Goal: Task Accomplishment & Management: Use online tool/utility

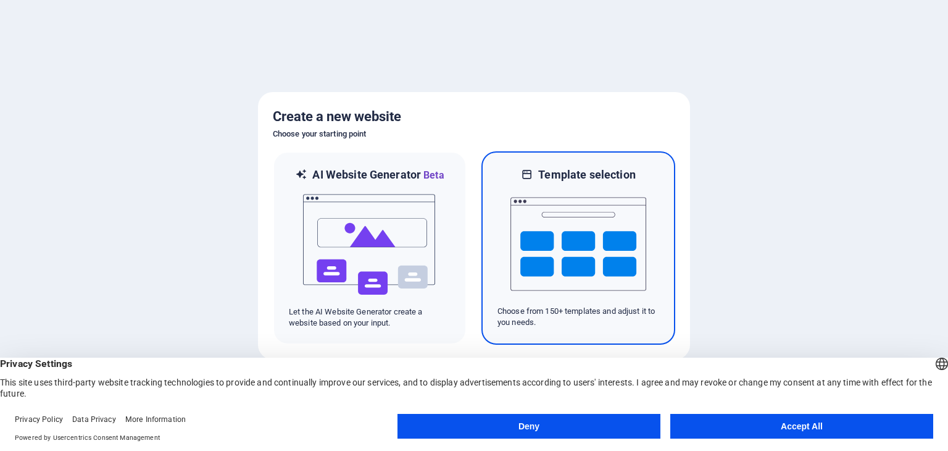
click at [609, 222] on img at bounding box center [579, 243] width 136 height 123
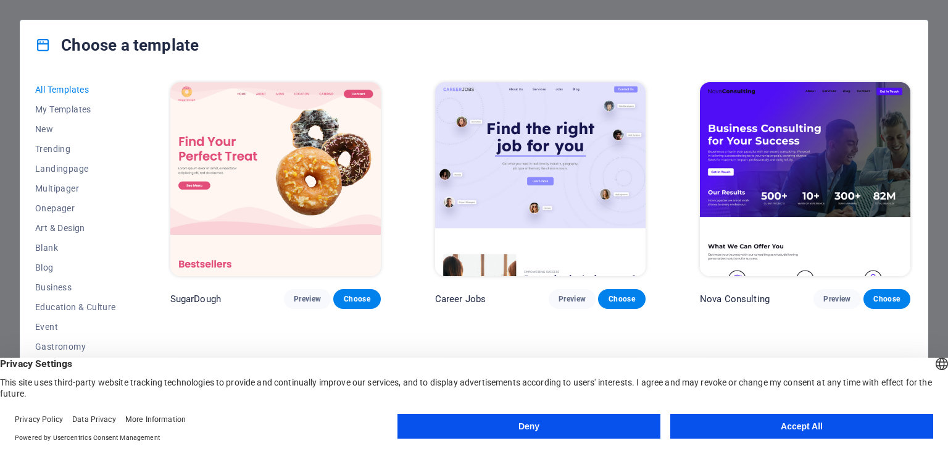
click at [729, 426] on button "Accept All" at bounding box center [802, 426] width 263 height 25
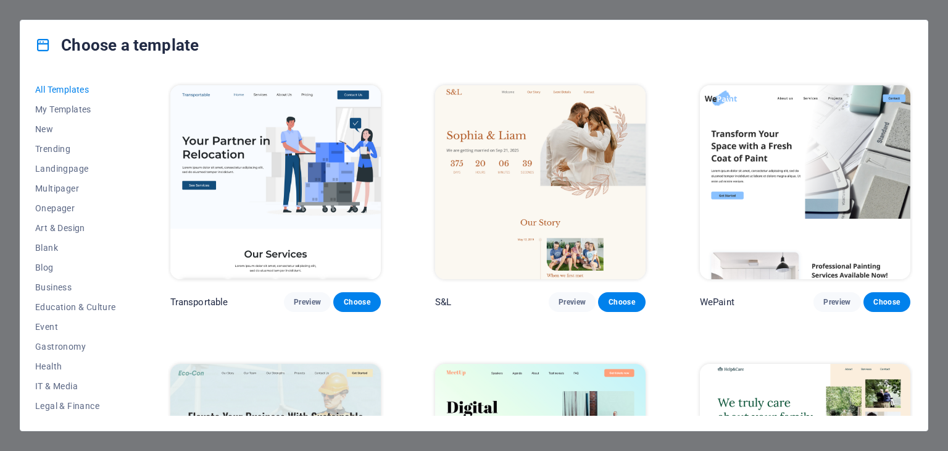
scroll to position [1295, 0]
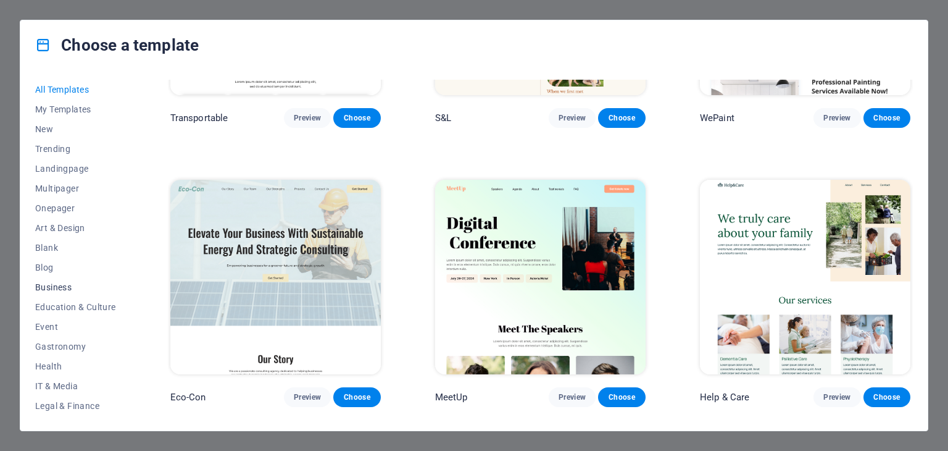
click at [65, 283] on span "Business" at bounding box center [75, 287] width 81 height 10
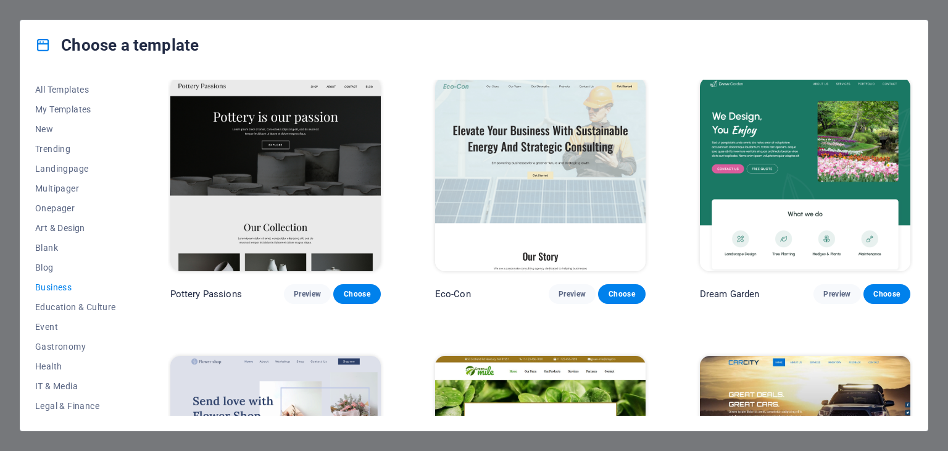
scroll to position [0, 0]
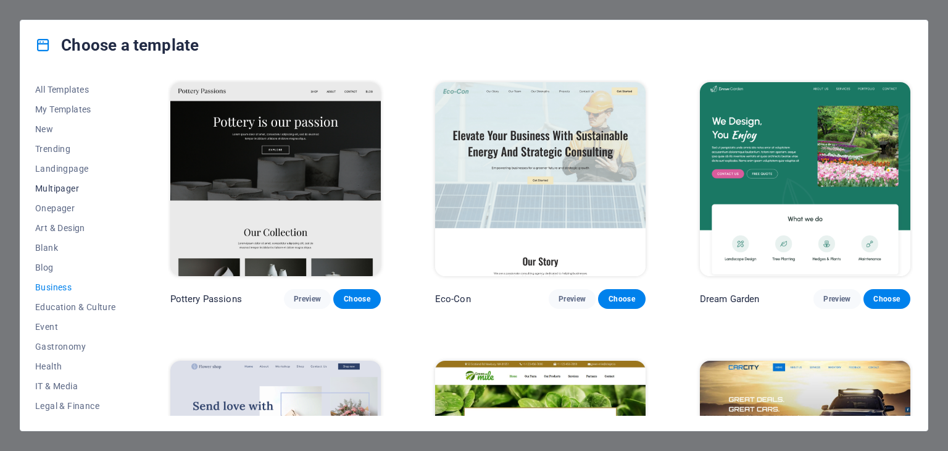
click at [59, 183] on span "Multipager" at bounding box center [75, 188] width 81 height 10
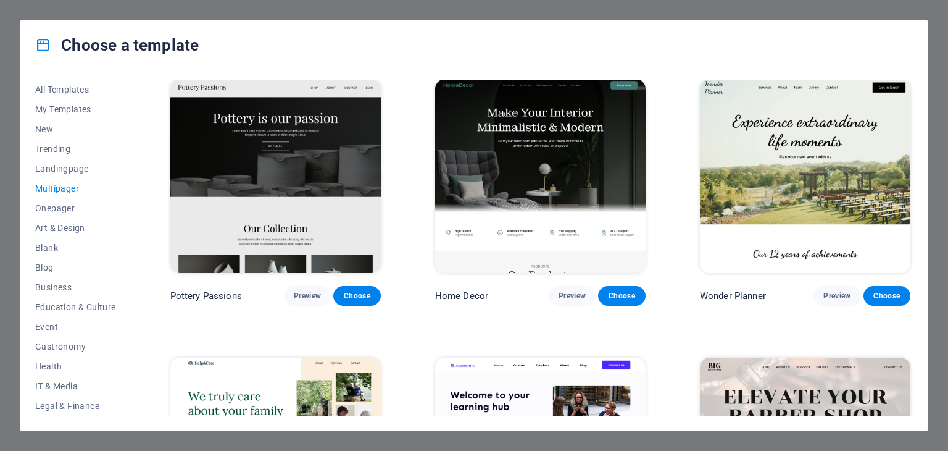
scroll to position [314, 0]
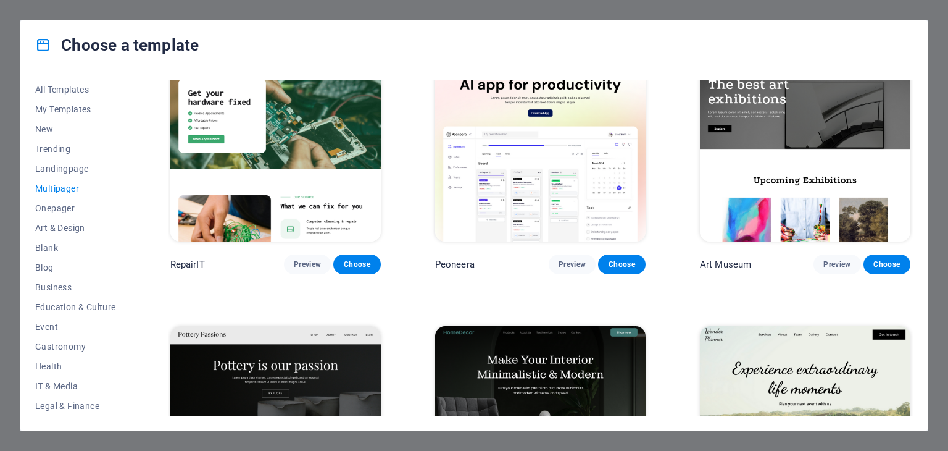
drag, startPoint x: 913, startPoint y: 122, endPoint x: 913, endPoint y: 149, distance: 27.2
click at [913, 149] on div "All Templates My Templates New Trending Landingpage Multipager Onepager Art & D…" at bounding box center [474, 250] width 908 height 361
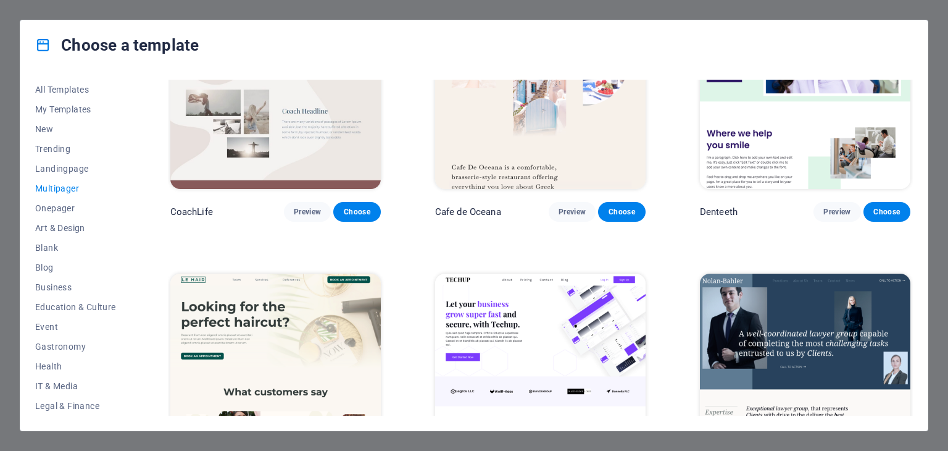
scroll to position [2780, 0]
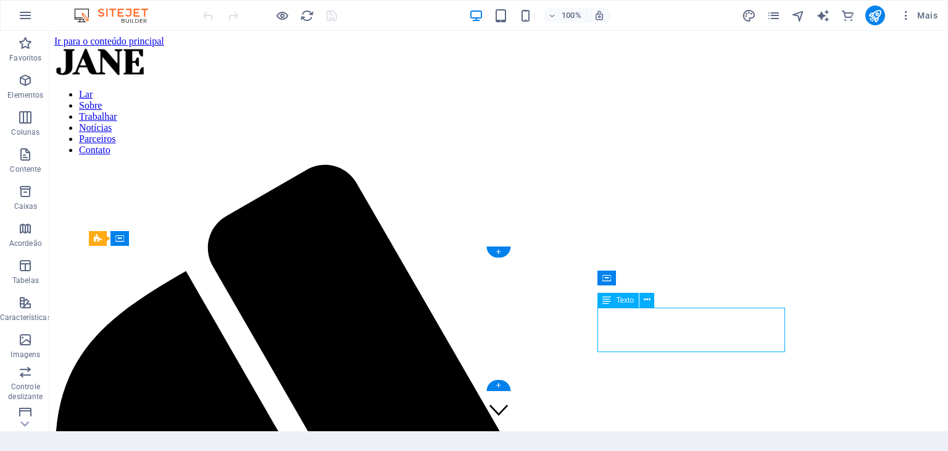
scroll to position [585, 0]
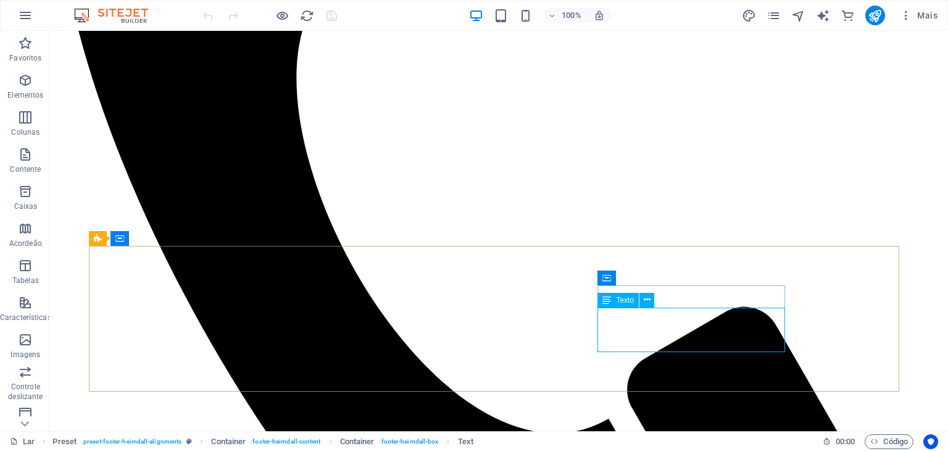
click at [625, 301] on font "Texto" at bounding box center [625, 300] width 18 height 9
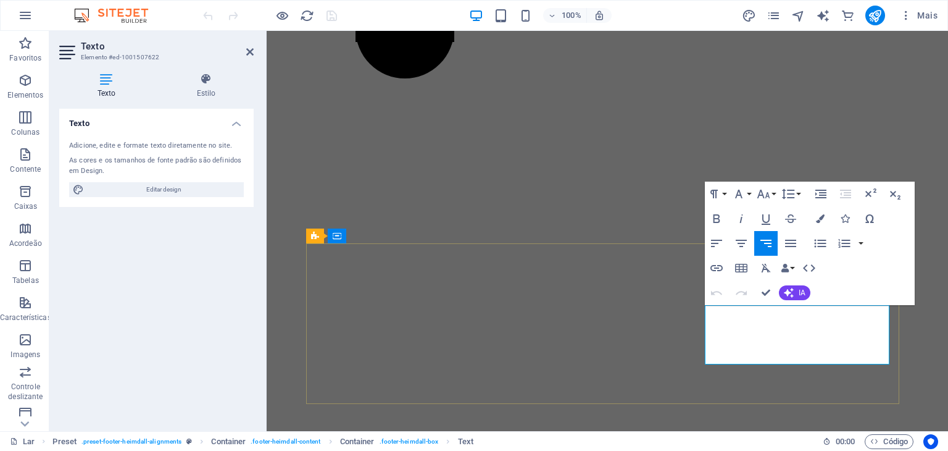
drag, startPoint x: 847, startPoint y: 324, endPoint x: 864, endPoint y: 326, distance: 17.5
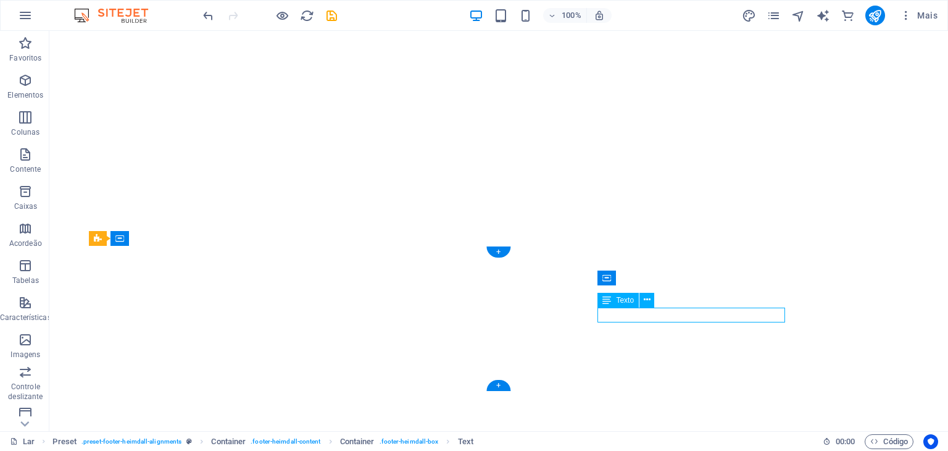
drag, startPoint x: 738, startPoint y: 312, endPoint x: 519, endPoint y: 313, distance: 219.8
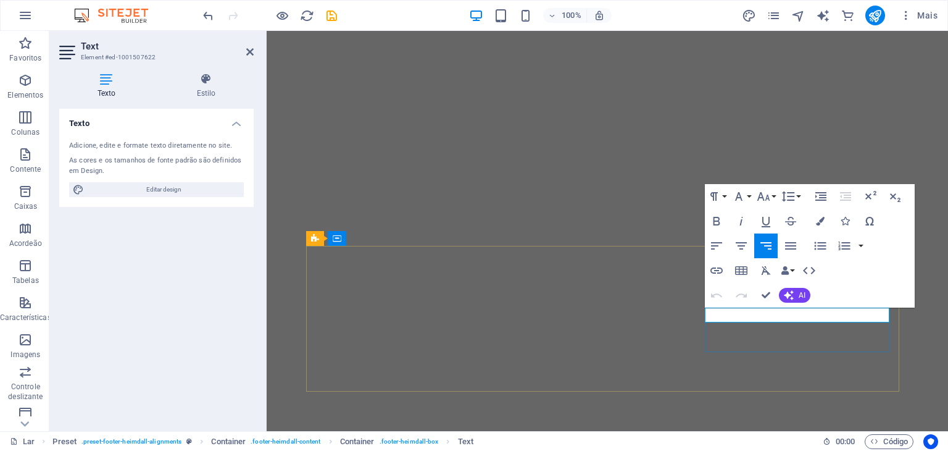
scroll to position [582, 0]
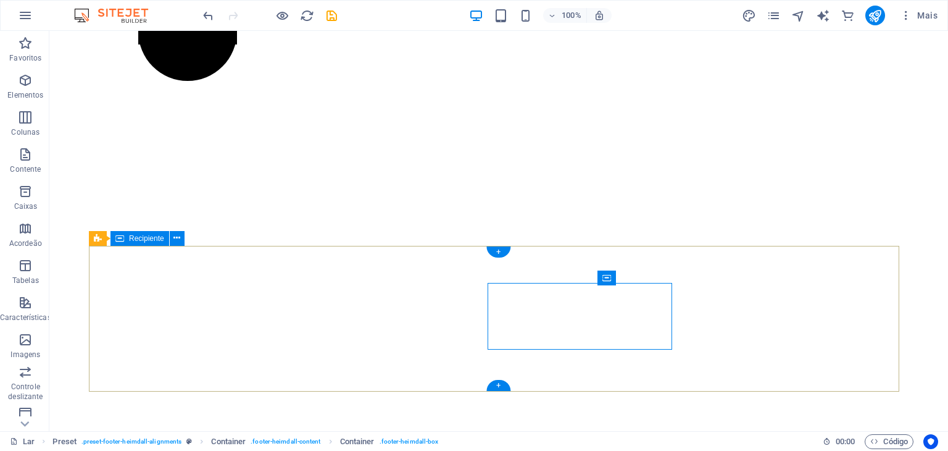
scroll to position [585, 0]
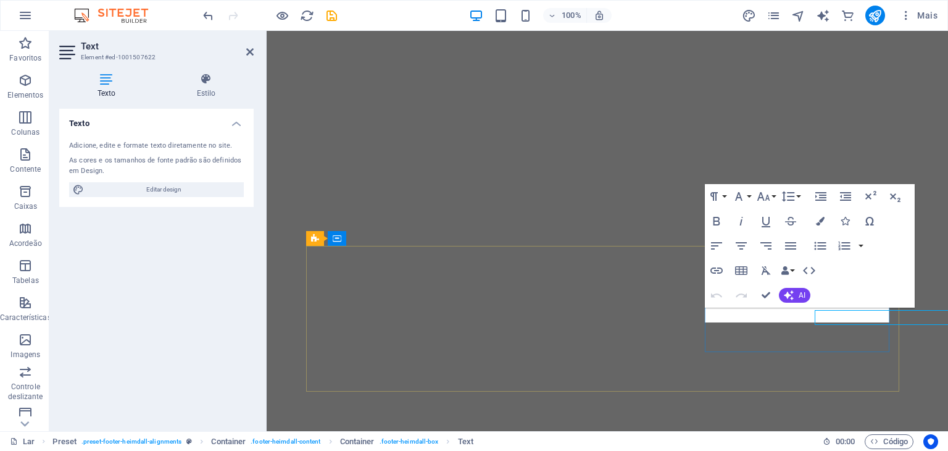
scroll to position [582, 0]
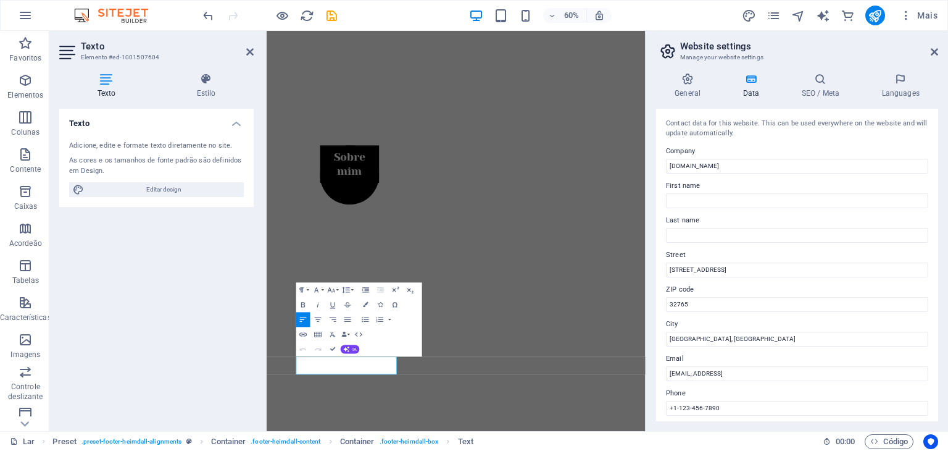
scroll to position [559, 0]
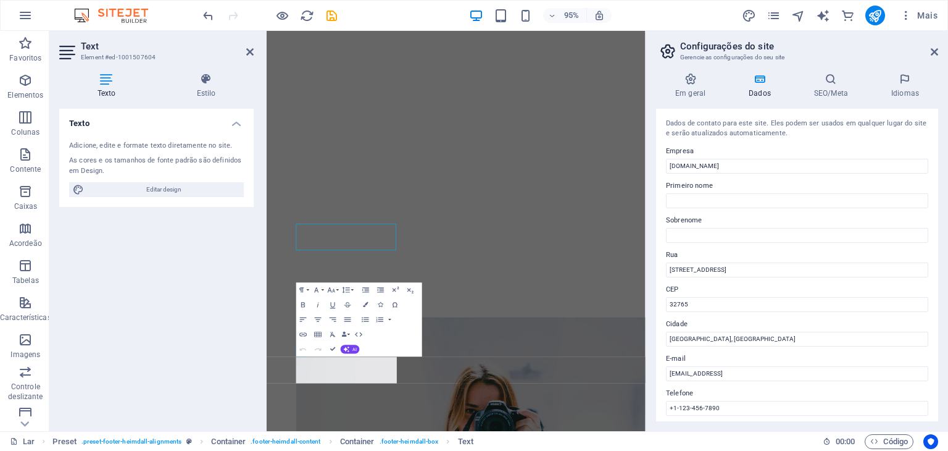
click at [157, 343] on div "Texto Adicione, edite e formate texto diretamente no site. As cores e os tamanh…" at bounding box center [156, 265] width 195 height 312
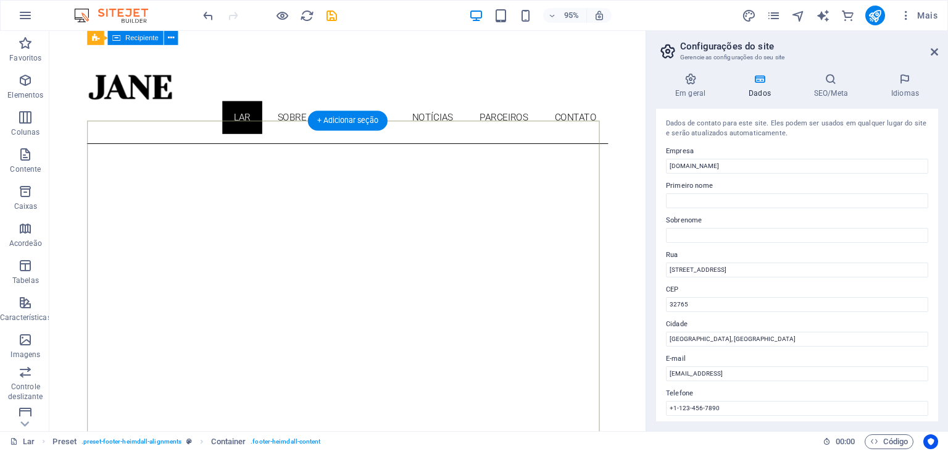
scroll to position [0, 0]
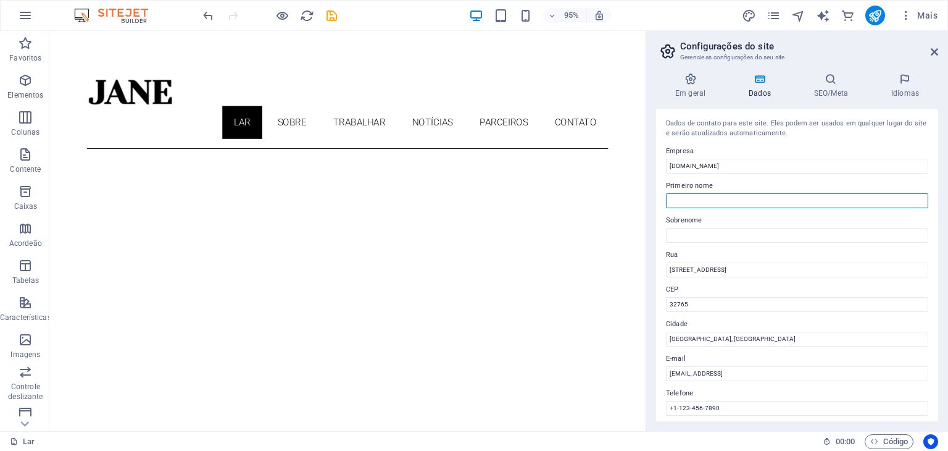
click at [687, 203] on input "Primeiro nome" at bounding box center [797, 200] width 262 height 15
type input "TRIBUNA DA CIDADE"
click at [834, 83] on icon at bounding box center [831, 79] width 72 height 12
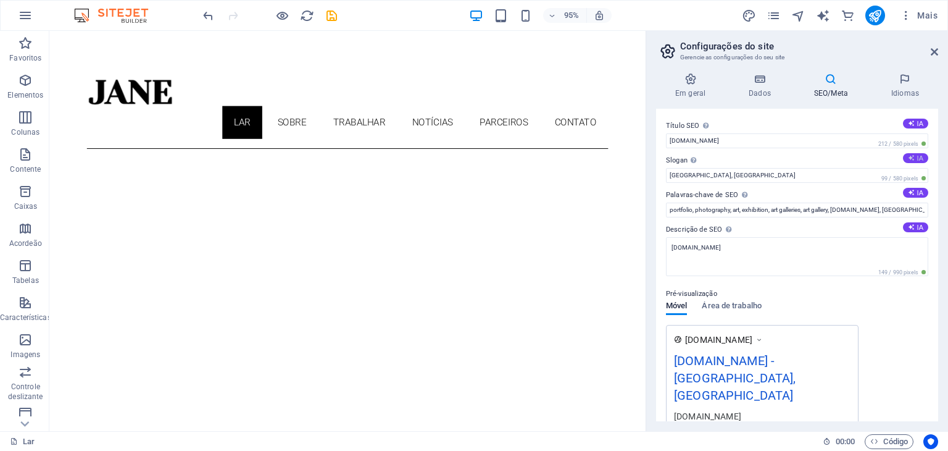
click at [914, 158] on button "IA" at bounding box center [915, 158] width 25 height 10
click at [831, 171] on input "Unlock Your Potential with Expert Insights [DATE]!" at bounding box center [797, 175] width 262 height 15
click at [835, 179] on input "Unlock Your Potential with Expert Insights [DATE]!" at bounding box center [797, 175] width 262 height 15
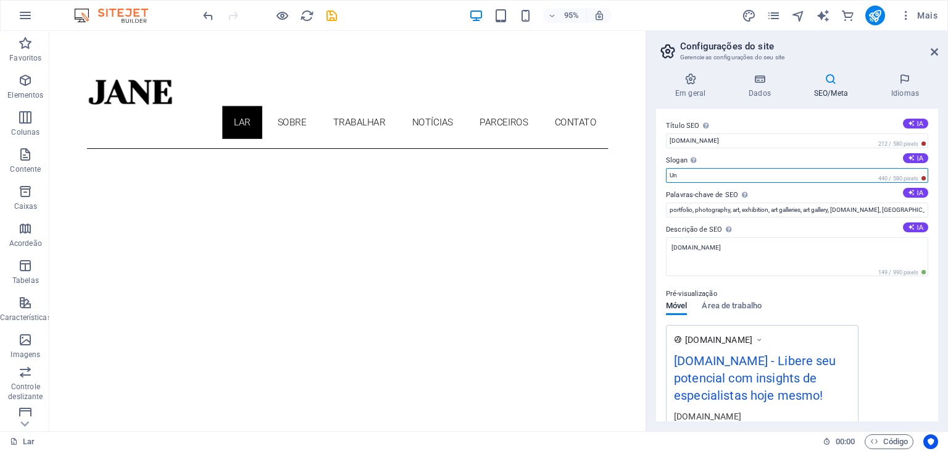
type input "U"
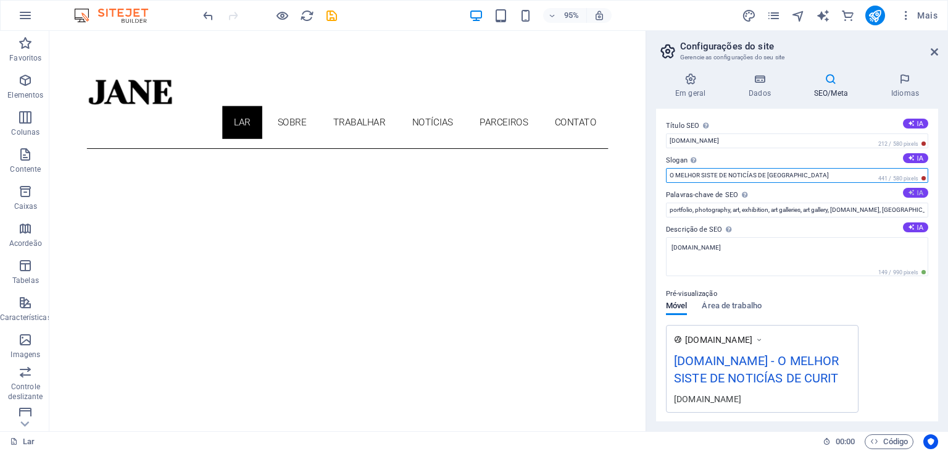
type input "O MELHOR SISTE DE NOTICÍAS DE [GEOGRAPHIC_DATA]"
click at [904, 192] on button "IA" at bounding box center [915, 193] width 25 height 10
type input "about us, lorem ipsum, contact information, social media, blog updates, phone s…"
click at [909, 228] on icon at bounding box center [911, 227] width 7 height 7
type textarea "Discover our services, insights, and connect with us easily. Reach out [DATE] v…"
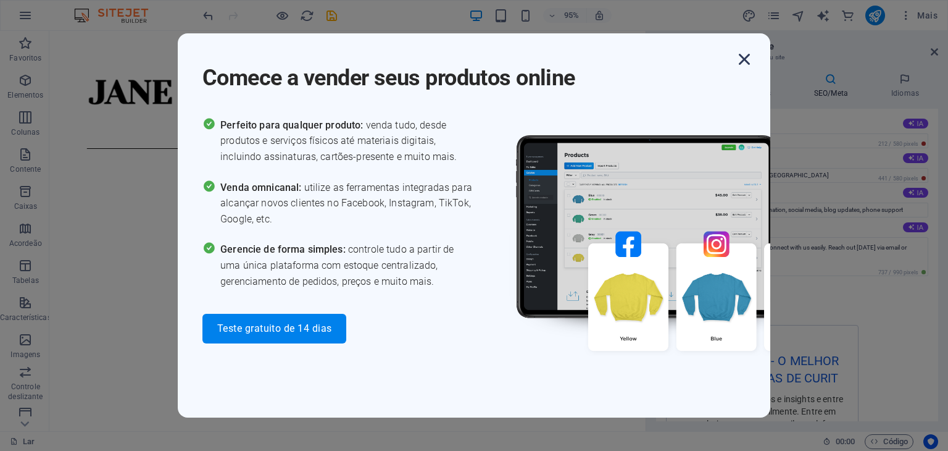
click at [742, 60] on icon "button" at bounding box center [745, 59] width 22 height 22
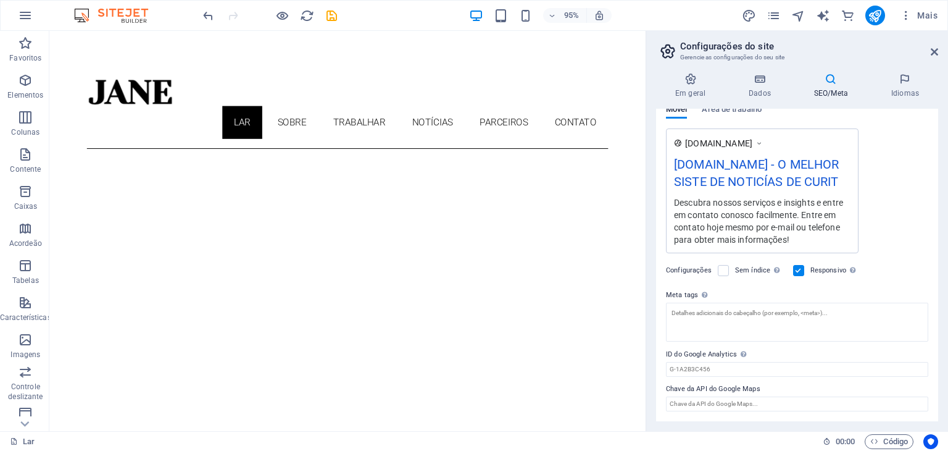
scroll to position [212, 0]
click at [719, 272] on label at bounding box center [723, 270] width 11 height 11
click at [0, 0] on input "Sem índice Instrua os mecanismos de busca a excluir este site dos resultados da…" at bounding box center [0, 0] width 0 height 0
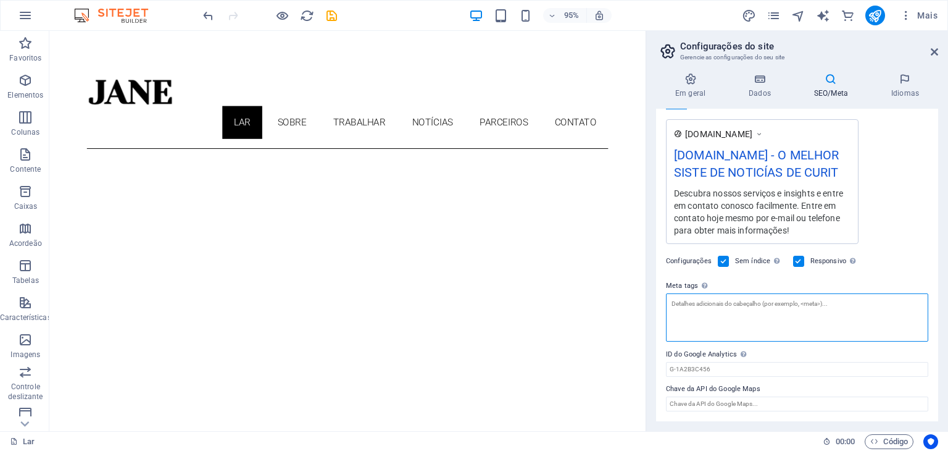
click at [717, 314] on textarea "Meta tags Insira aqui o código HTML que será inserido nas tags do seu site. Obs…" at bounding box center [797, 317] width 262 height 48
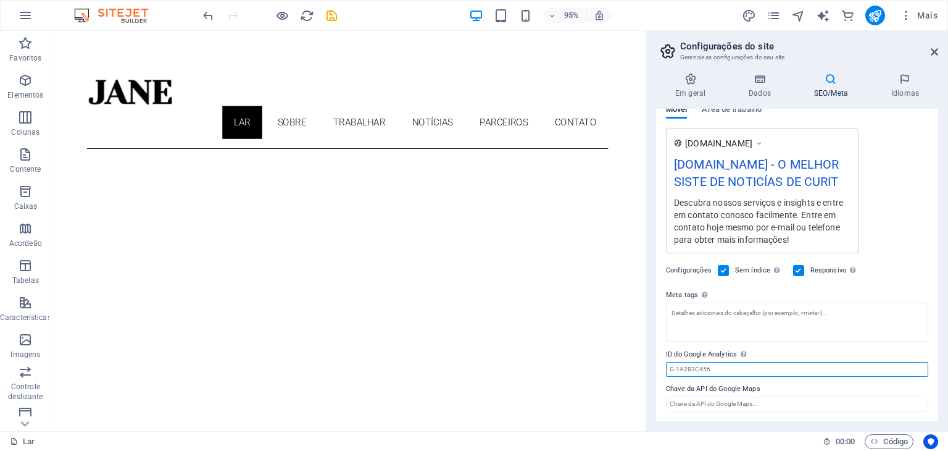
click at [743, 368] on input "ID do Google Analytics Adicione apenas o ID do Google Analytics. Incluímos o ID…" at bounding box center [797, 369] width 262 height 15
click at [782, 412] on div "Título SEO O título do seu site - faça com que ele se destaque nos resultados d…" at bounding box center [797, 265] width 282 height 312
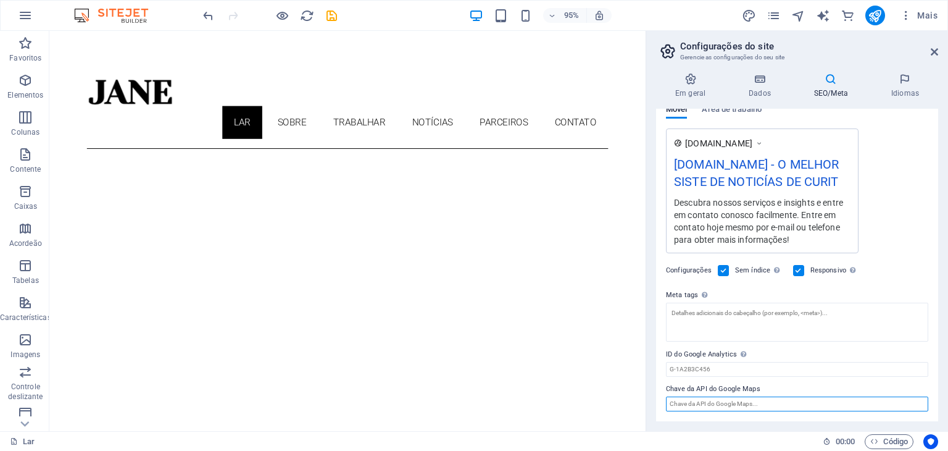
click at [778, 408] on input "Chave da API do Google Maps" at bounding box center [797, 403] width 262 height 15
click at [905, 91] on font "Idiomas" at bounding box center [906, 93] width 28 height 9
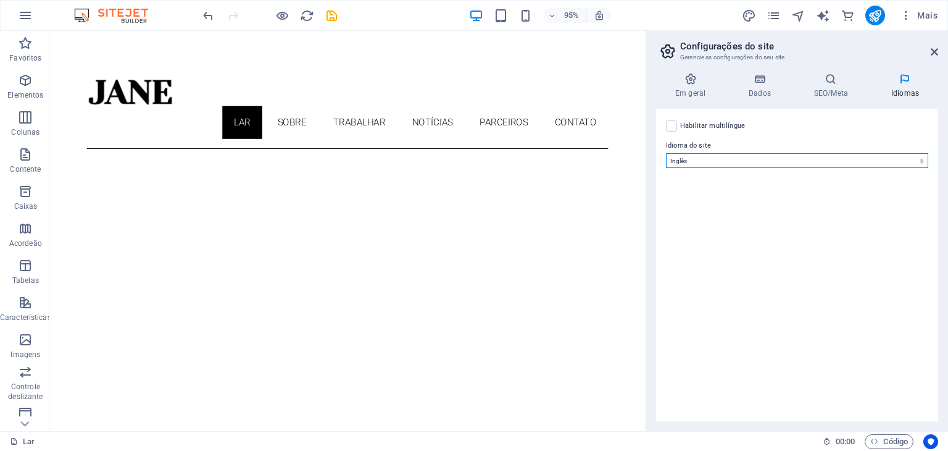
click at [690, 164] on select "Abkhaziano Longe afrikaans Akan albanês Amárico árabe Aragonês armênio Assamese…" at bounding box center [797, 160] width 262 height 15
select select "128"
click at [666, 153] on select "Abkhaziano Longe afrikaans Akan albanês Amárico árabe Aragonês armênio Assamese…" at bounding box center [797, 160] width 262 height 15
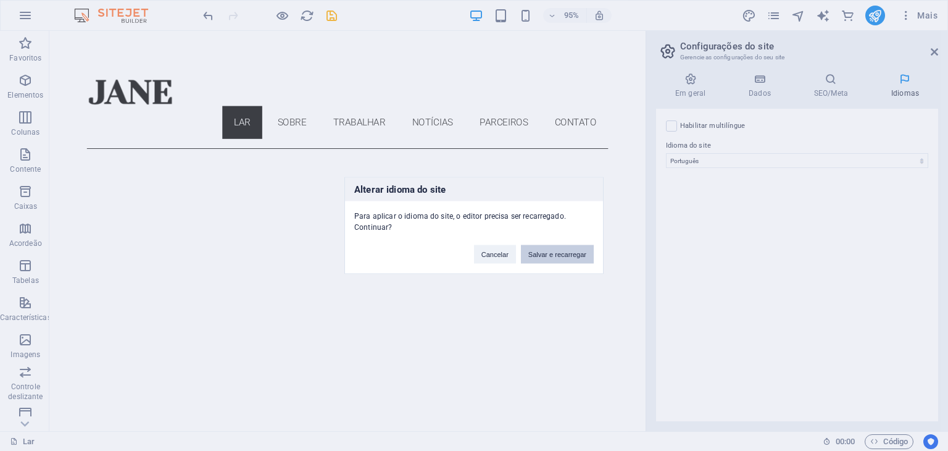
click at [573, 248] on button "Salvar e recarregar" at bounding box center [557, 254] width 73 height 19
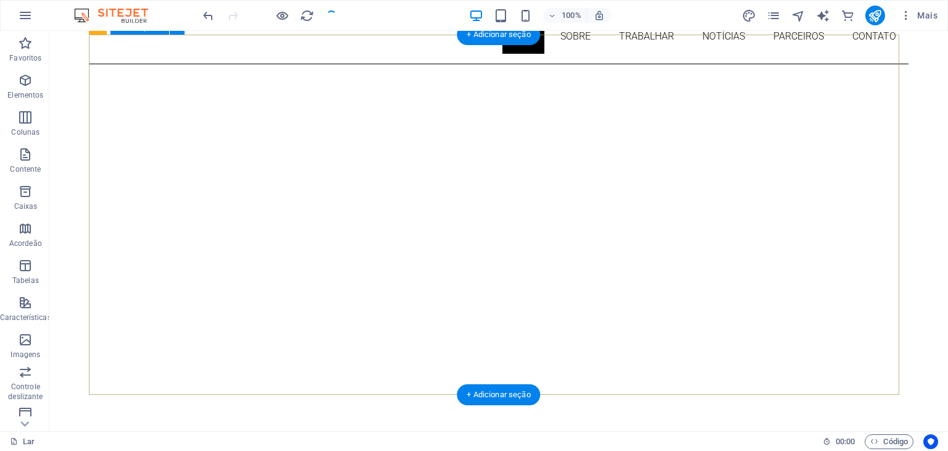
scroll to position [0, 0]
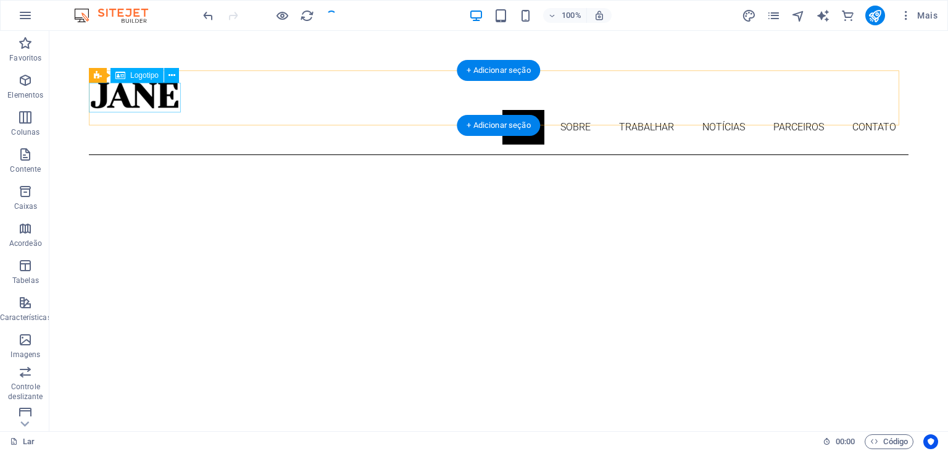
click at [178, 102] on div at bounding box center [499, 95] width 820 height 30
select select "px"
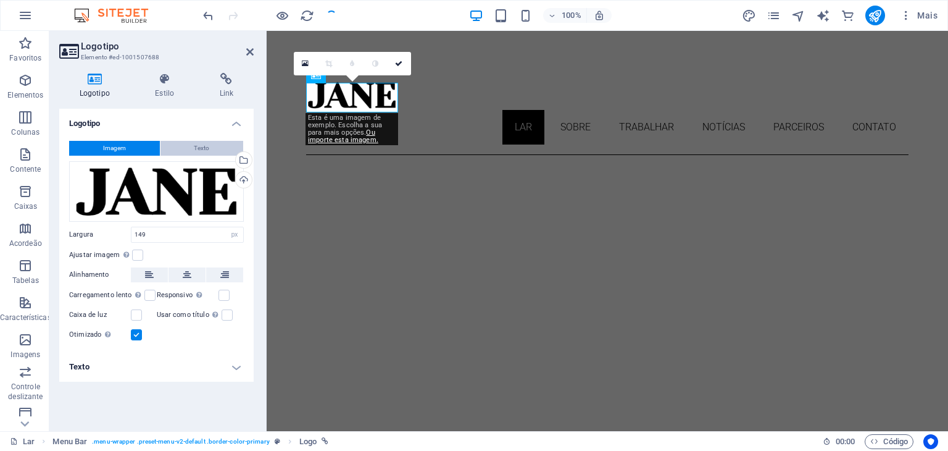
click at [195, 149] on font "Texto" at bounding box center [201, 147] width 15 height 7
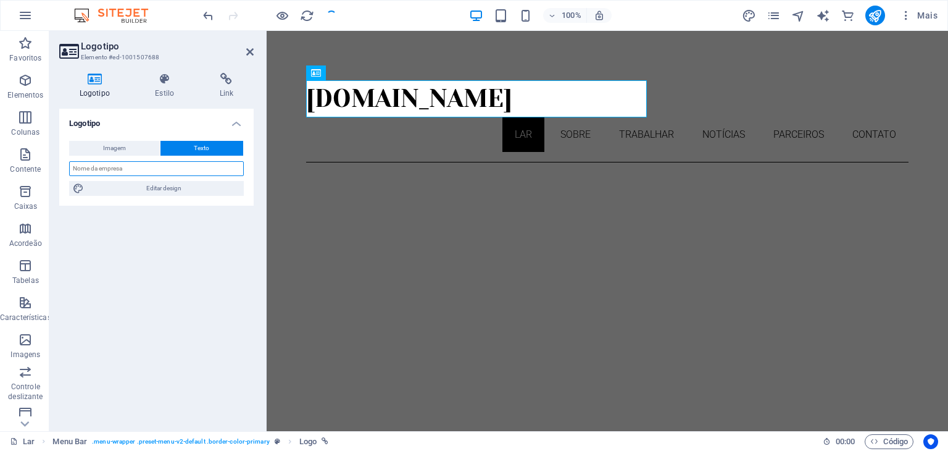
click at [195, 165] on input "text" at bounding box center [156, 168] width 175 height 15
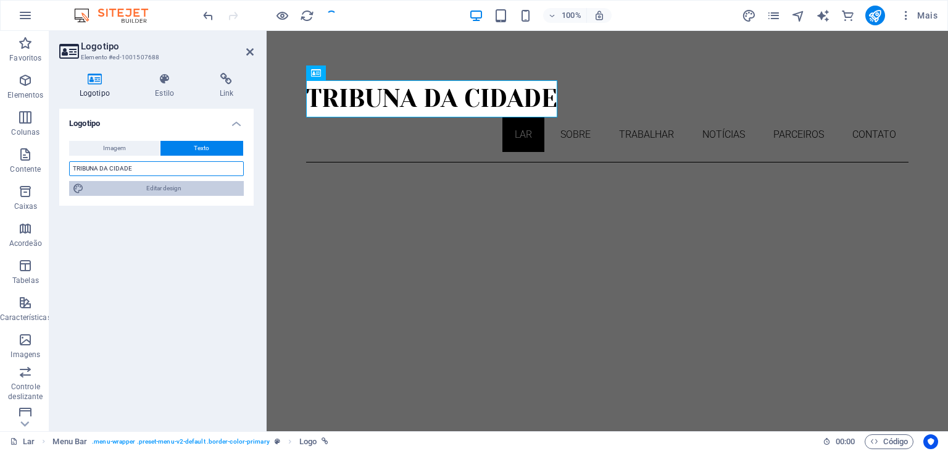
type input "TRIBUNA DA CIDADE"
click at [171, 188] on font "Editar design" at bounding box center [163, 188] width 35 height 7
select select "px"
select select "300"
select select "px"
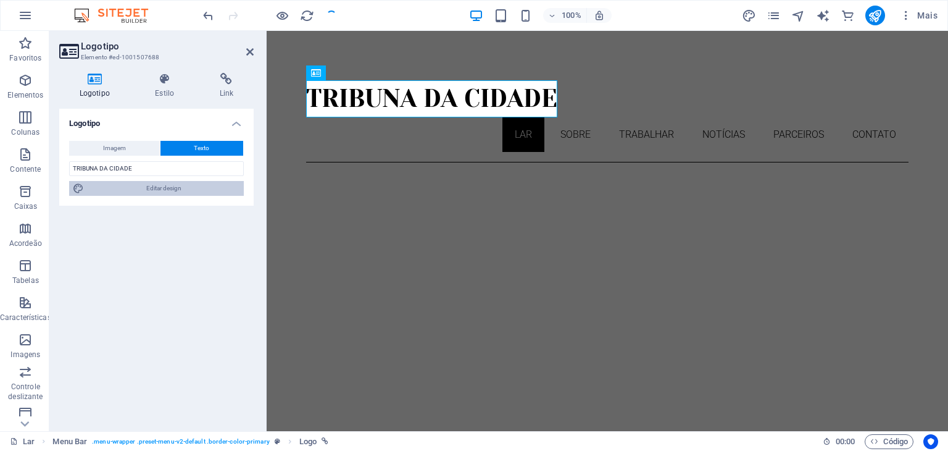
select select "px"
select select "400"
select select "px"
select select "rem"
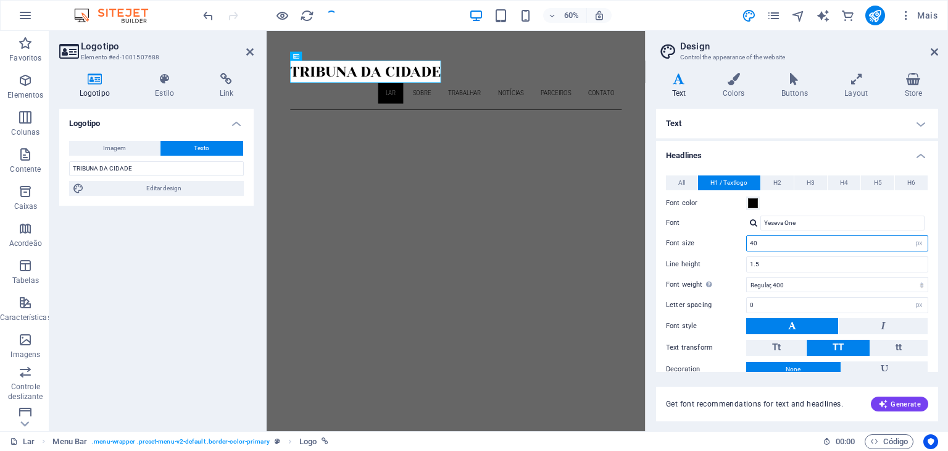
click at [764, 241] on input "40" at bounding box center [837, 243] width 181 height 15
click at [753, 243] on input "40" at bounding box center [837, 243] width 181 height 15
click at [768, 236] on input "300" at bounding box center [837, 243] width 181 height 15
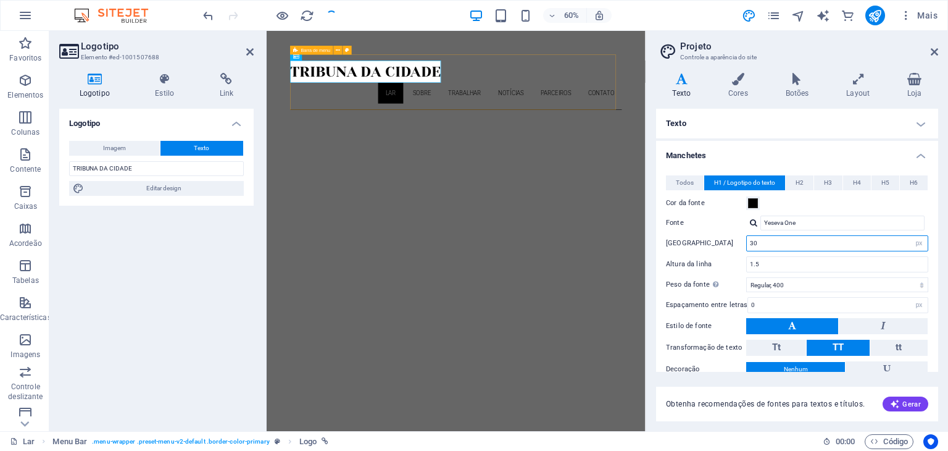
type input "30"
click at [584, 100] on div "TRIBUNA DA CIDADE Lar Sobre Trabalhar Notícias Parceiros Contato Menu" at bounding box center [582, 116] width 553 height 92
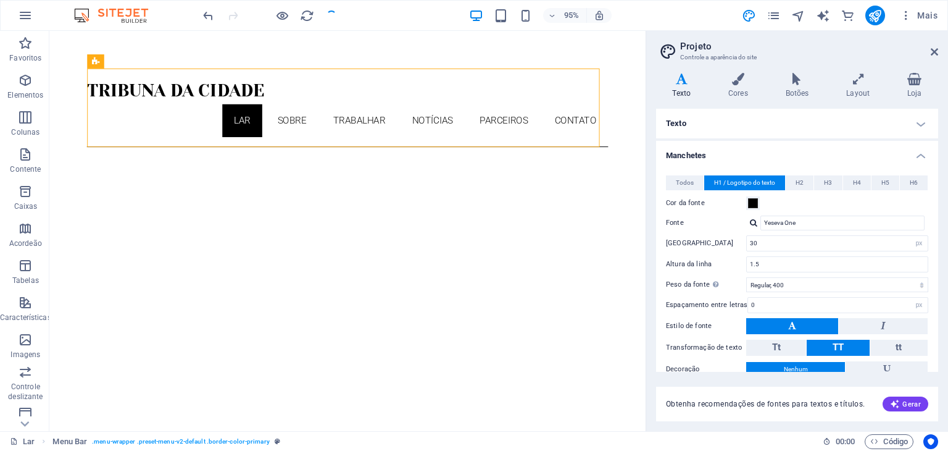
scroll to position [59, 0]
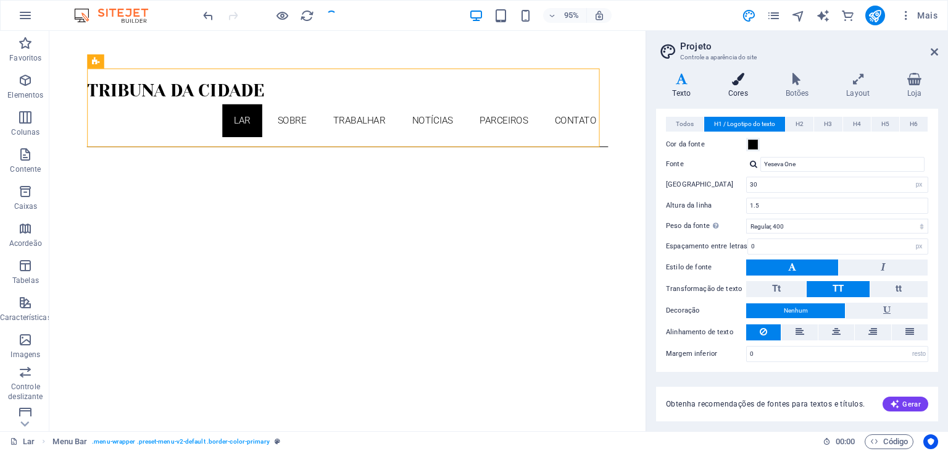
click at [738, 86] on h4 "Cores" at bounding box center [741, 86] width 57 height 26
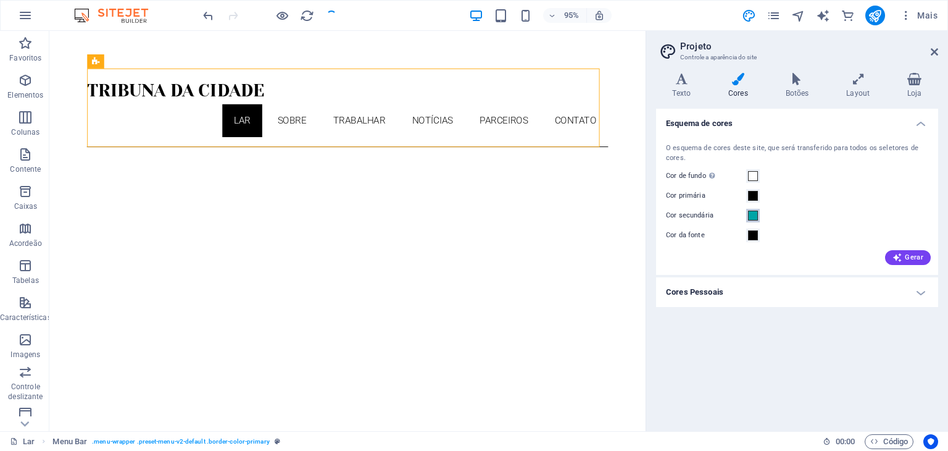
click at [753, 214] on span at bounding box center [753, 216] width 10 height 10
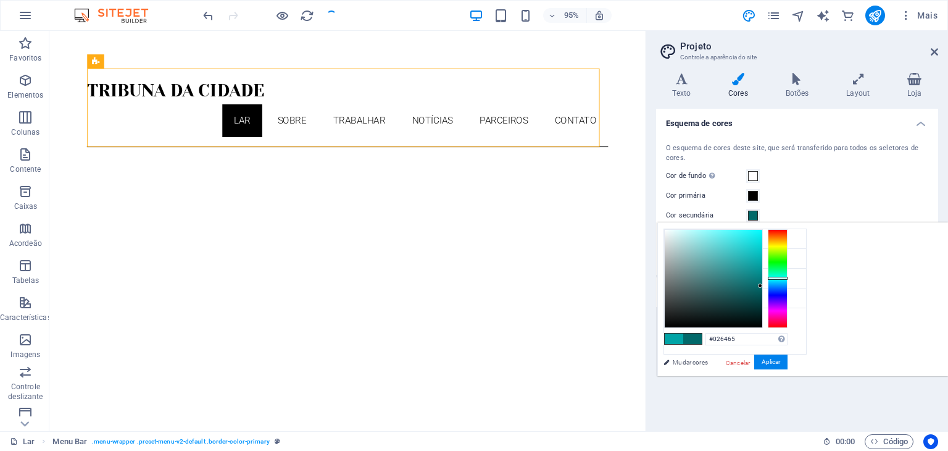
drag, startPoint x: 915, startPoint y: 260, endPoint x: 915, endPoint y: 287, distance: 27.2
click at [763, 287] on div at bounding box center [760, 285] width 4 height 4
click at [702, 337] on span at bounding box center [693, 338] width 19 height 10
click at [677, 280] on icon at bounding box center [674, 278] width 9 height 9
drag, startPoint x: 677, startPoint y: 278, endPoint x: 675, endPoint y: 235, distance: 42.6
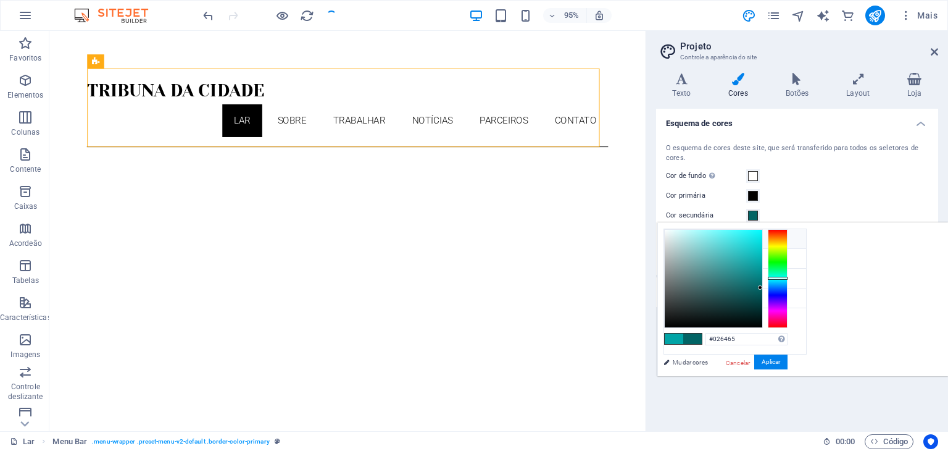
click at [675, 234] on ul "Cor de fundo #ffffff Cor primária #000000 Cor secundária #026465 Cor da fonte #…" at bounding box center [735, 291] width 143 height 127
click at [675, 235] on icon at bounding box center [674, 238] width 9 height 9
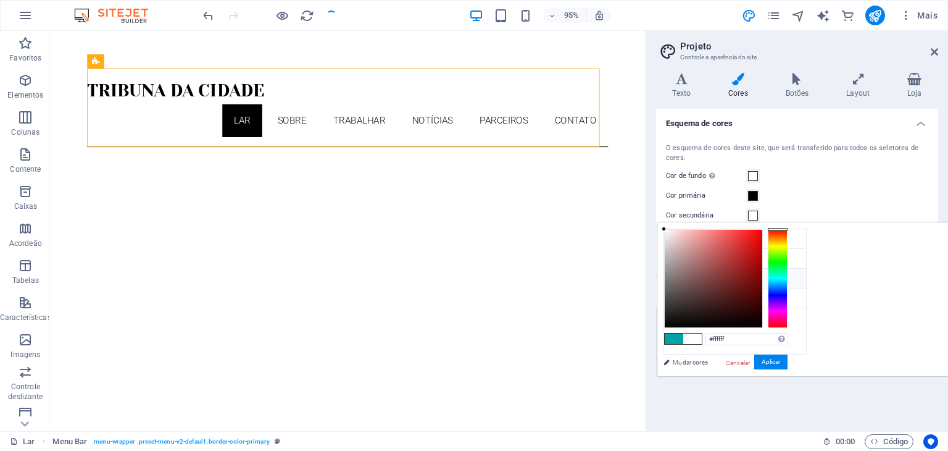
click at [676, 275] on icon at bounding box center [674, 278] width 9 height 9
click at [684, 339] on span at bounding box center [674, 338] width 19 height 10
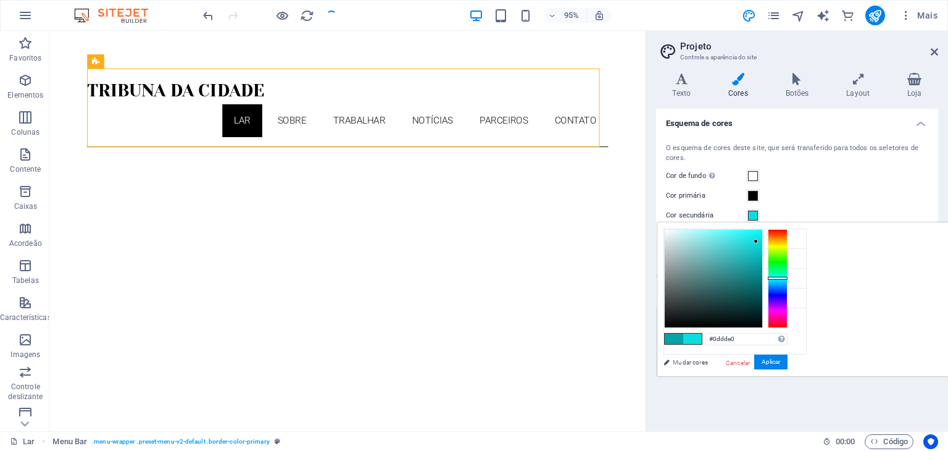
type input "#0ddfe1"
drag, startPoint x: 914, startPoint y: 258, endPoint x: 911, endPoint y: 240, distance: 18.9
click at [763, 240] on div at bounding box center [714, 279] width 98 height 98
click at [780, 364] on font "Aplicar" at bounding box center [771, 361] width 19 height 7
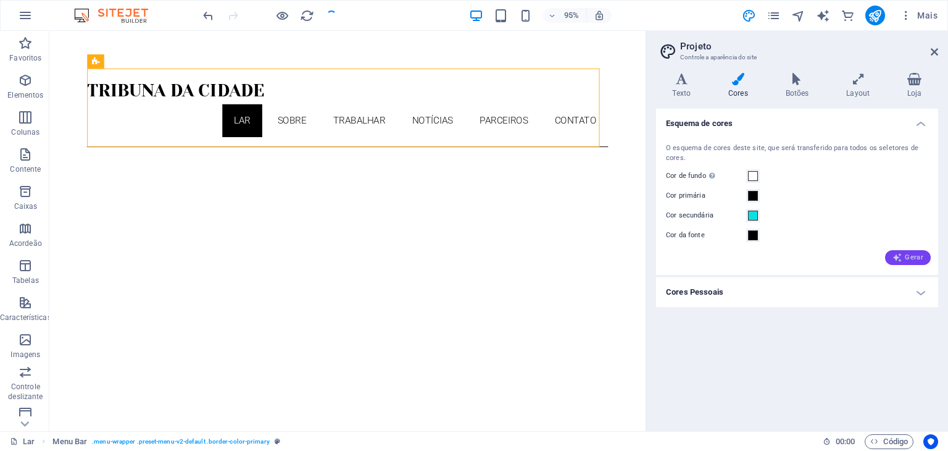
click at [908, 257] on font "Gerar" at bounding box center [914, 257] width 19 height 8
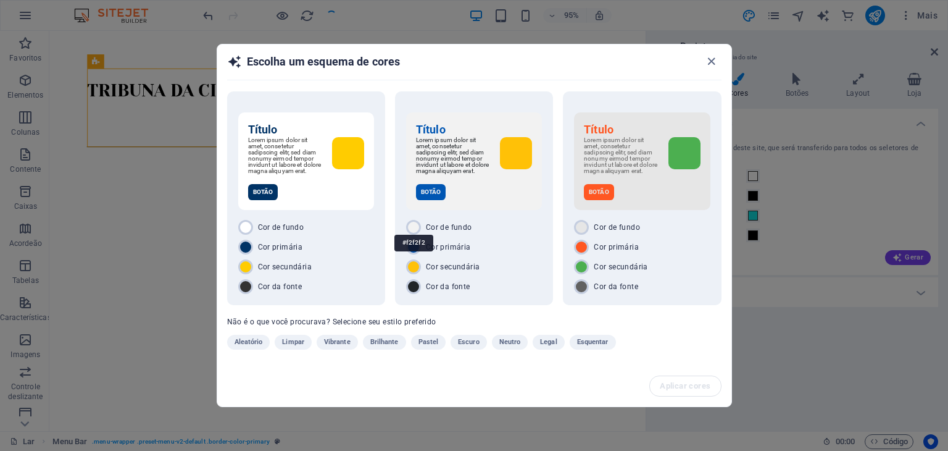
click at [414, 232] on div "#f2f2f2" at bounding box center [414, 243] width 39 height 34
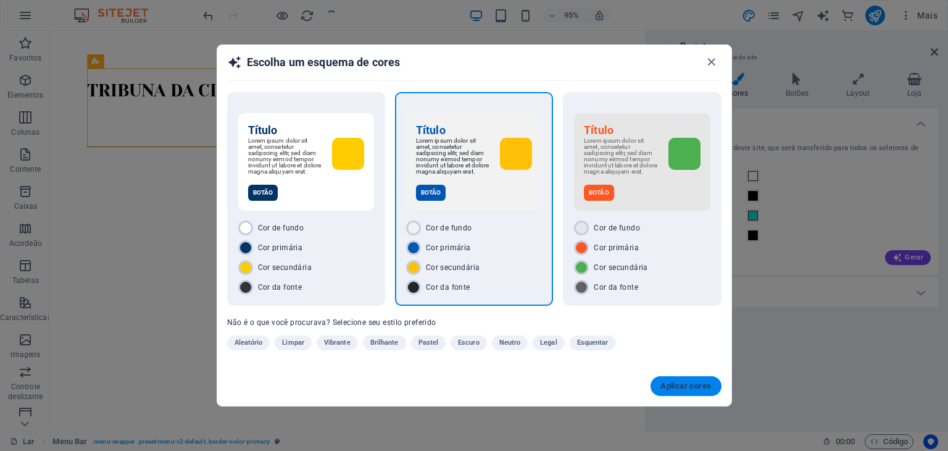
click at [685, 391] on button "Aplicar cores" at bounding box center [686, 386] width 70 height 20
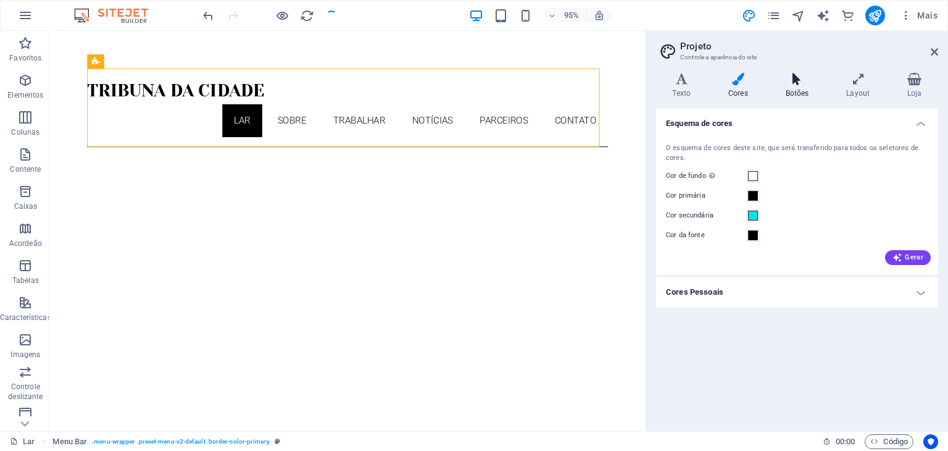
click at [801, 93] on font "Botões" at bounding box center [797, 93] width 23 height 9
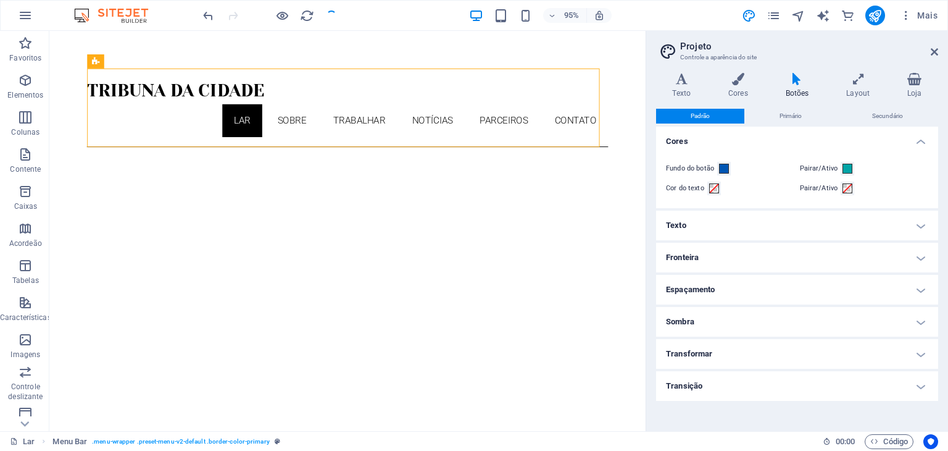
click at [742, 230] on h4 "Texto" at bounding box center [797, 226] width 282 height 30
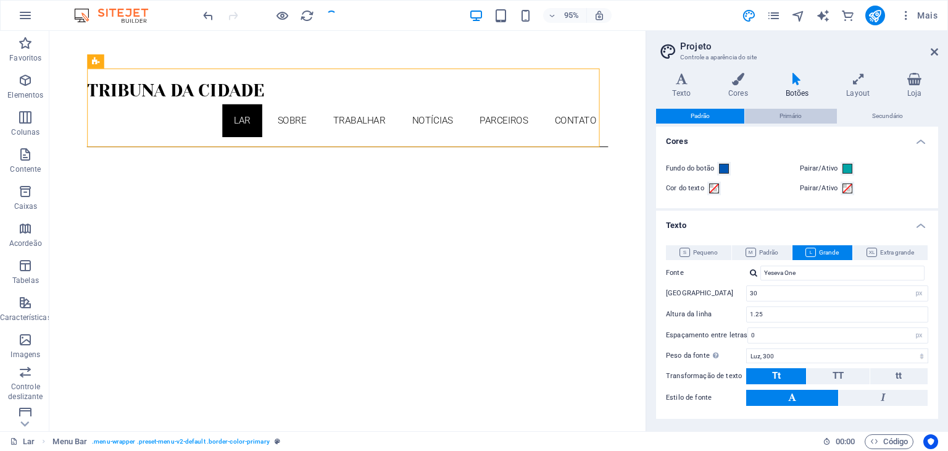
click at [790, 117] on font "Primário" at bounding box center [791, 115] width 22 height 7
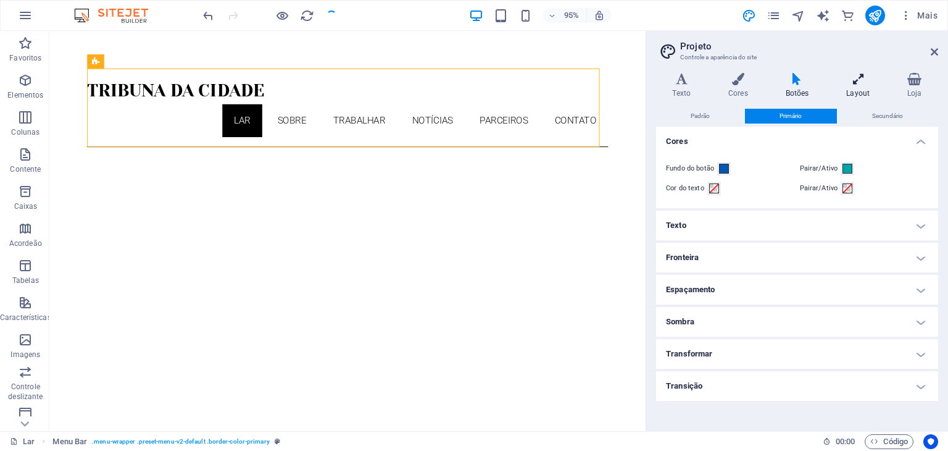
click at [851, 92] on font "Layout" at bounding box center [858, 93] width 23 height 9
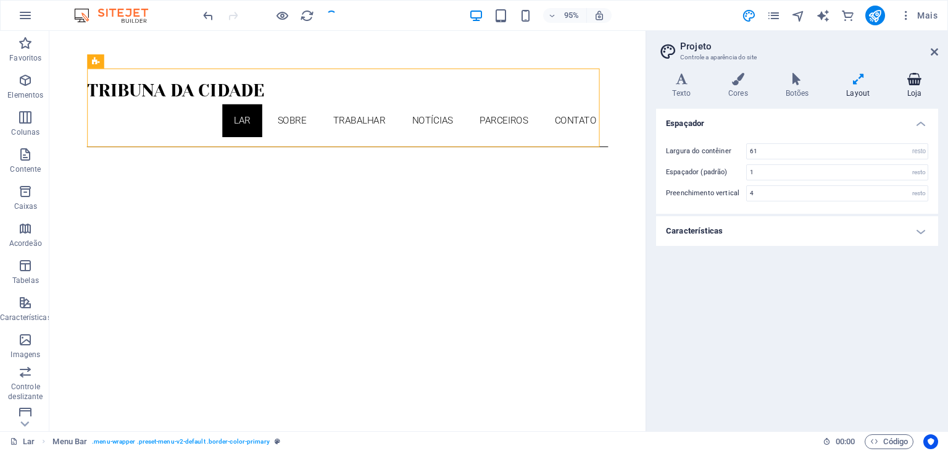
click at [906, 85] on icon at bounding box center [915, 79] width 47 height 12
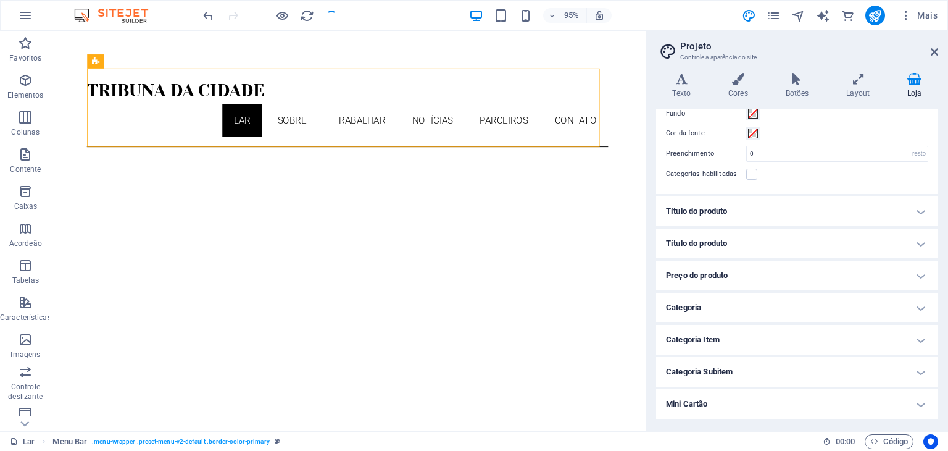
scroll to position [66, 0]
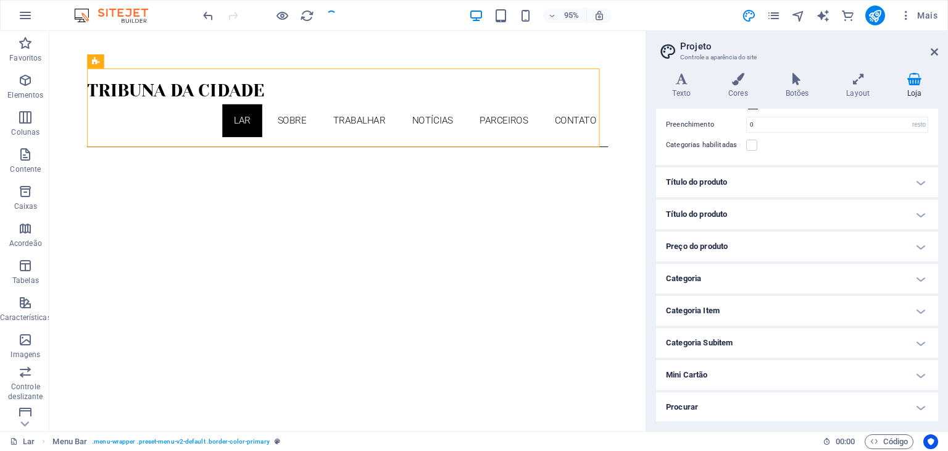
click at [931, 49] on icon at bounding box center [934, 52] width 7 height 10
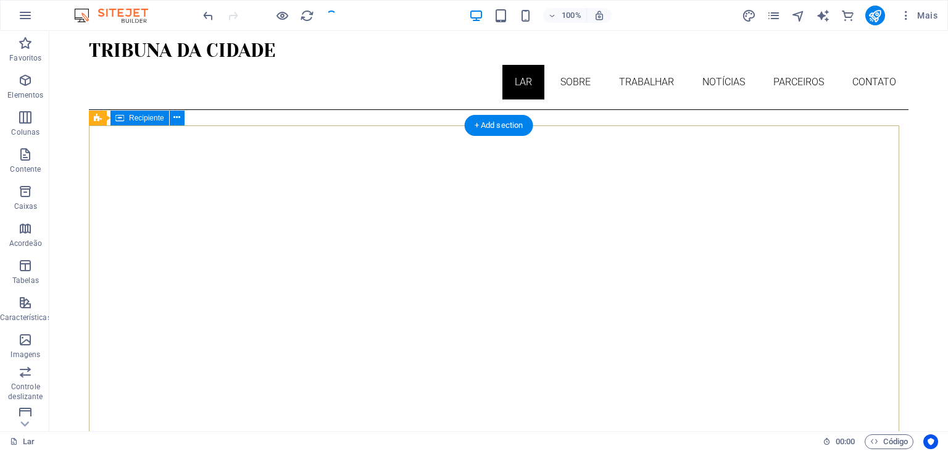
scroll to position [0, 0]
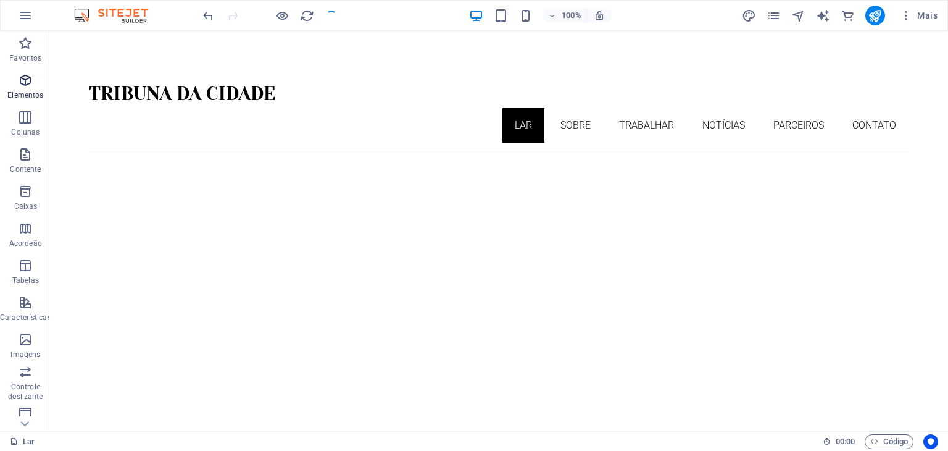
click at [25, 83] on icon "button" at bounding box center [25, 80] width 15 height 15
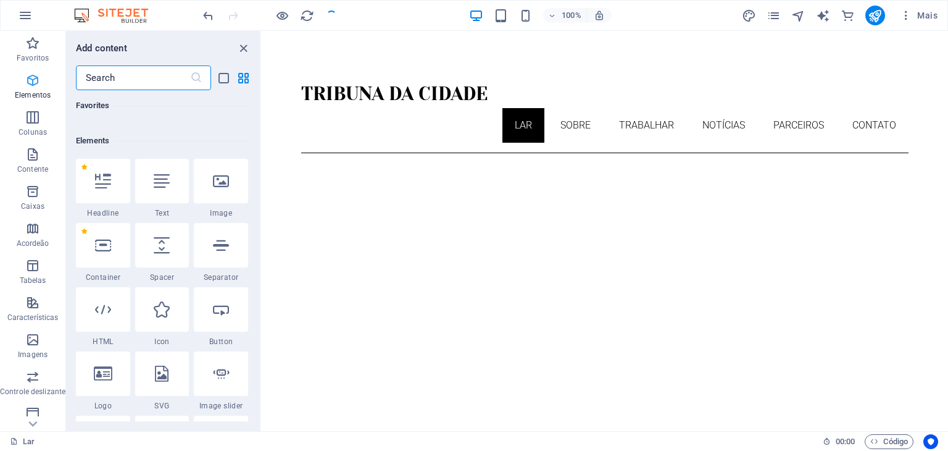
scroll to position [232, 0]
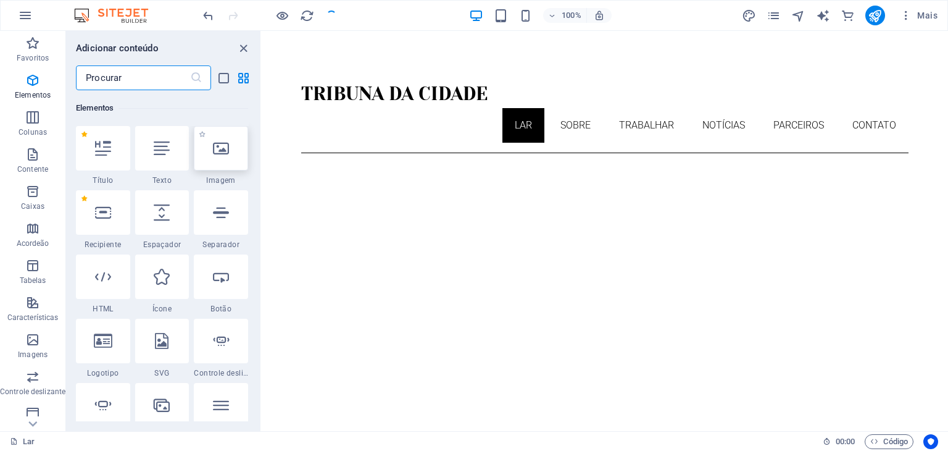
click at [213, 153] on icon at bounding box center [221, 148] width 16 height 16
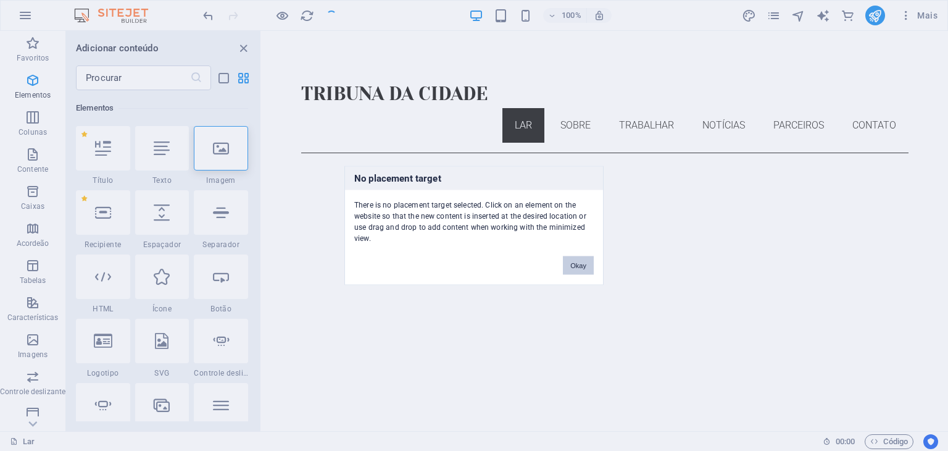
click at [575, 262] on button "Okay" at bounding box center [578, 265] width 31 height 19
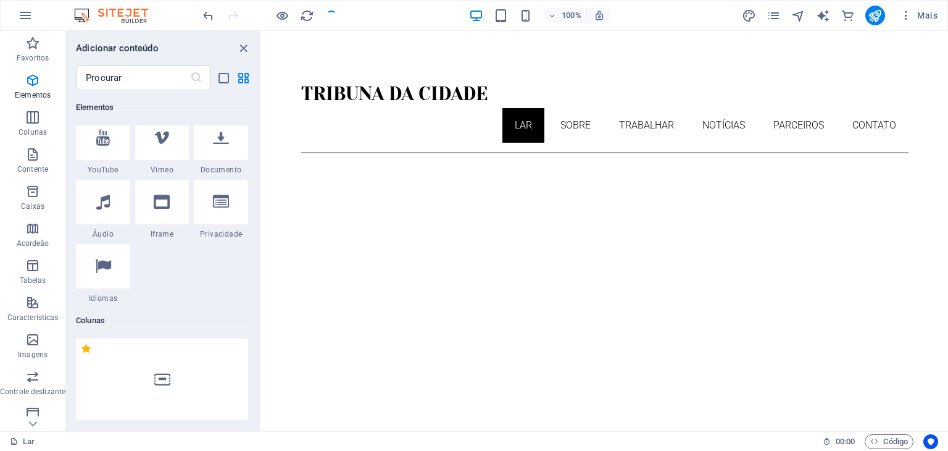
scroll to position [726, 0]
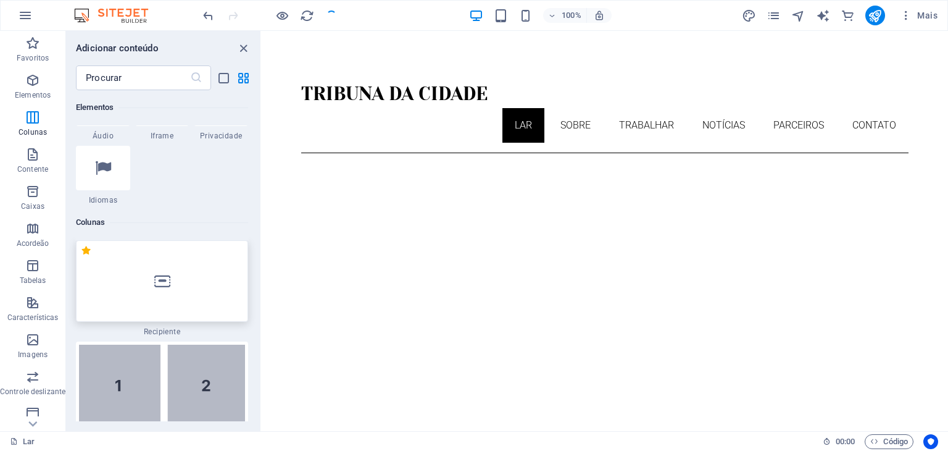
click at [175, 240] on div at bounding box center [162, 281] width 172 height 82
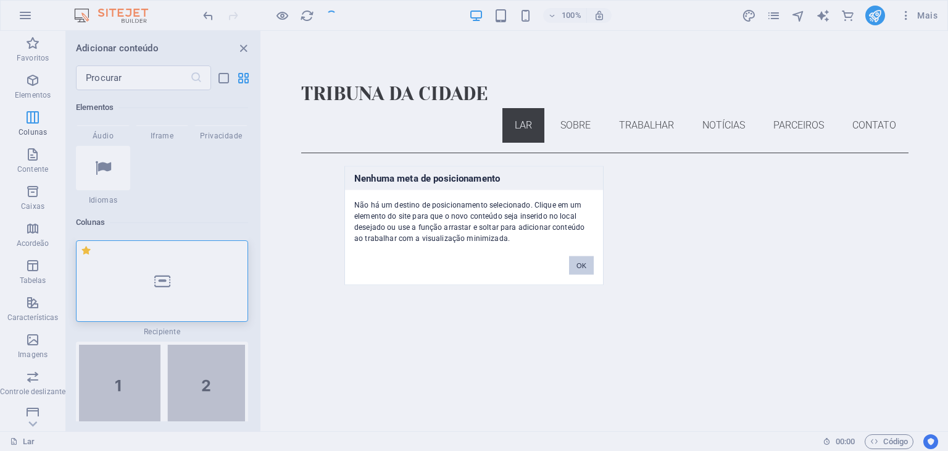
click at [577, 265] on font "OK" at bounding box center [582, 265] width 10 height 7
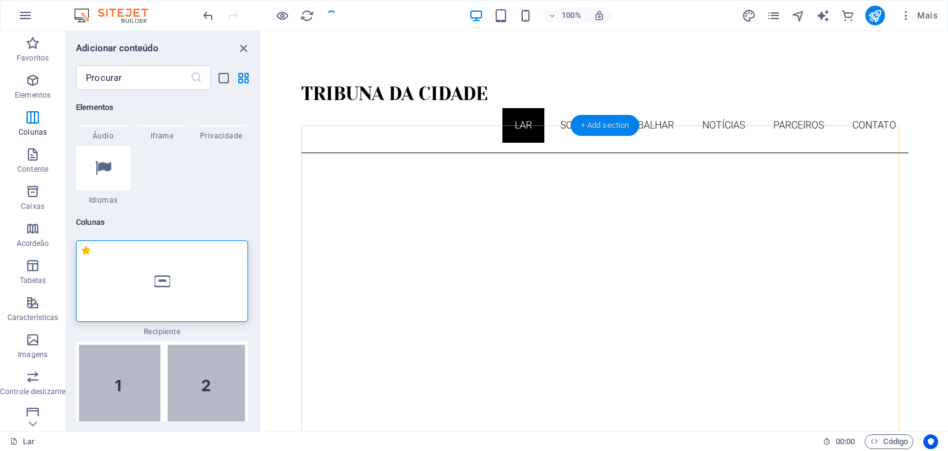
click at [598, 125] on div "+ Add section" at bounding box center [605, 125] width 69 height 21
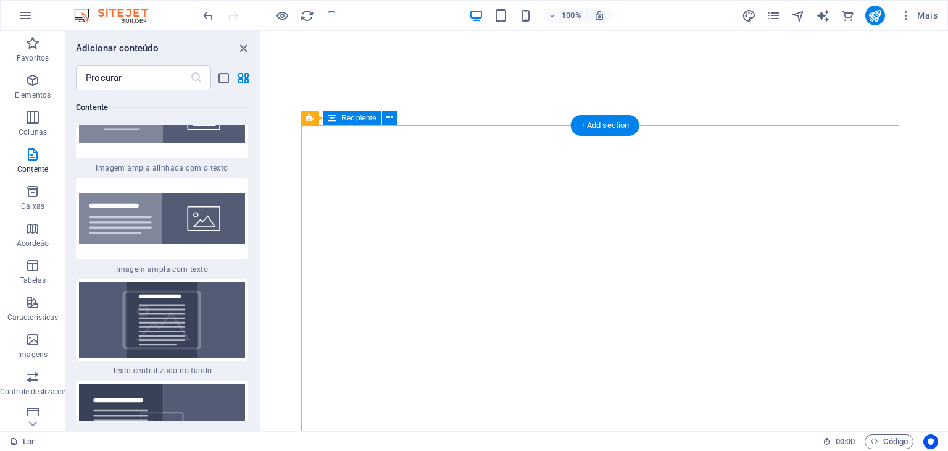
scroll to position [0, 0]
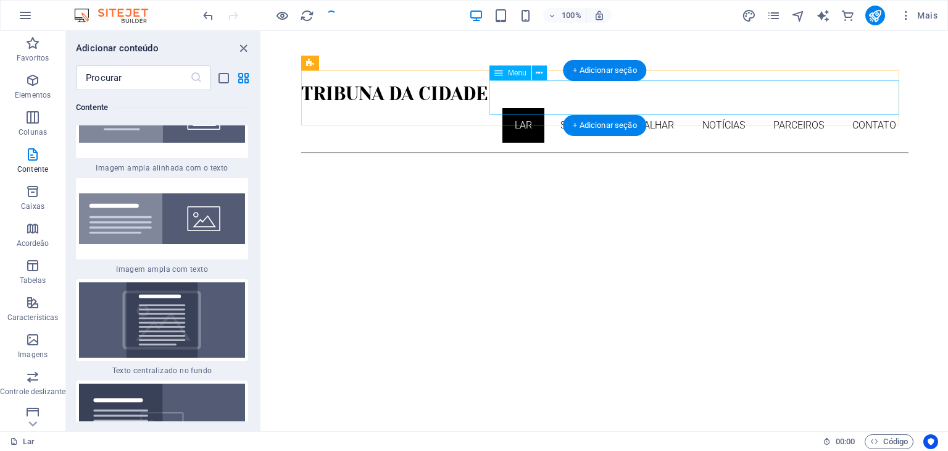
click at [788, 108] on nav "Lar Sobre Trabalhar Notícias Parceiros Contato" at bounding box center [605, 125] width 608 height 35
click at [783, 98] on div "TRIBUNA DA CIDADE Lar Sobre Trabalhar Notícias Parceiros Contato Menu" at bounding box center [605, 111] width 608 height 83
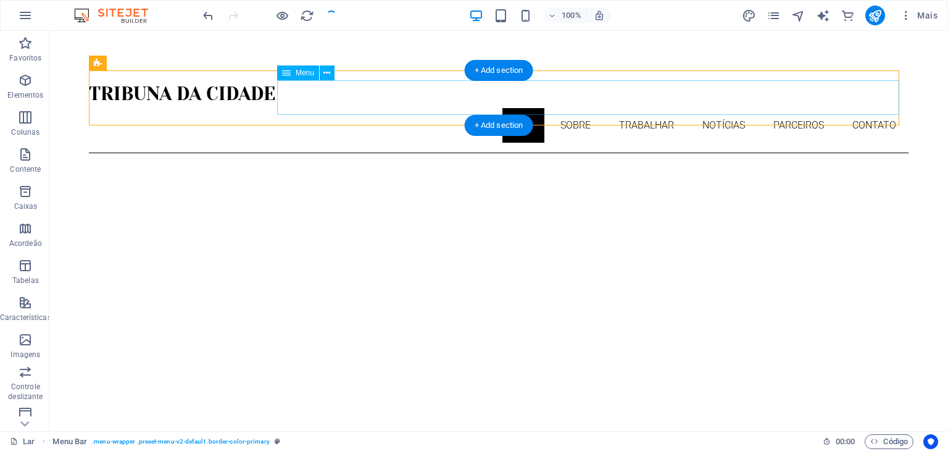
click at [782, 108] on nav "Lar Sobre Trabalhar Notícias Parceiros Contato" at bounding box center [499, 125] width 820 height 35
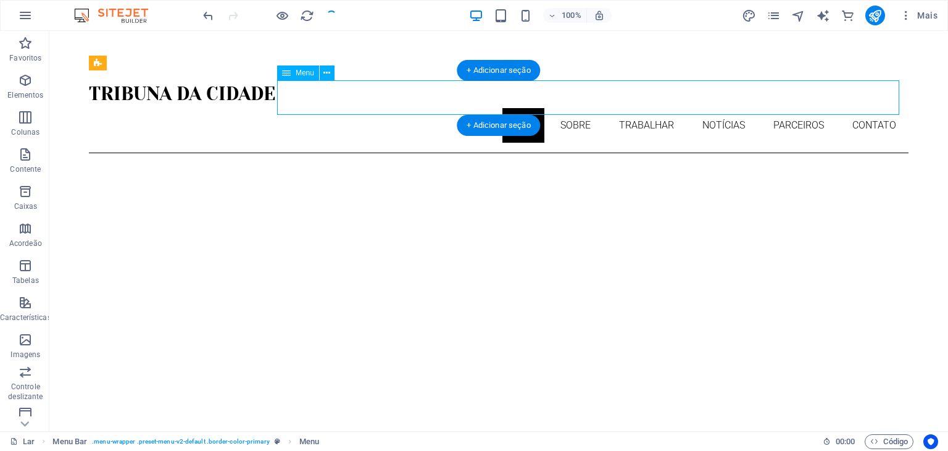
click at [782, 108] on nav "Lar Sobre Trabalhar Notícias Parceiros Contato" at bounding box center [499, 125] width 820 height 35
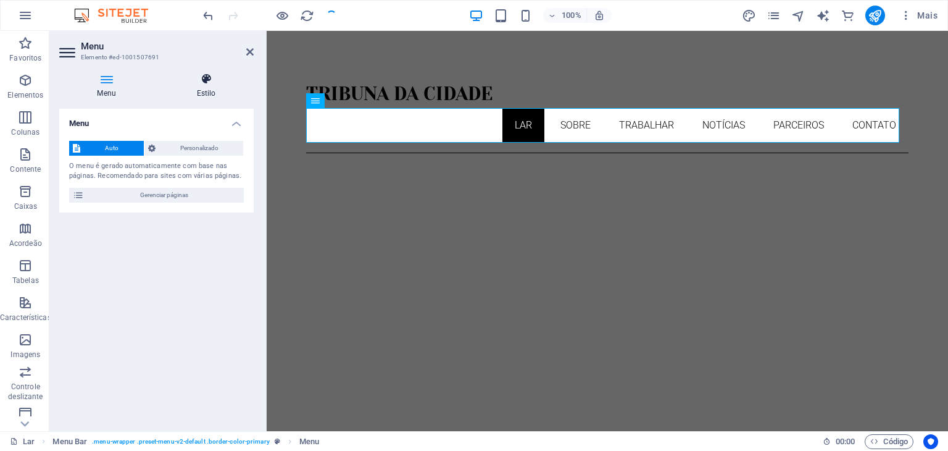
click at [210, 86] on h4 "Estilo" at bounding box center [206, 86] width 95 height 26
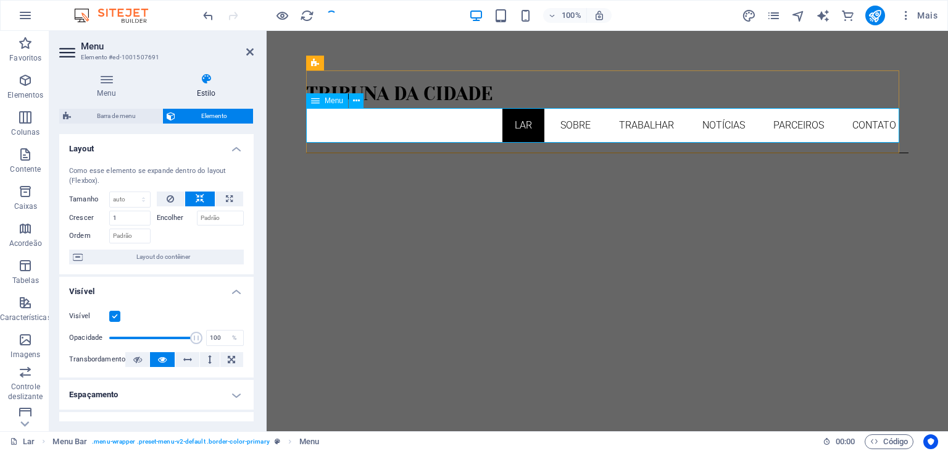
click at [729, 126] on nav "Lar Sobre Trabalhar Notícias Parceiros Contato" at bounding box center [607, 125] width 603 height 35
click at [860, 120] on nav "Lar Sobre Trabalhar Notícias Parceiros Contato" at bounding box center [607, 125] width 603 height 35
click at [104, 80] on icon at bounding box center [106, 79] width 94 height 12
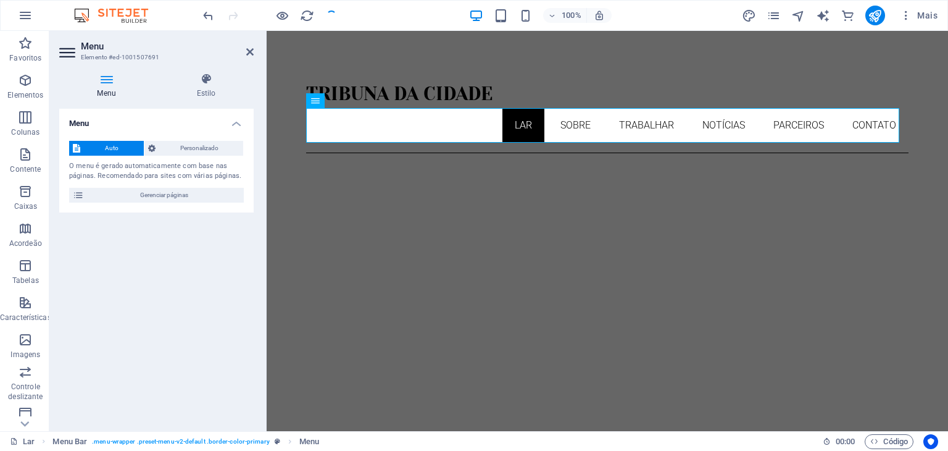
click at [117, 145] on font "Auto" at bounding box center [112, 147] width 14 height 7
click at [175, 147] on span "Personalizado" at bounding box center [199, 148] width 81 height 15
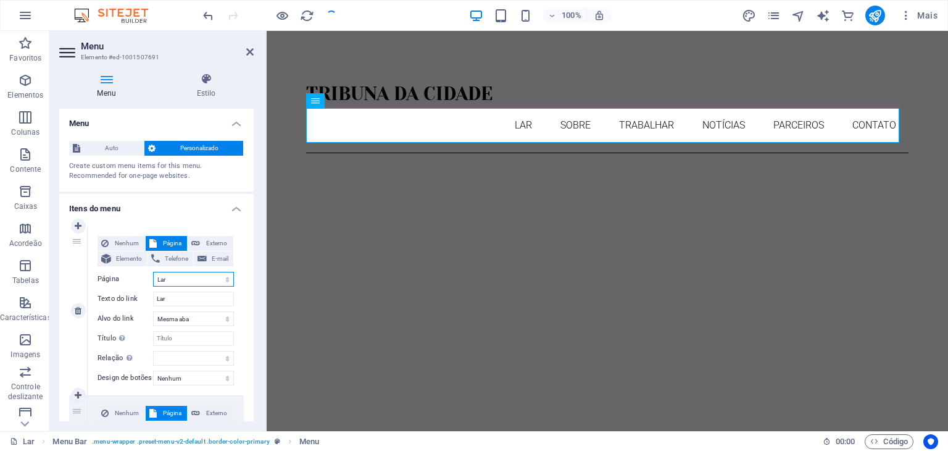
click at [177, 278] on select "Lar Sobre Trabalhar Notícias Parceiros Contato Aviso Legal Privacidade" at bounding box center [193, 279] width 81 height 15
select select "1"
click at [153, 272] on select "Lar Sobre Trabalhar Notícias Parceiros Contato Aviso Legal Privacidade" at bounding box center [193, 279] width 81 height 15
select select
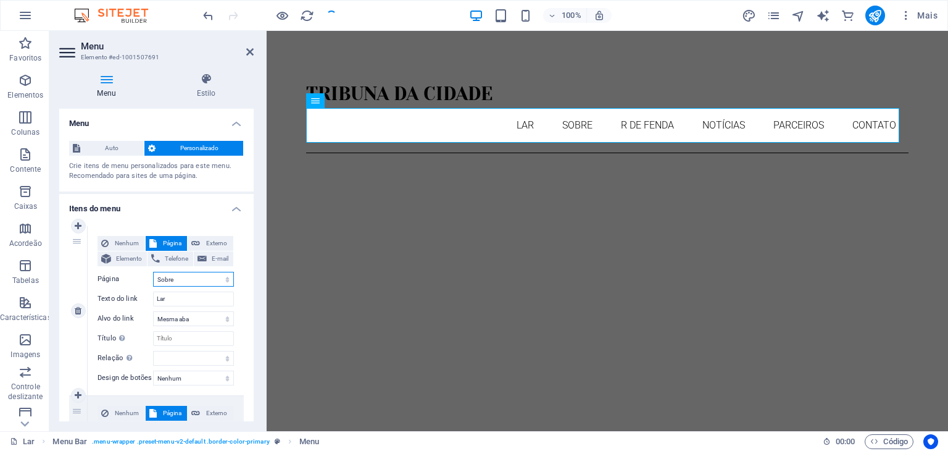
select select
click at [184, 303] on input "Lar" at bounding box center [193, 298] width 81 height 15
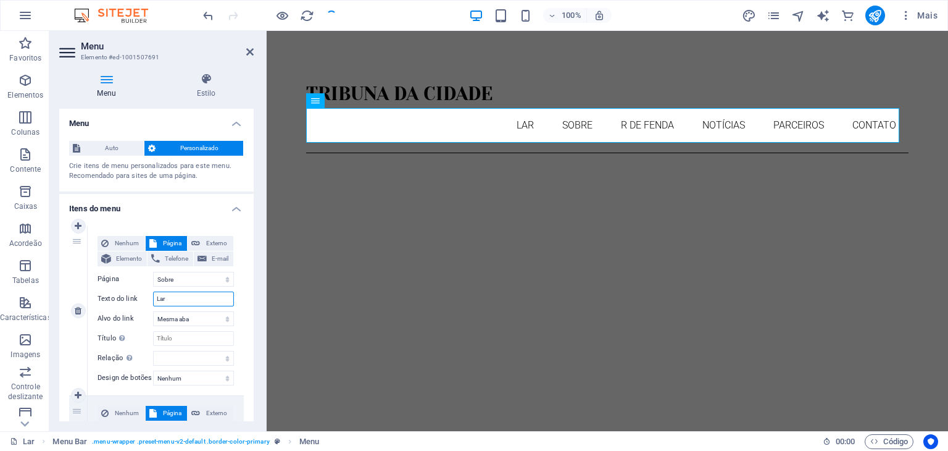
click at [184, 303] on input "Lar" at bounding box center [193, 298] width 81 height 15
click at [195, 320] on select "Nova aba Mesma aba Sobreposição" at bounding box center [193, 318] width 81 height 15
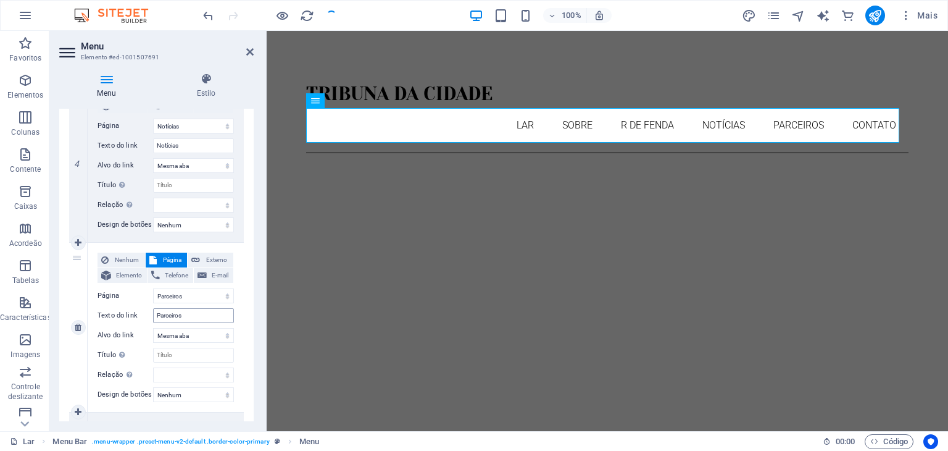
scroll to position [679, 0]
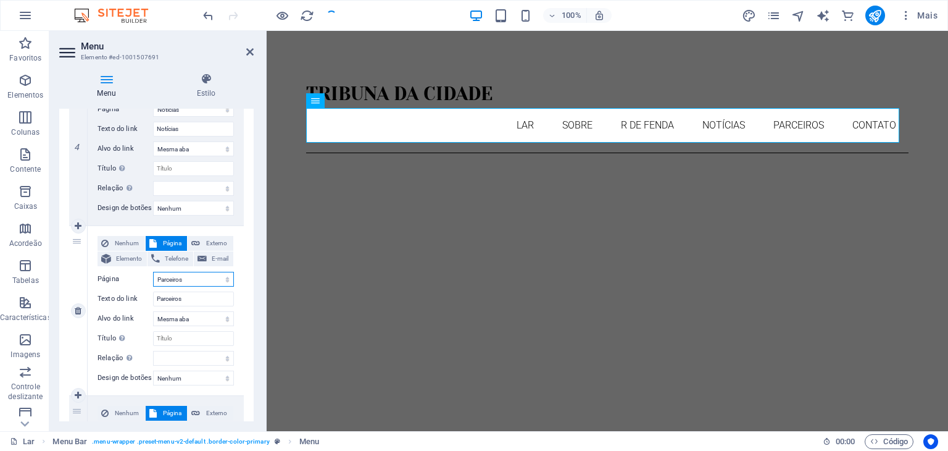
click at [193, 280] on select "Lar Sobre Trabalhar Notícias Parceiros Contato Aviso Legal Privacidade" at bounding box center [193, 279] width 81 height 15
click at [153, 272] on select "Lar Sobre Trabalhar Notícias Parceiros Contato Aviso Legal Privacidade" at bounding box center [193, 279] width 81 height 15
click at [201, 319] on select "Nova aba Mesma aba Sobreposição" at bounding box center [193, 318] width 81 height 15
select select "blank"
click at [153, 311] on select "Nova aba Mesma aba Sobreposição" at bounding box center [193, 318] width 81 height 15
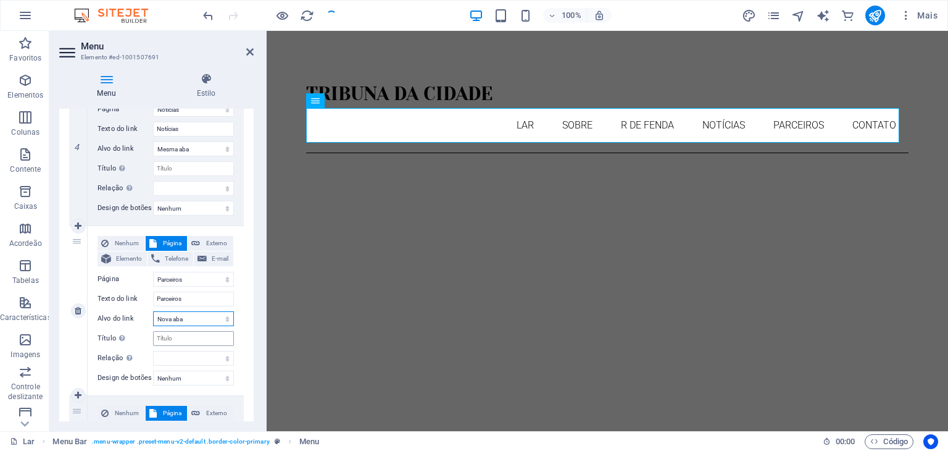
select select
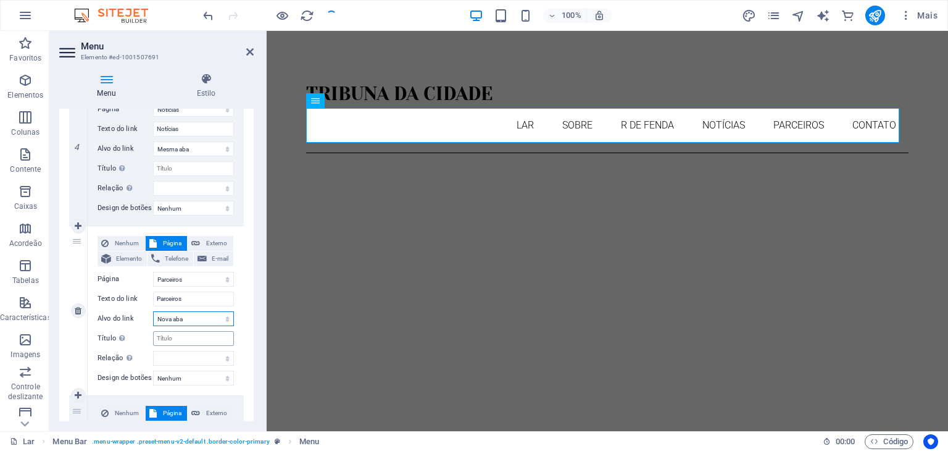
select select
click at [200, 340] on input "Título A descrição adicional do link não deve ser igual ao texto do link. O tít…" at bounding box center [193, 338] width 81 height 15
type input "SE"
select select
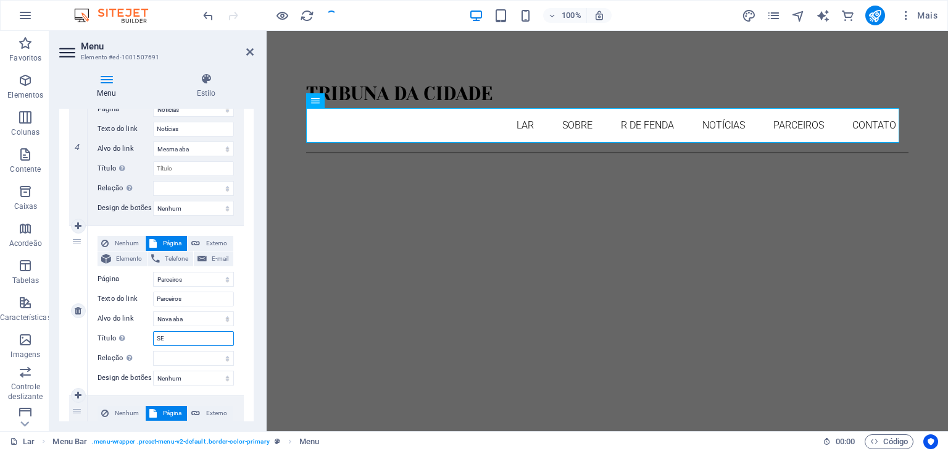
select select
type input "SEJA NOSSO"
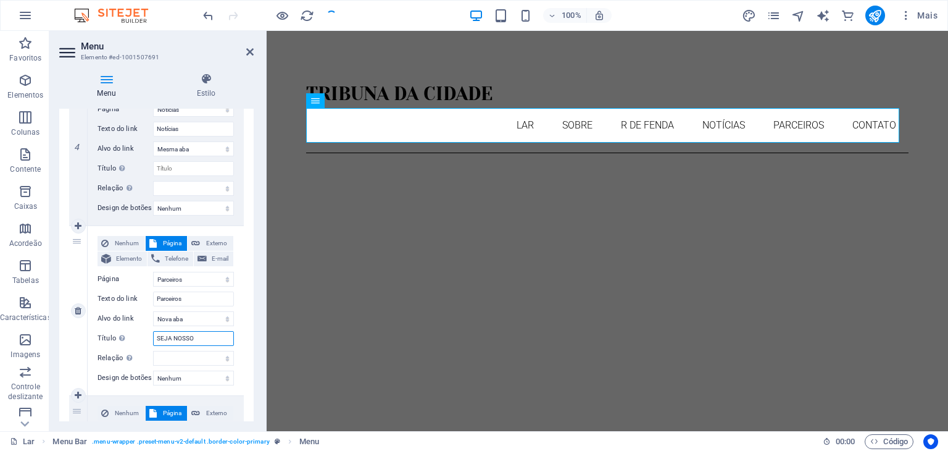
select select
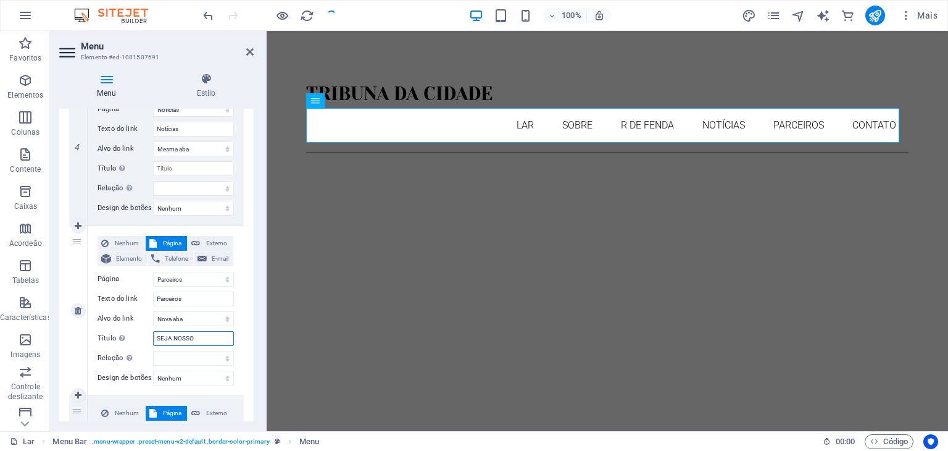
select select
type input "SEJA NOSSO PARCEIR"
select select
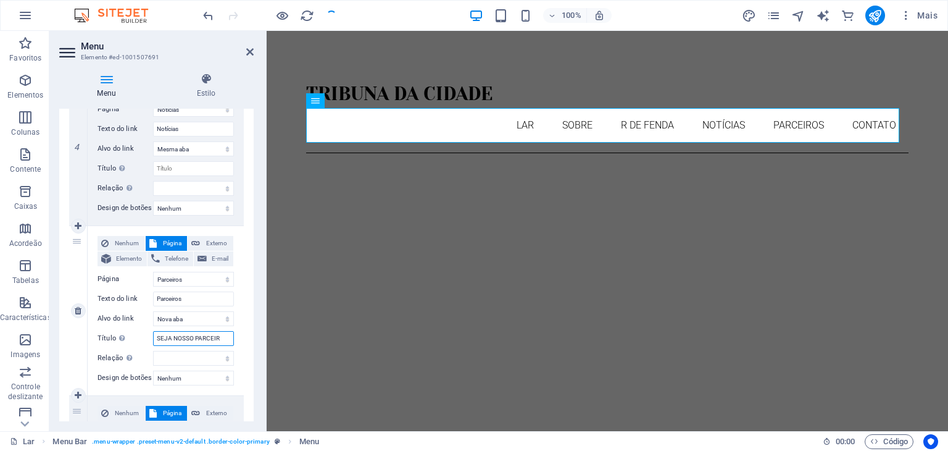
select select
type input "SEJA NOSSO PARCEIRO"
select select
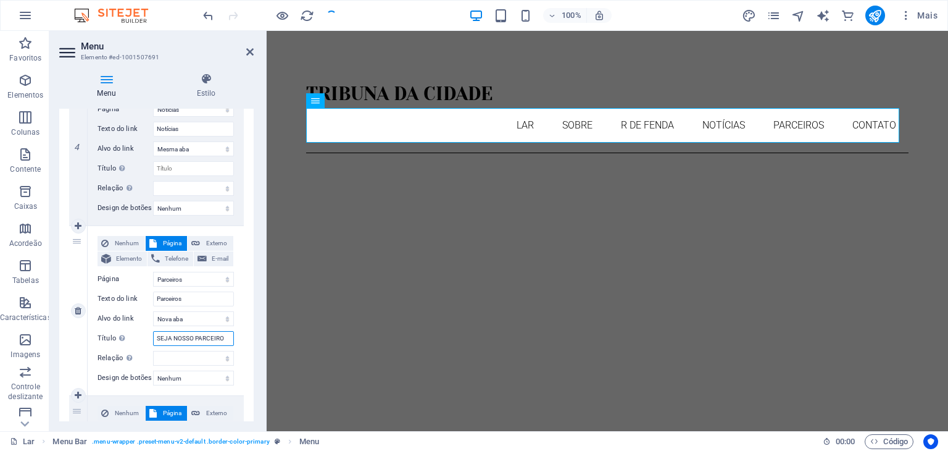
select select
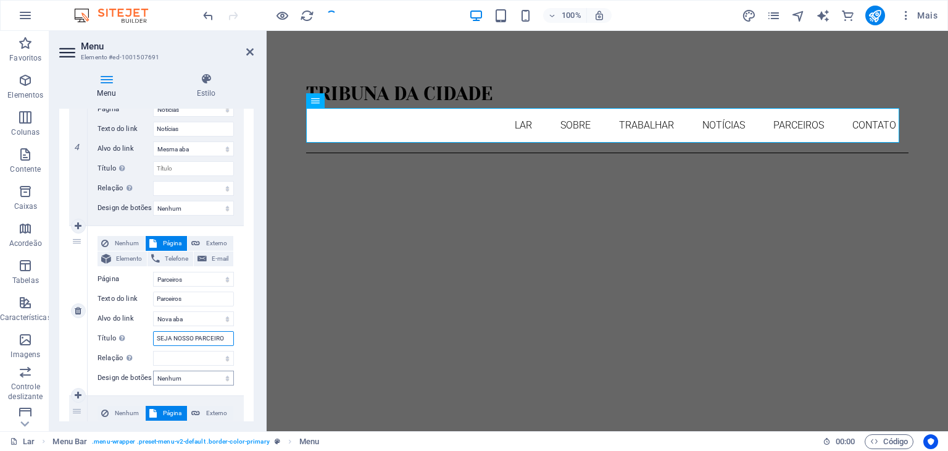
scroll to position [741, 0]
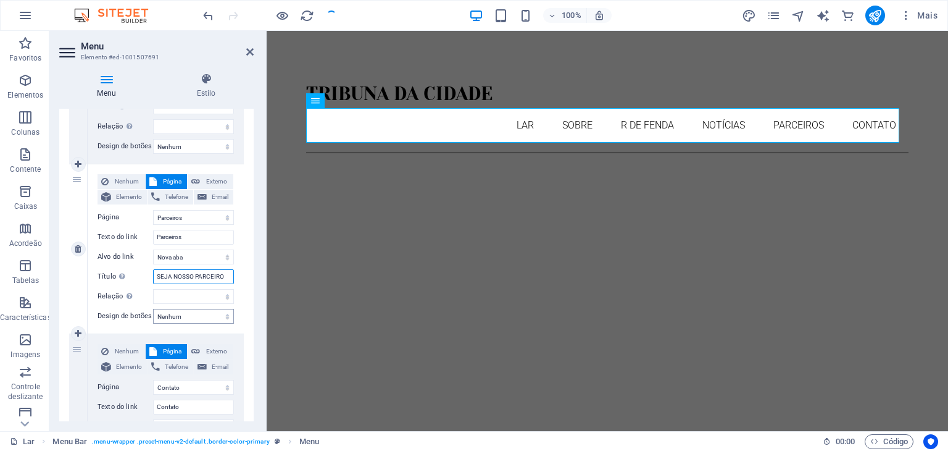
type input "SEJA NOSSO PARCEIRO"
click at [201, 317] on select "Nenhum Padrão Primário Secundário" at bounding box center [193, 316] width 81 height 15
select select "primary"
click at [153, 309] on select "Nenhum Padrão Primário Secundário" at bounding box center [193, 316] width 81 height 15
select select
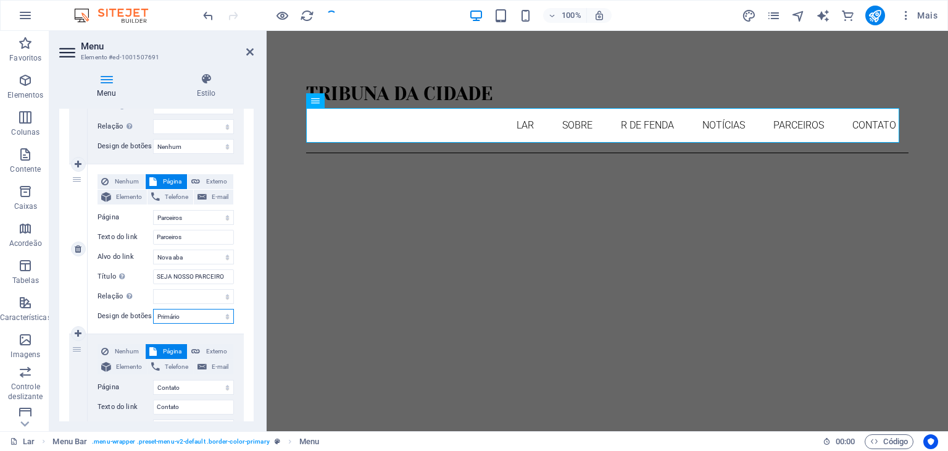
select select
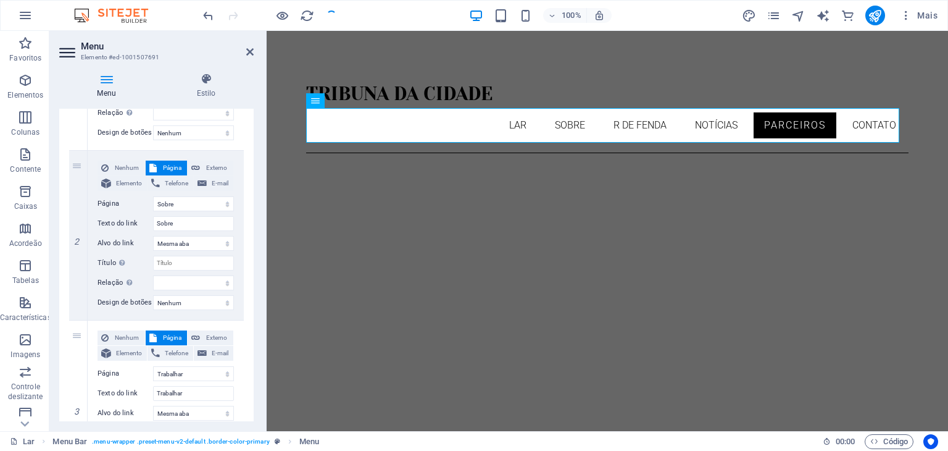
scroll to position [187, 0]
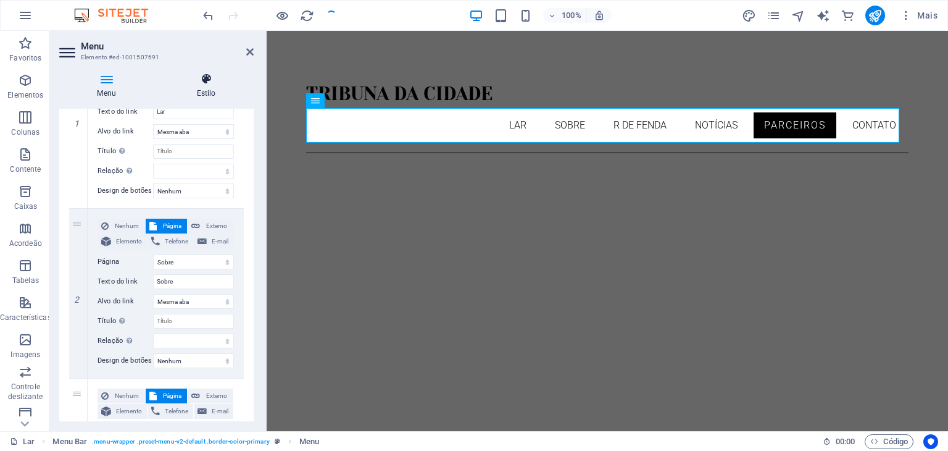
click at [208, 82] on icon at bounding box center [206, 79] width 95 height 12
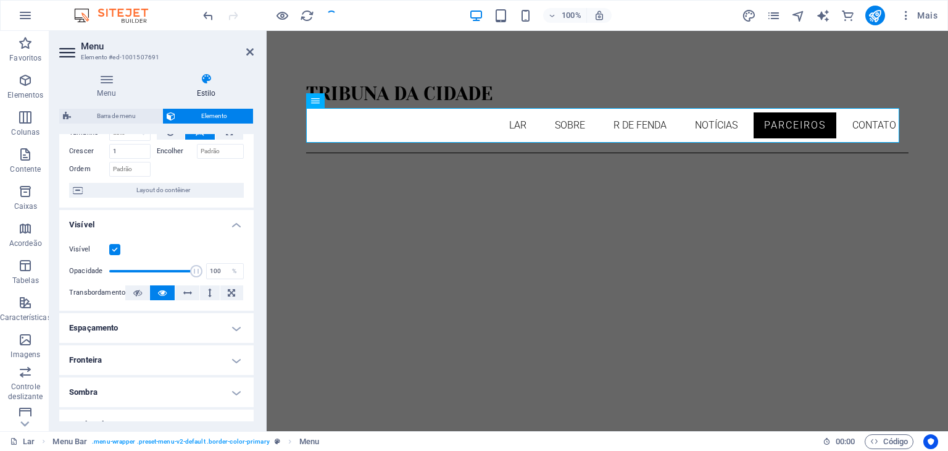
scroll to position [59, 0]
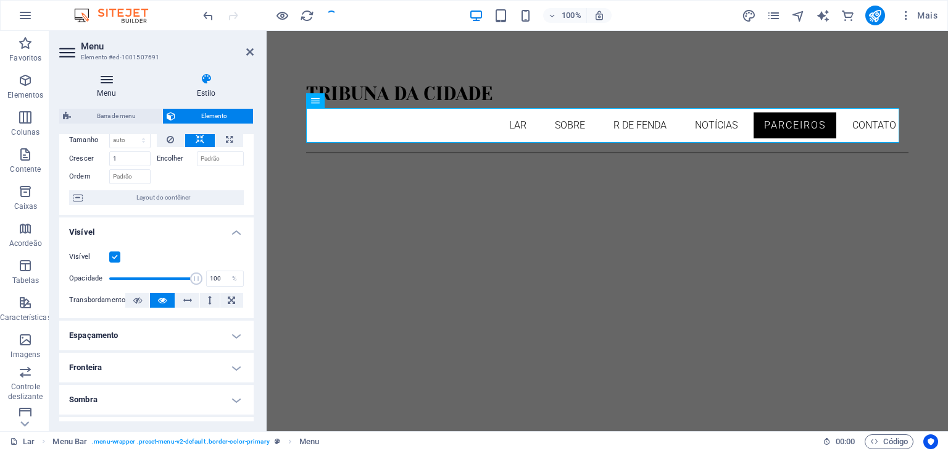
click at [109, 91] on font "Menu" at bounding box center [106, 93] width 19 height 9
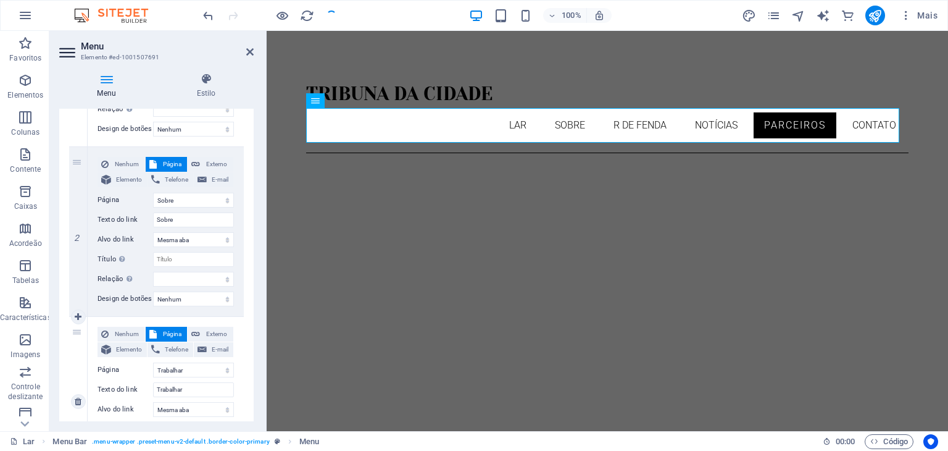
scroll to position [64, 0]
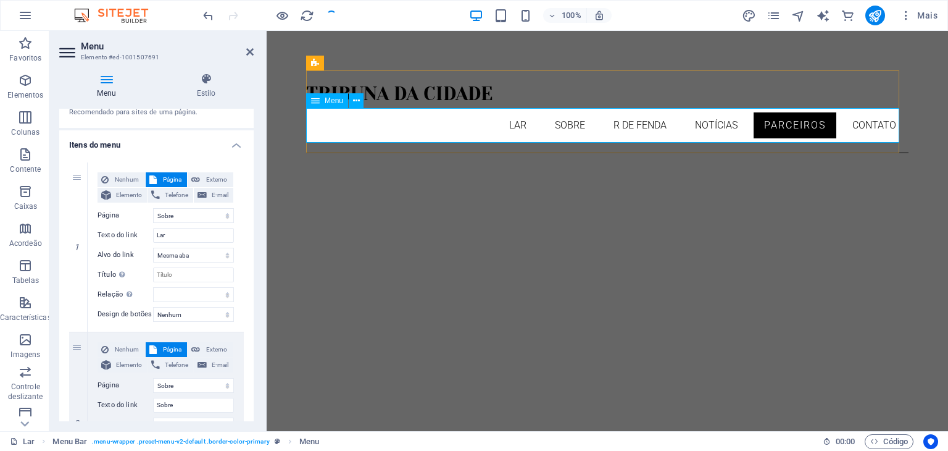
click at [777, 125] on nav "Lar Sobre r de fenda Notícias Parceiros Contato" at bounding box center [607, 125] width 603 height 35
click at [785, 127] on nav "Lar Sobre r de fenda Notícias Parceiros Contato" at bounding box center [607, 125] width 603 height 35
click at [28, 346] on icon "button" at bounding box center [25, 339] width 15 height 15
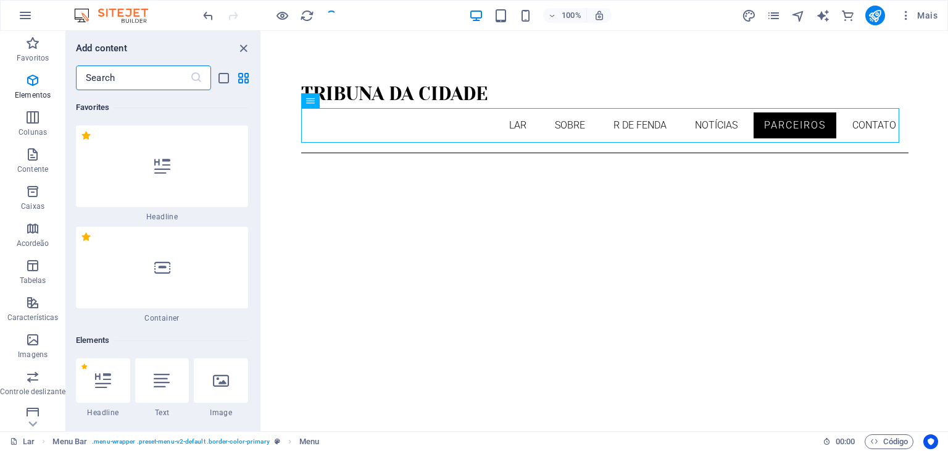
scroll to position [12154, 0]
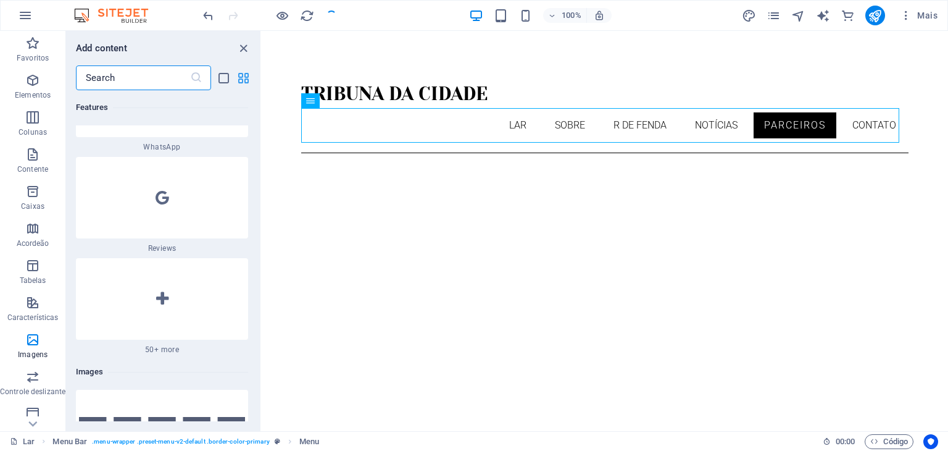
click at [240, 78] on icon "grid-view" at bounding box center [243, 78] width 14 height 14
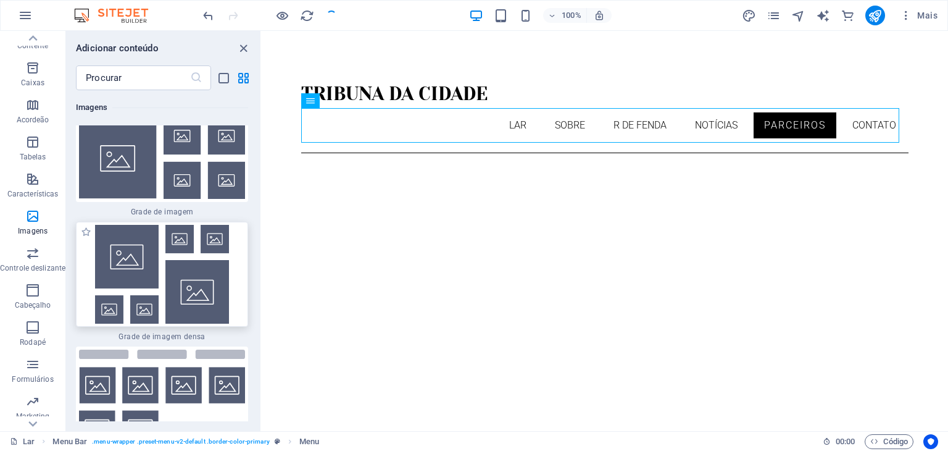
scroll to position [12895, 0]
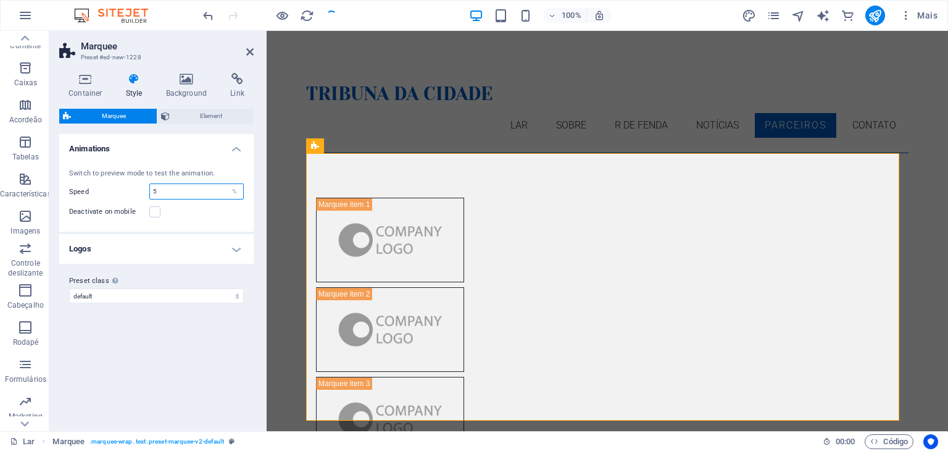
click at [197, 193] on input "5" at bounding box center [196, 191] width 93 height 15
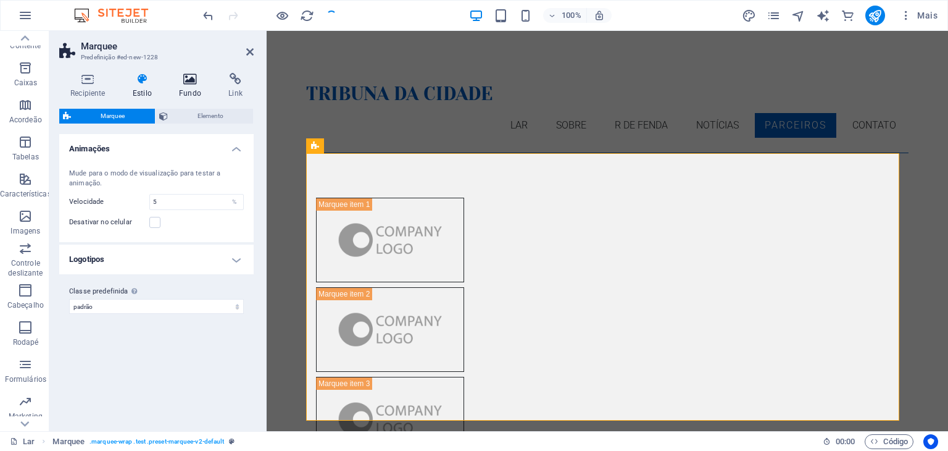
click at [191, 81] on icon at bounding box center [190, 79] width 44 height 12
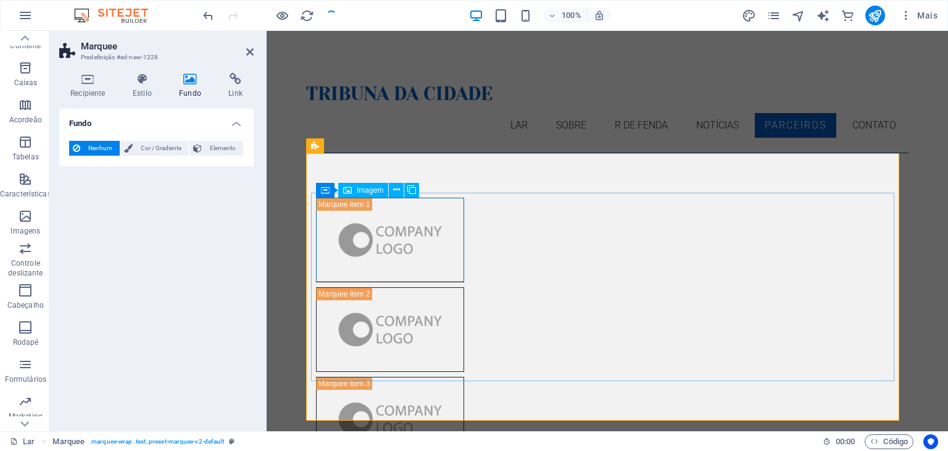
click at [356, 193] on div "Imagem" at bounding box center [363, 190] width 50 height 15
click at [402, 192] on button at bounding box center [396, 190] width 15 height 15
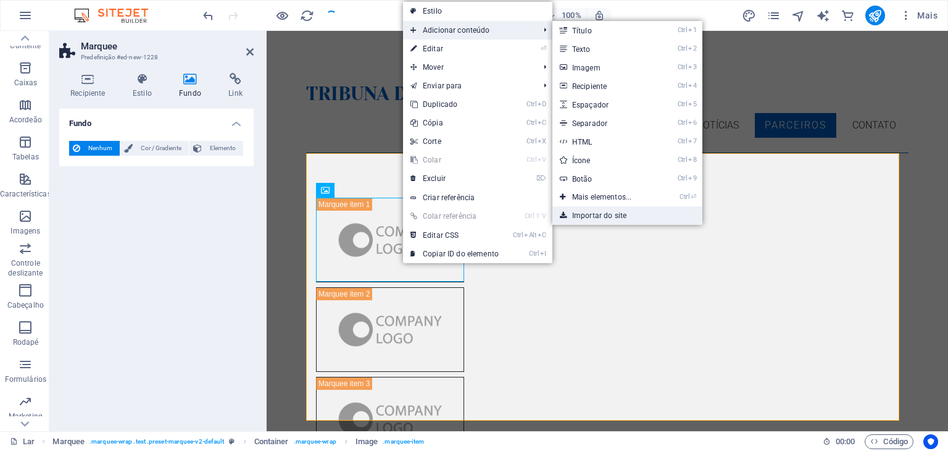
click at [575, 207] on link "Importar do site" at bounding box center [628, 215] width 150 height 19
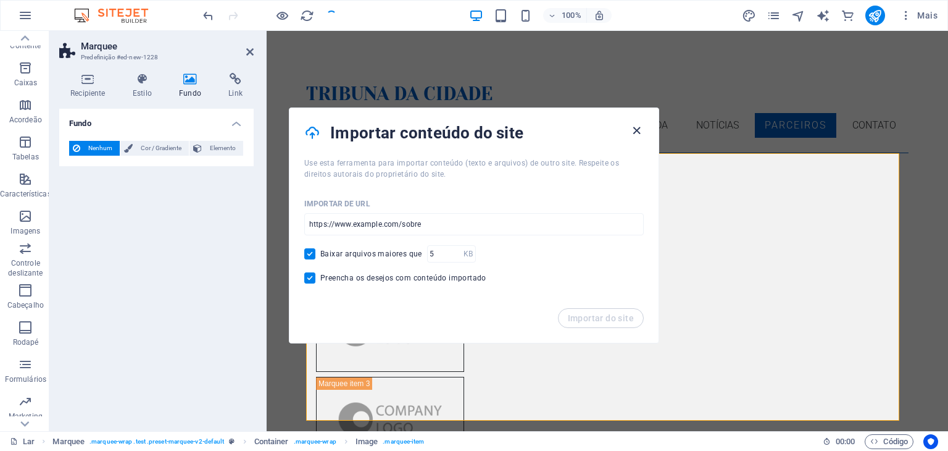
click at [637, 131] on icon "button" at bounding box center [637, 130] width 14 height 14
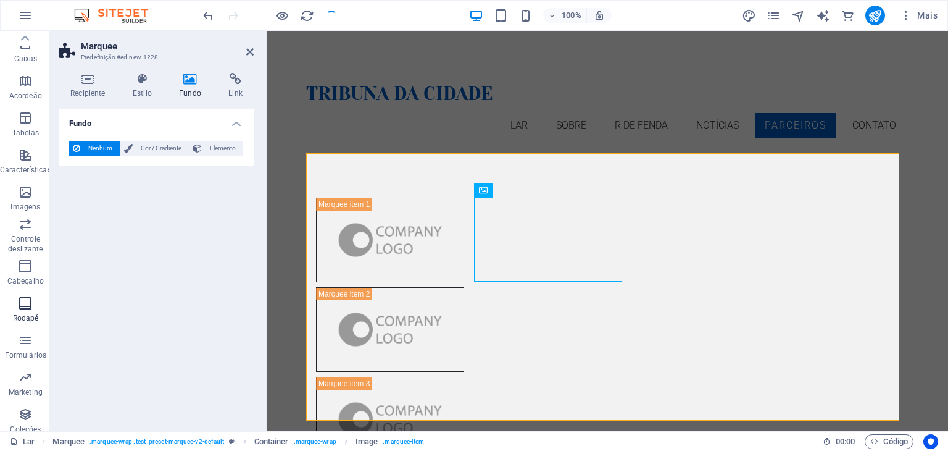
scroll to position [0, 0]
click at [96, 85] on icon at bounding box center [87, 79] width 57 height 12
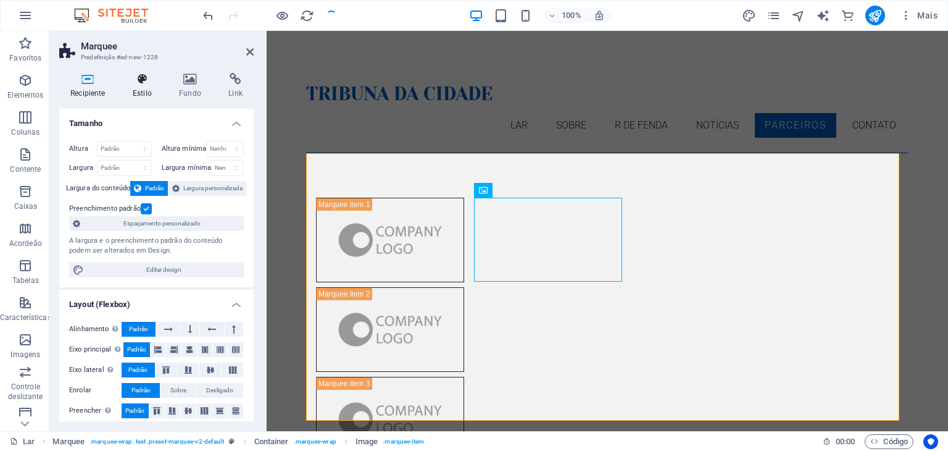
click at [142, 85] on icon at bounding box center [142, 79] width 41 height 12
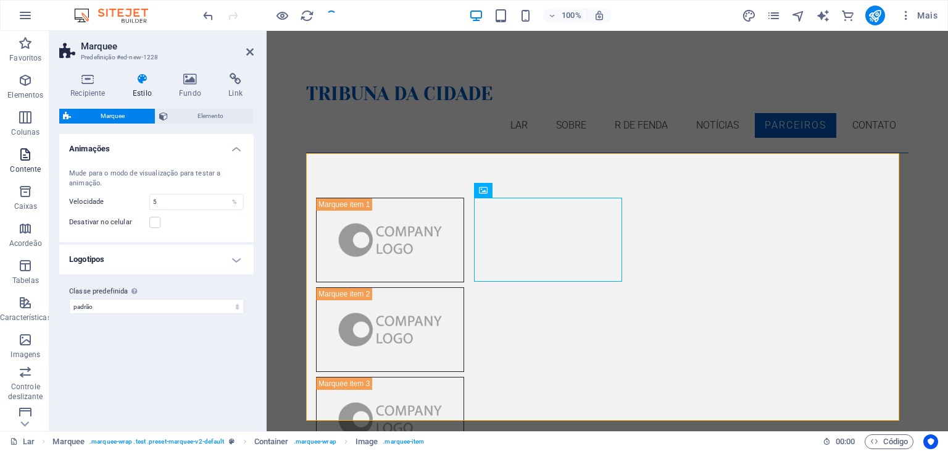
click at [30, 153] on icon "button" at bounding box center [25, 154] width 15 height 15
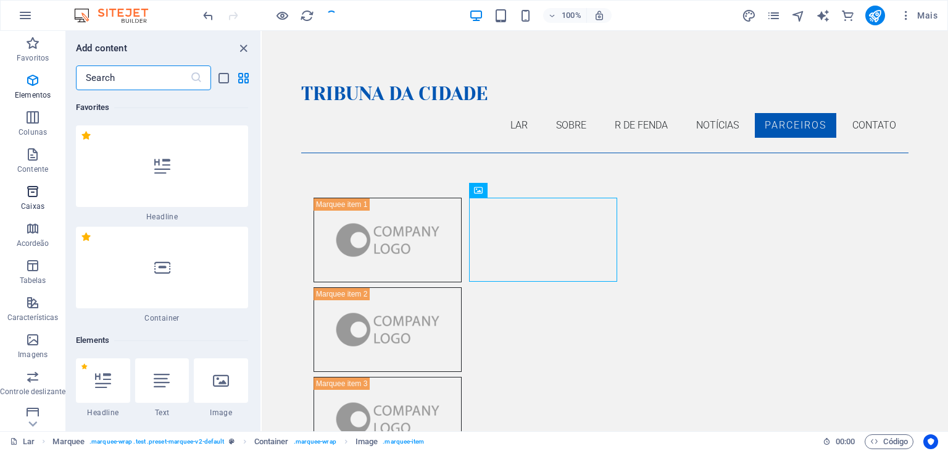
scroll to position [4092, 0]
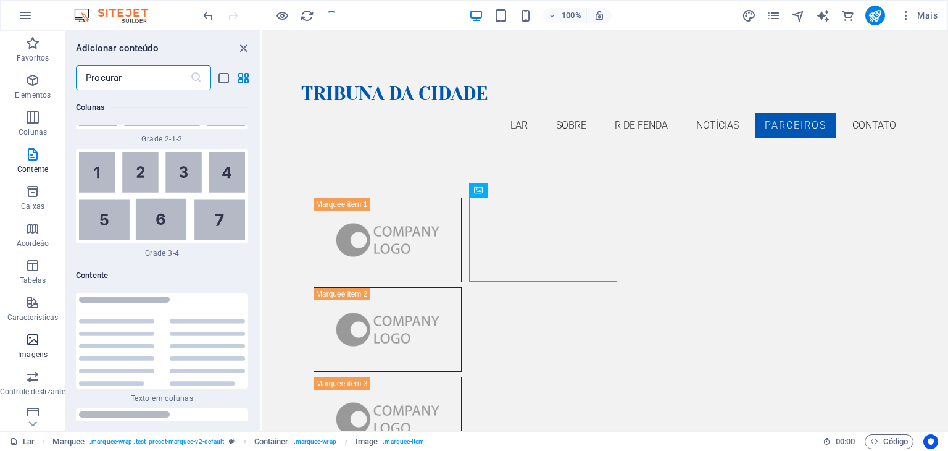
click at [34, 345] on icon "button" at bounding box center [32, 339] width 15 height 15
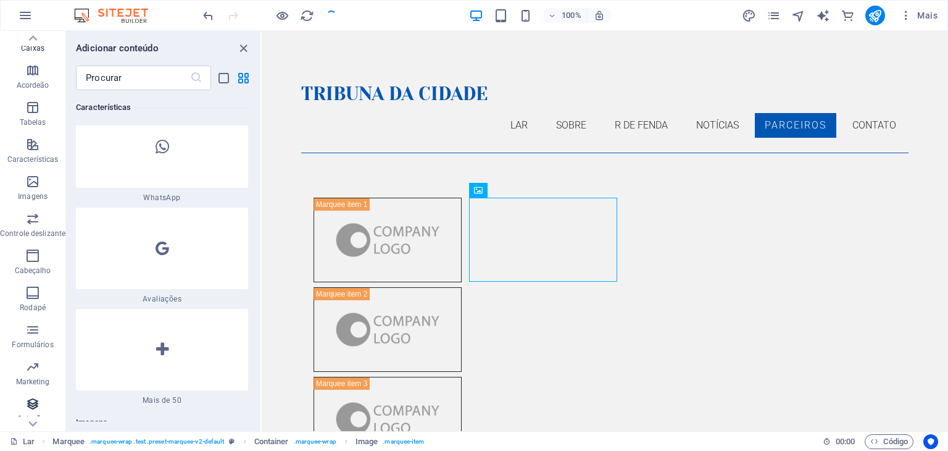
scroll to position [193, 0]
click at [262, 387] on div "Arraste aqui para substituir o conteúdo existente. Pressione “Ctrl” se quiser c…" at bounding box center [605, 231] width 687 height 400
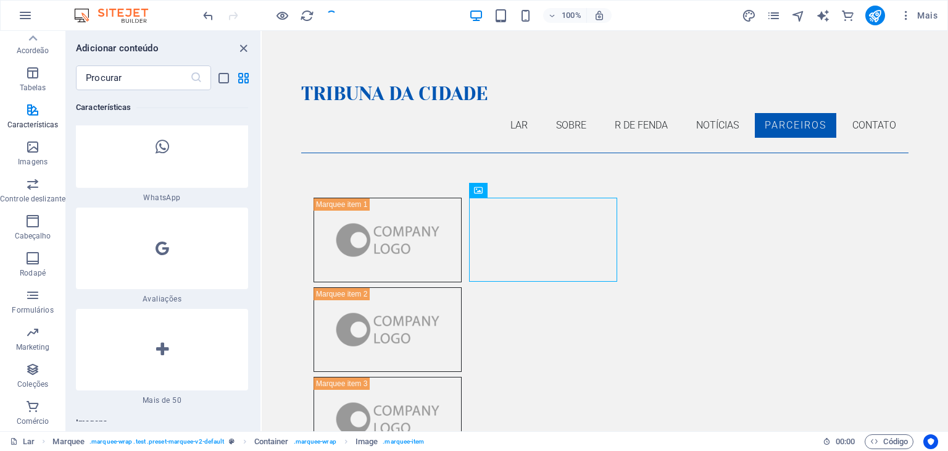
click at [262, 387] on div "Arraste aqui para substituir o conteúdo existente. Pressione “Ctrl” se quiser c…" at bounding box center [605, 231] width 687 height 400
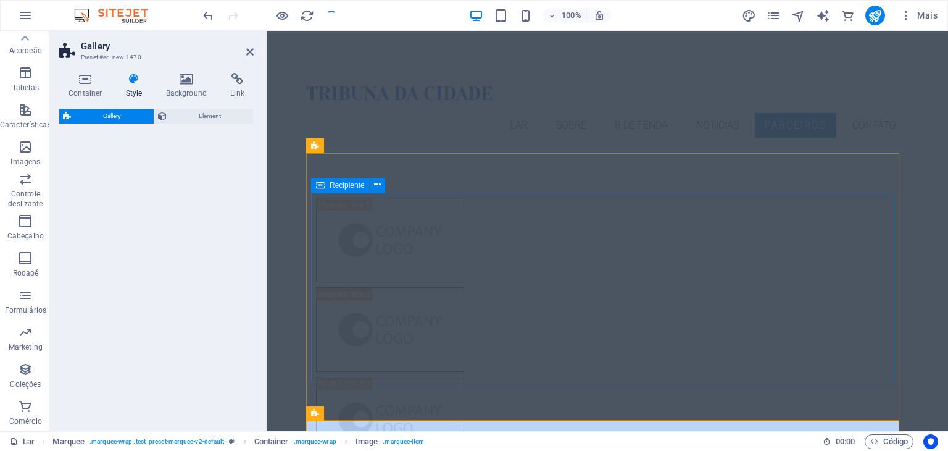
select select "rem"
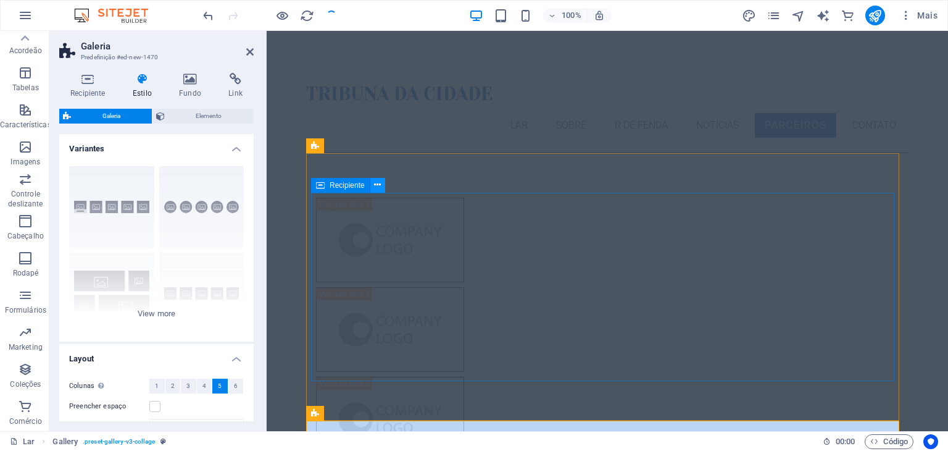
click at [375, 188] on icon at bounding box center [377, 184] width 7 height 13
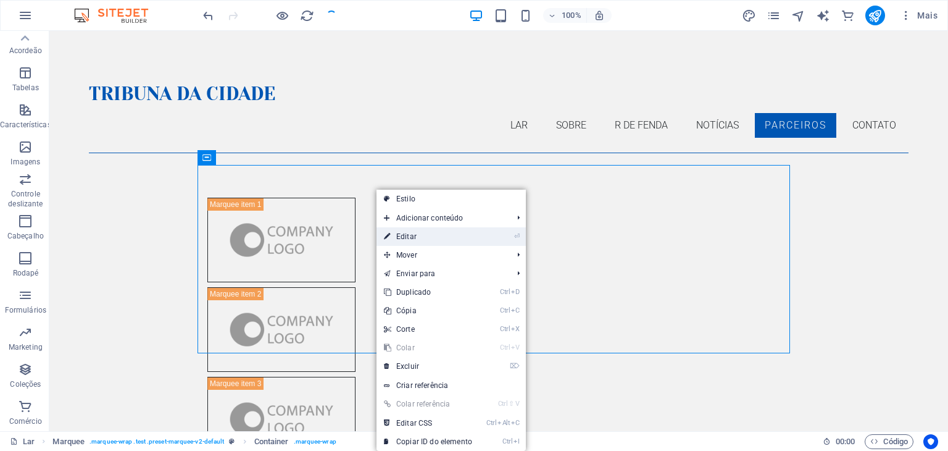
click at [441, 238] on link "⏎ Editar" at bounding box center [428, 236] width 103 height 19
click at [283, 287] on figure at bounding box center [281, 329] width 148 height 85
select select "marquee"
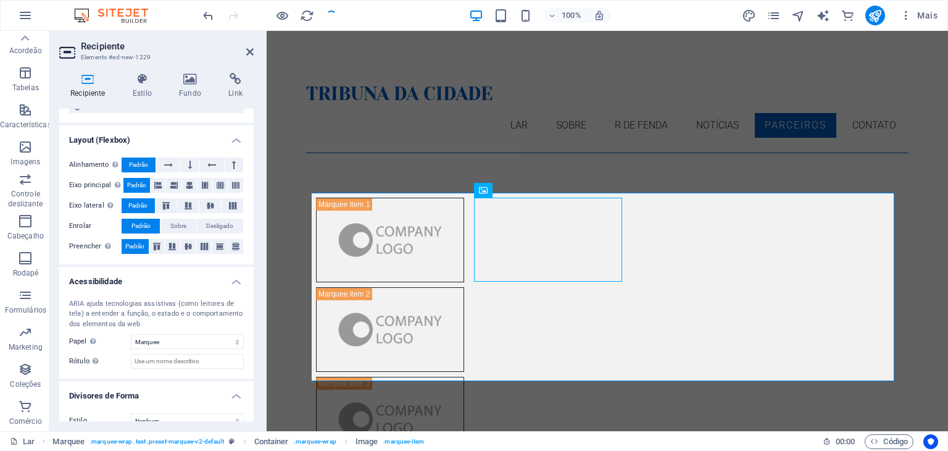
scroll to position [201, 0]
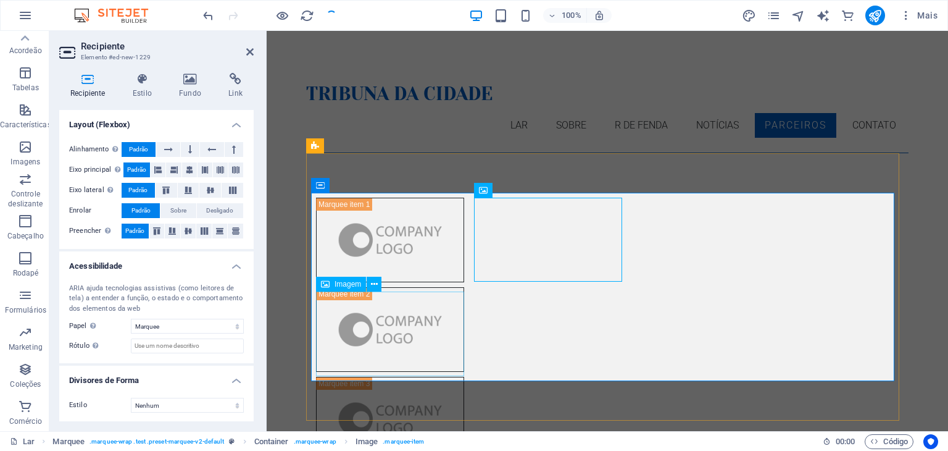
click at [329, 285] on icon at bounding box center [325, 284] width 9 height 15
click at [378, 288] on button at bounding box center [374, 284] width 15 height 15
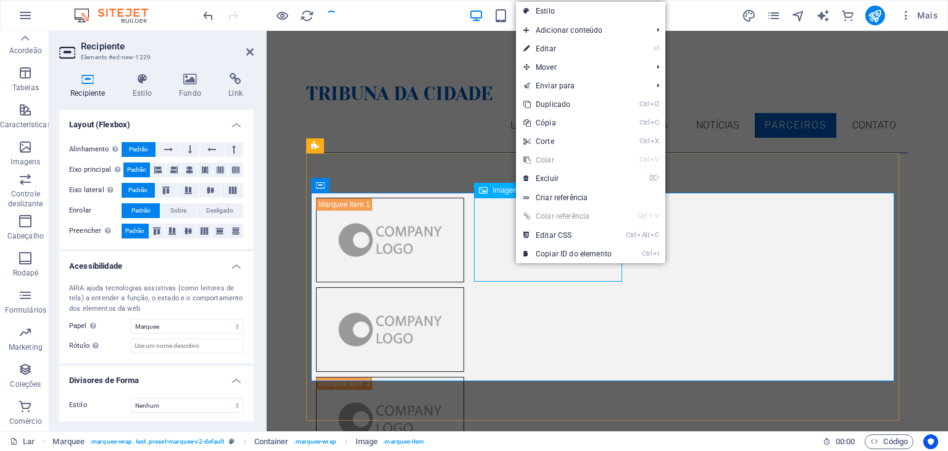
click at [464, 287] on figure at bounding box center [390, 329] width 148 height 85
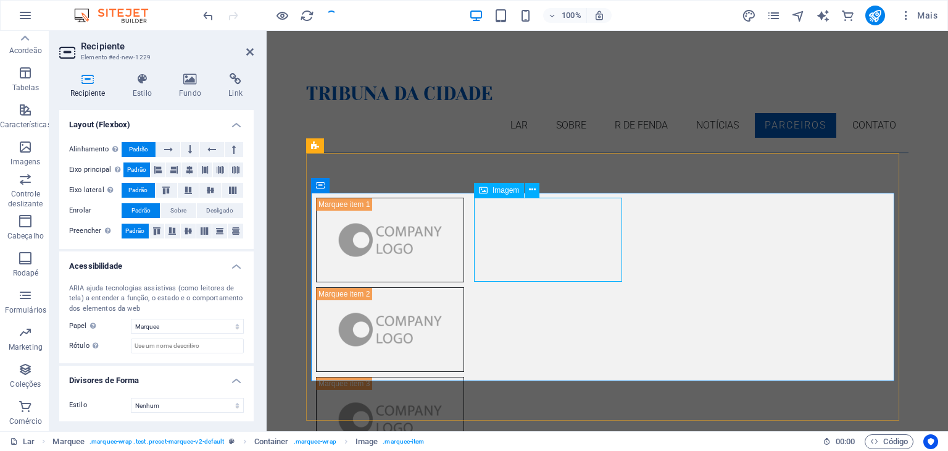
click at [506, 189] on font "Imagem" at bounding box center [506, 190] width 27 height 9
click at [529, 192] on icon at bounding box center [532, 189] width 7 height 13
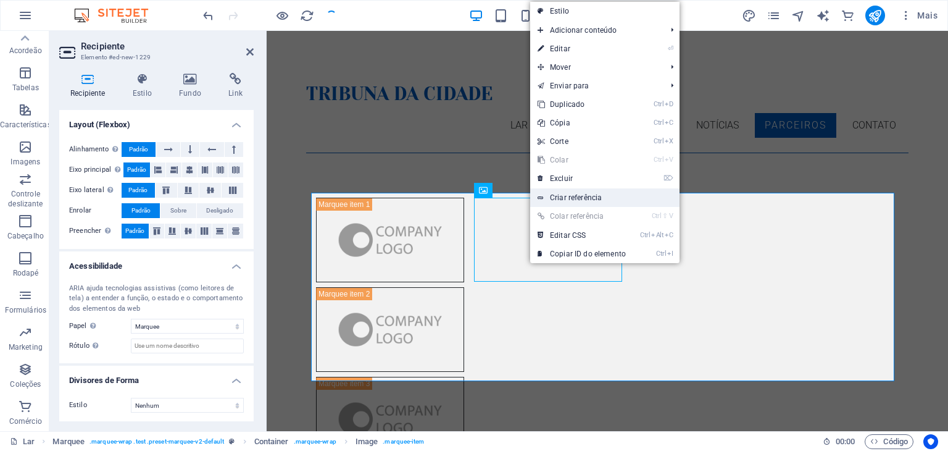
click at [611, 192] on link "Criar referência" at bounding box center [604, 197] width 149 height 19
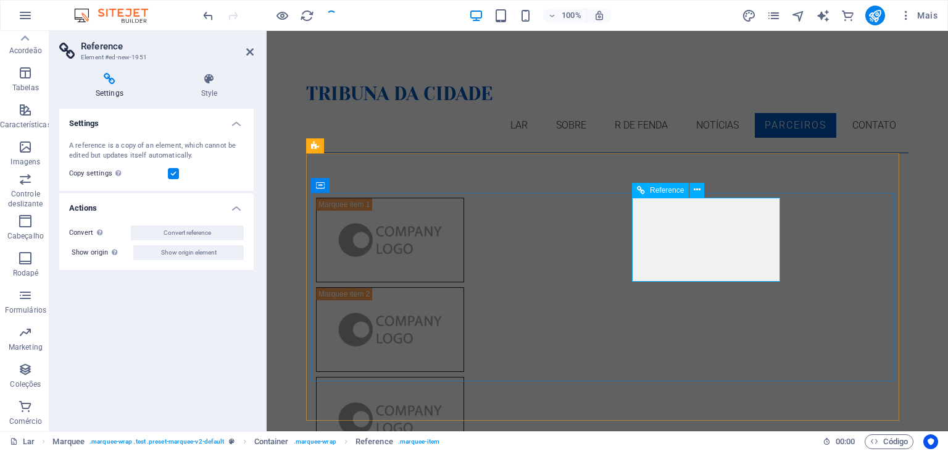
click at [464, 377] on div at bounding box center [390, 419] width 148 height 85
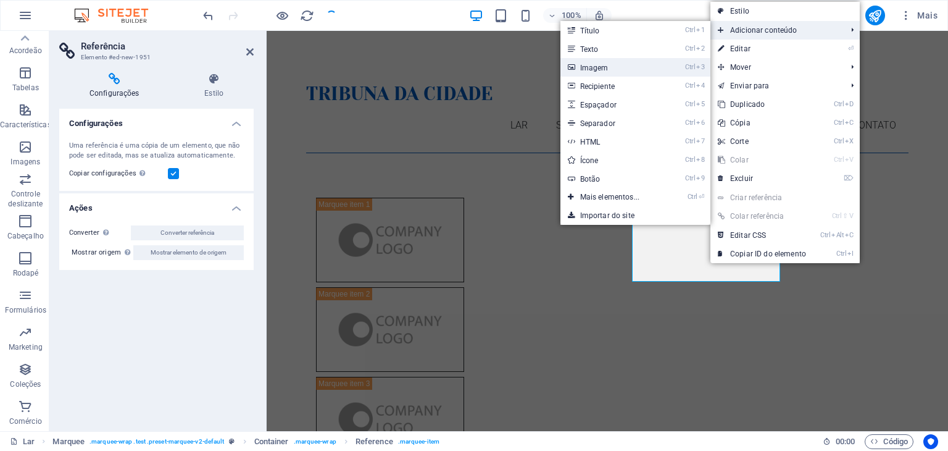
click at [650, 67] on link "Ctrl 3 Imagem" at bounding box center [613, 67] width 104 height 19
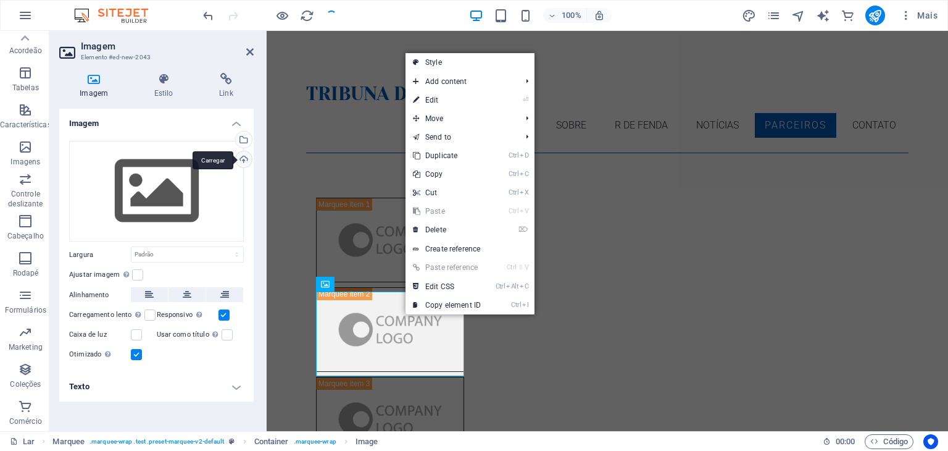
click at [245, 157] on div "Carregar" at bounding box center [242, 160] width 19 height 19
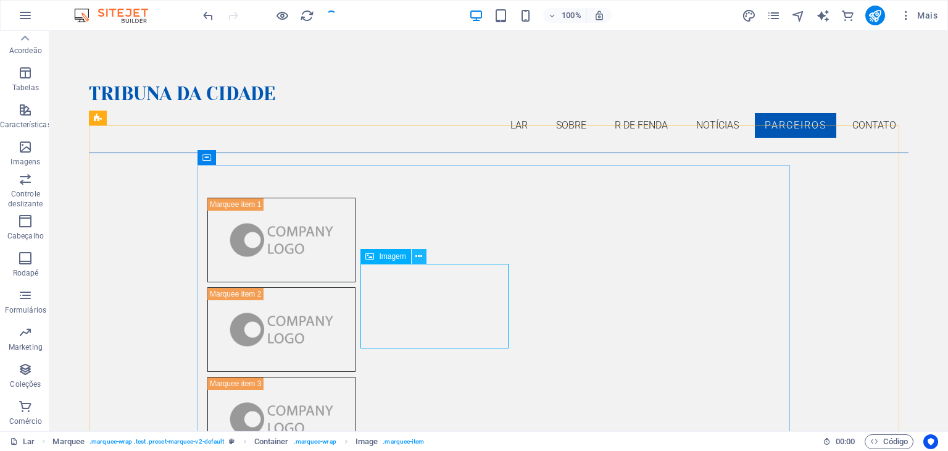
click at [417, 257] on icon at bounding box center [419, 256] width 7 height 13
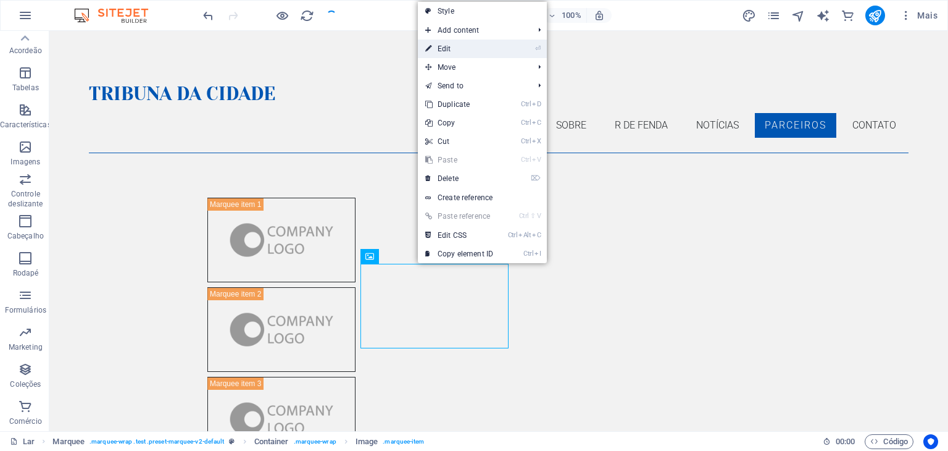
click at [472, 45] on link "⏎ Edit" at bounding box center [459, 49] width 83 height 19
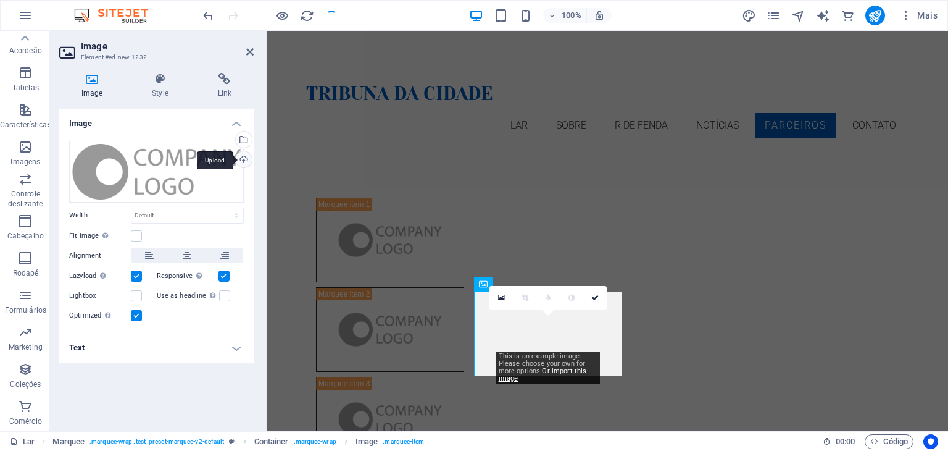
click at [241, 161] on div "Upload" at bounding box center [242, 160] width 19 height 19
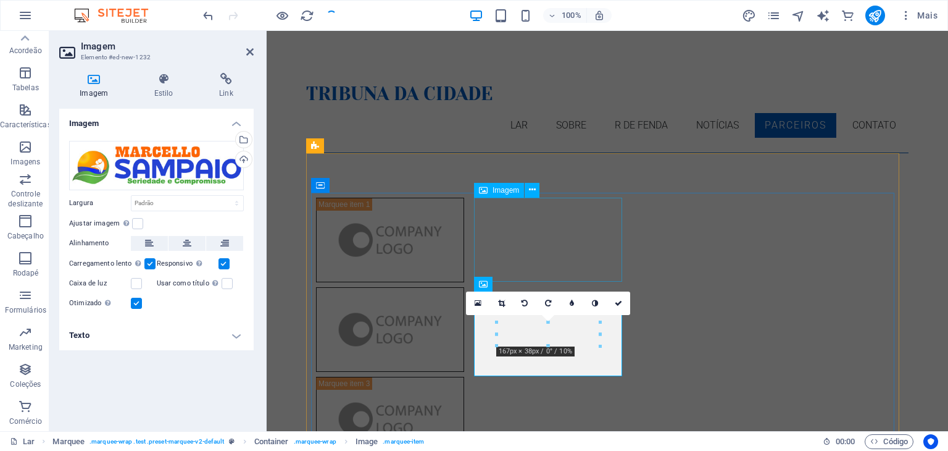
click at [464, 287] on figure at bounding box center [390, 329] width 148 height 85
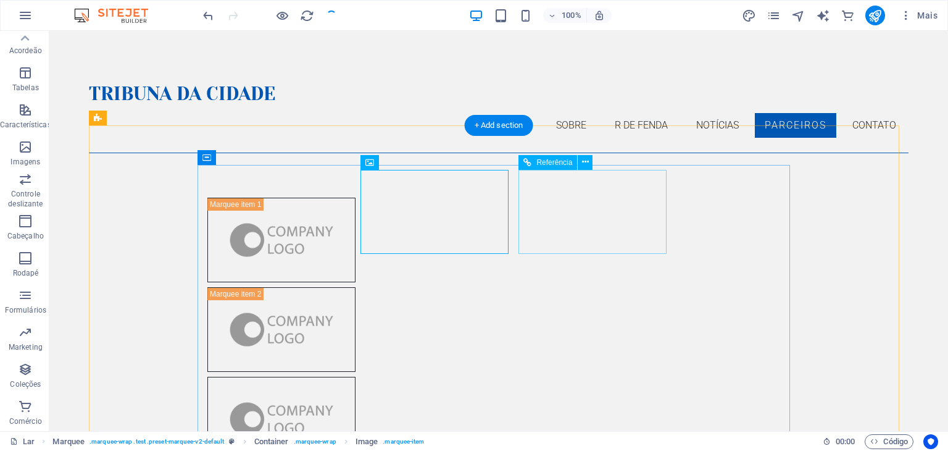
click at [356, 377] on div at bounding box center [281, 419] width 148 height 85
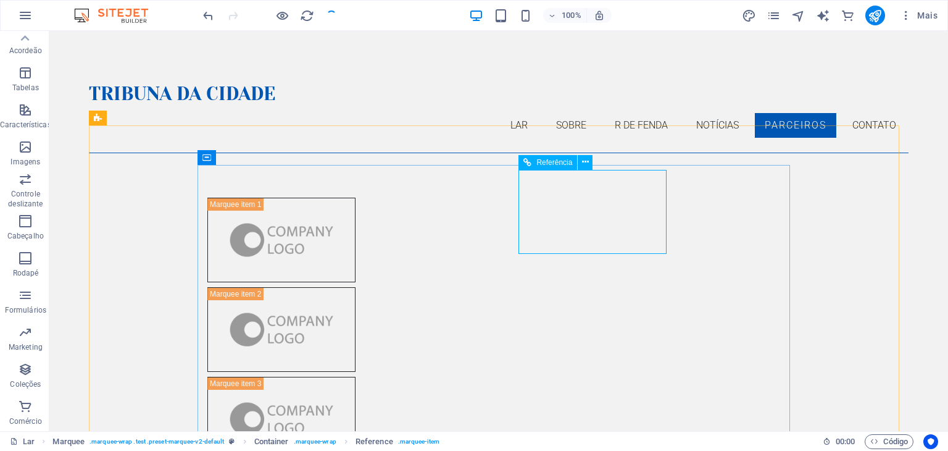
click at [565, 162] on font "Referência" at bounding box center [555, 162] width 36 height 9
click at [401, 166] on div "Imagem" at bounding box center [386, 162] width 50 height 15
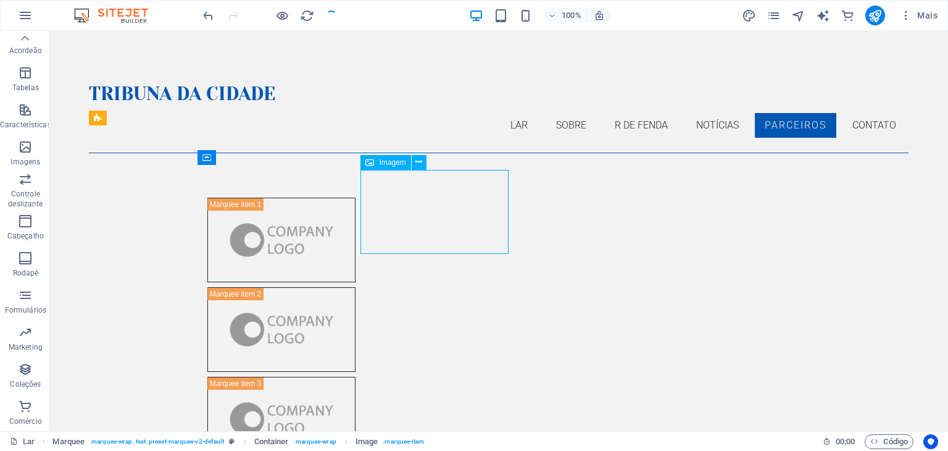
click at [373, 163] on icon at bounding box center [370, 162] width 9 height 15
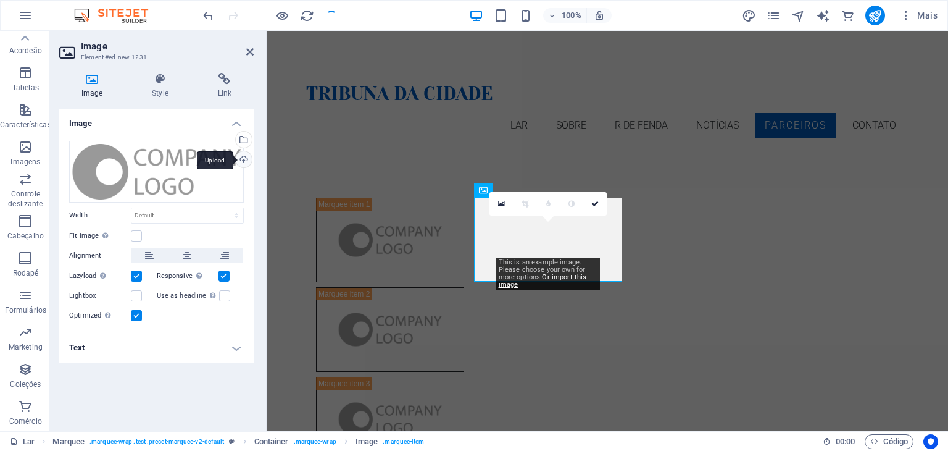
click at [240, 161] on div "Upload" at bounding box center [242, 160] width 19 height 19
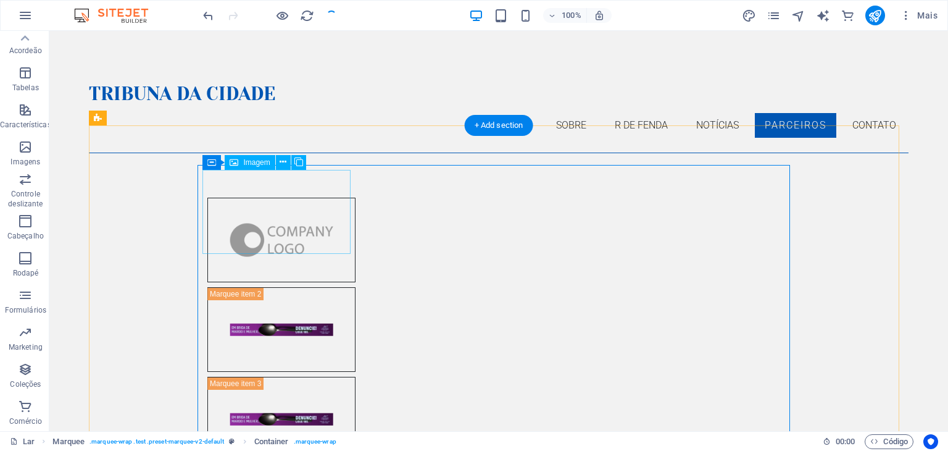
click at [283, 214] on figure at bounding box center [281, 240] width 148 height 85
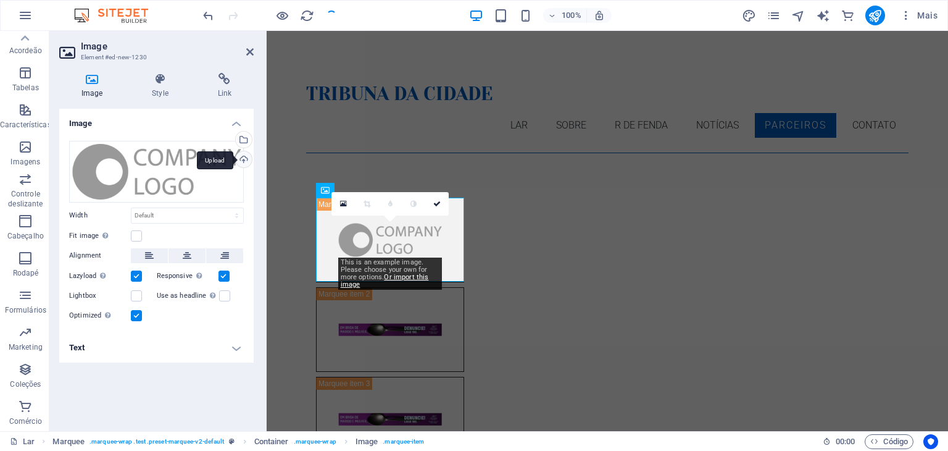
click at [237, 161] on div "Upload" at bounding box center [242, 160] width 19 height 19
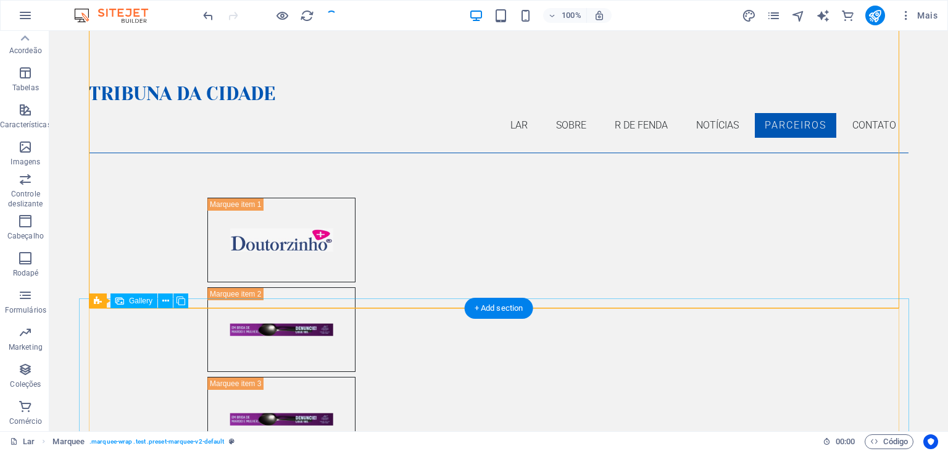
scroll to position [185, 0]
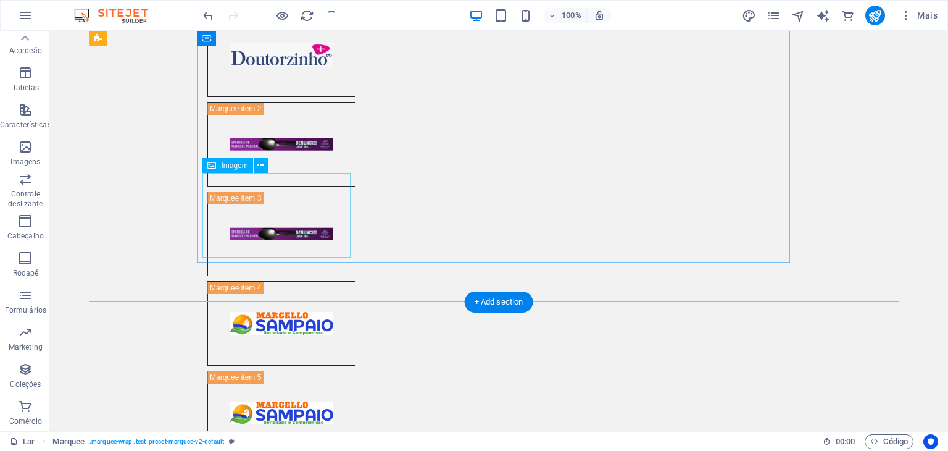
click at [222, 172] on div "Imagem" at bounding box center [228, 165] width 50 height 15
click at [222, 165] on font "Imagem" at bounding box center [234, 165] width 27 height 9
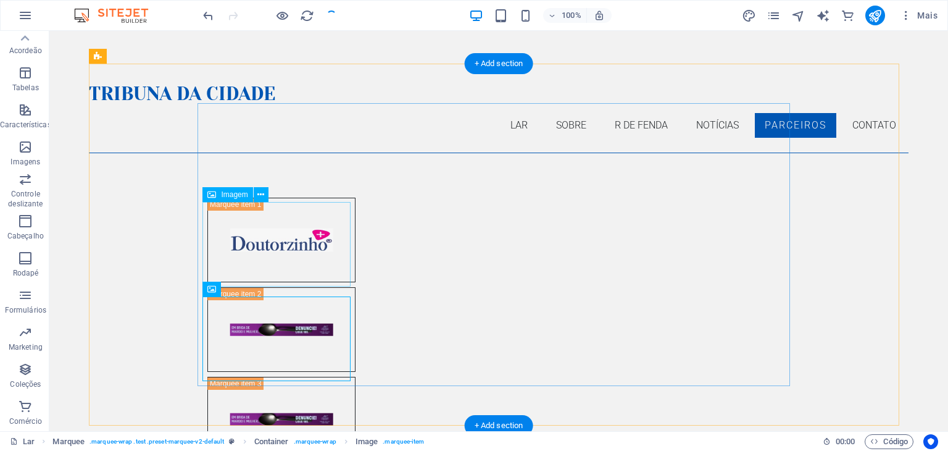
scroll to position [62, 0]
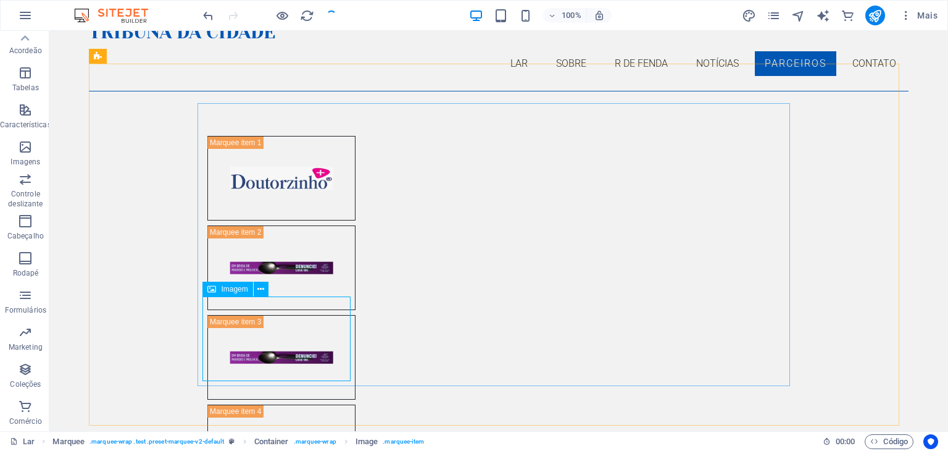
click at [216, 287] on icon at bounding box center [211, 289] width 9 height 15
click at [257, 291] on icon at bounding box center [260, 289] width 7 height 13
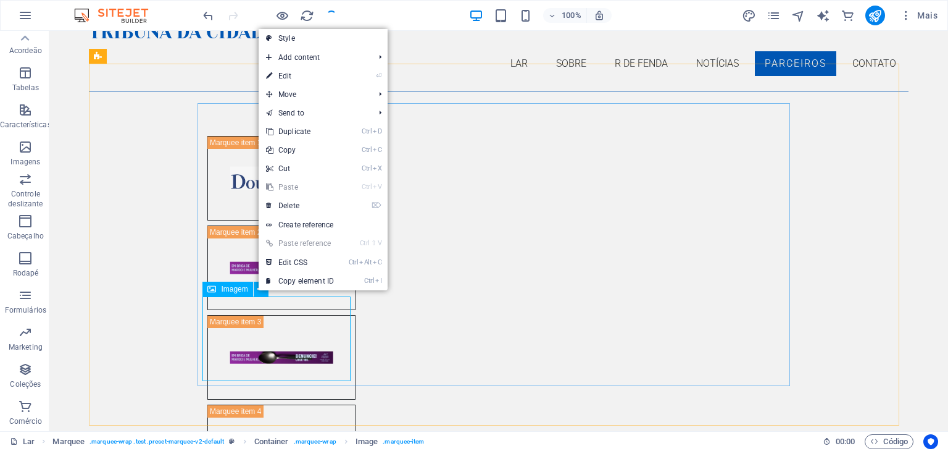
click at [230, 289] on font "Imagem" at bounding box center [234, 289] width 27 height 9
click at [230, 289] on div "H3 Predefinição Recipiente Recipiente Imagem Recipiente H3 Texto Botão Predefin…" at bounding box center [498, 231] width 899 height 400
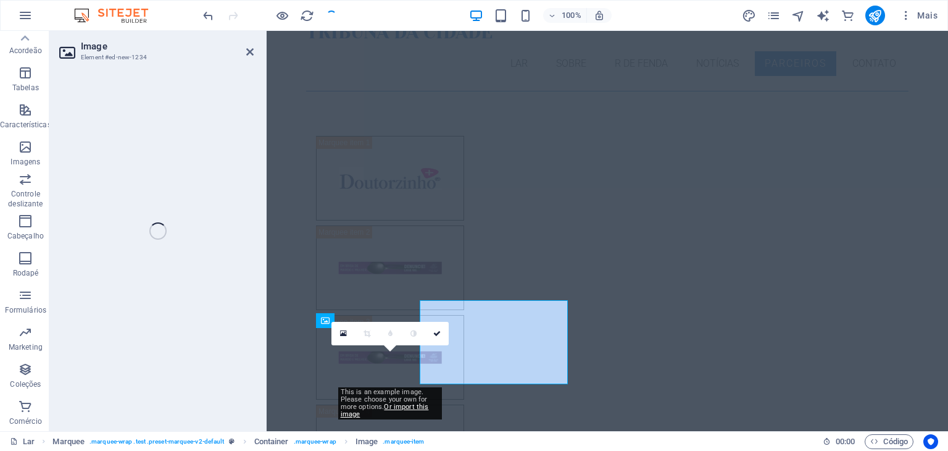
scroll to position [58, 0]
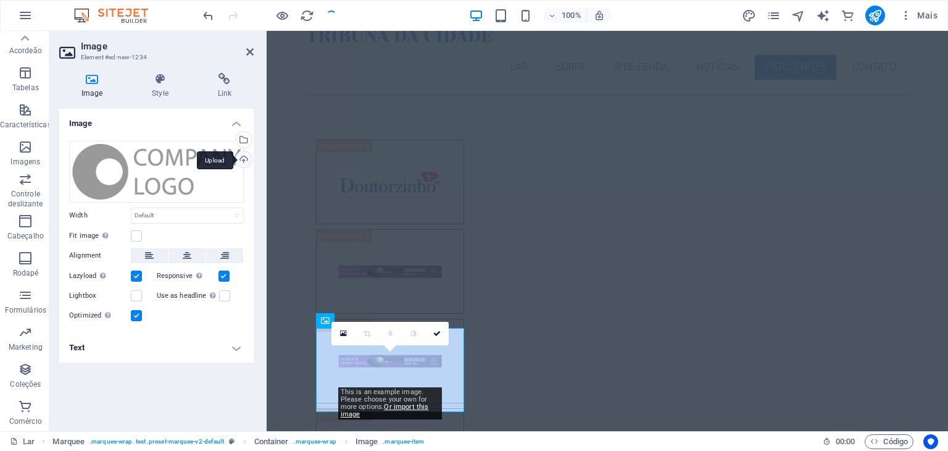
click at [247, 160] on div "Upload" at bounding box center [242, 160] width 19 height 19
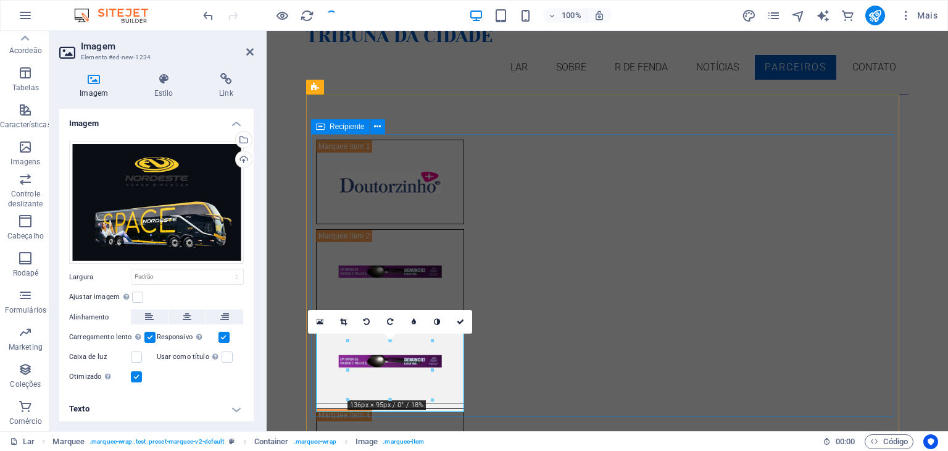
click at [541, 371] on div at bounding box center [607, 451] width 593 height 632
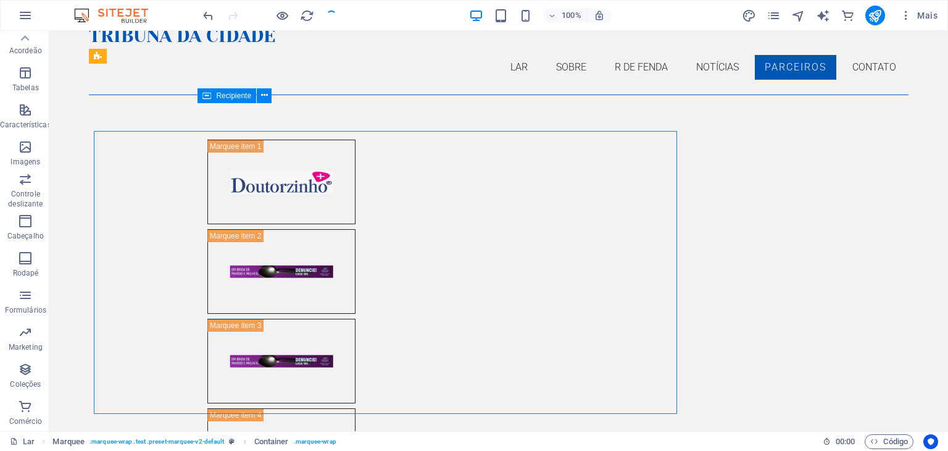
scroll to position [62, 0]
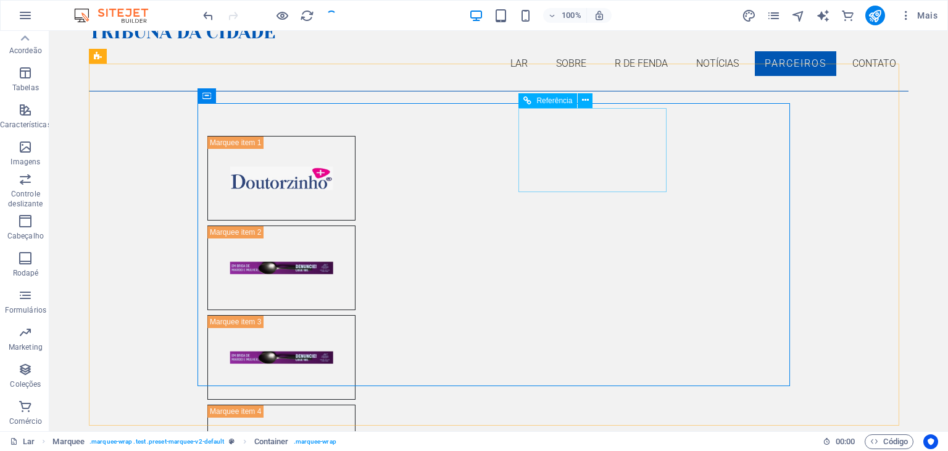
click at [546, 98] on font "Referência" at bounding box center [555, 100] width 36 height 9
click at [551, 102] on font "Referência" at bounding box center [555, 100] width 36 height 9
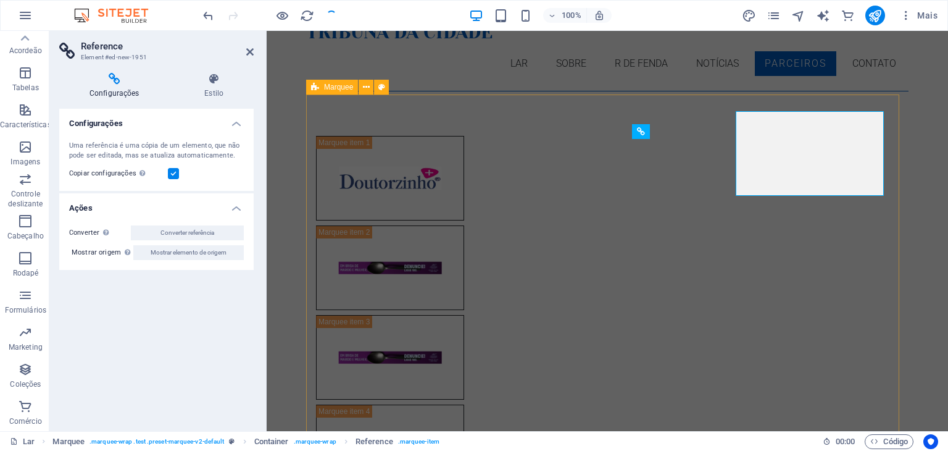
scroll to position [58, 0]
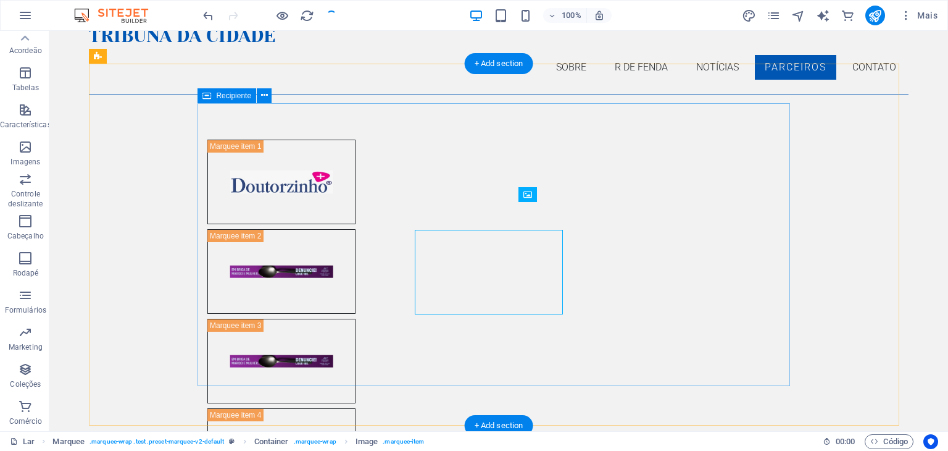
scroll to position [62, 0]
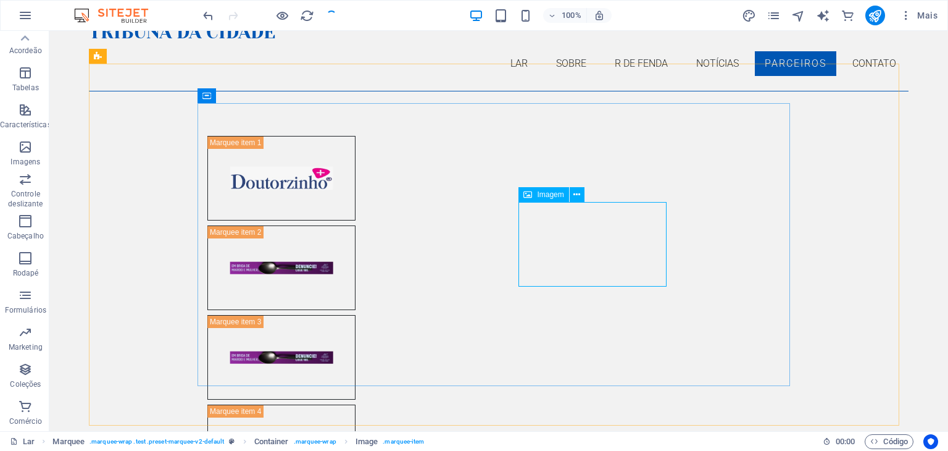
click at [538, 196] on font "Imagem" at bounding box center [550, 194] width 27 height 9
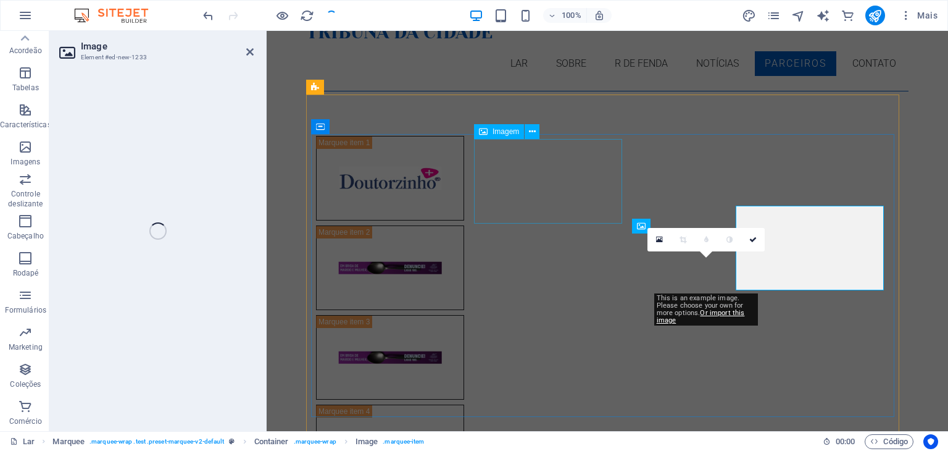
scroll to position [58, 0]
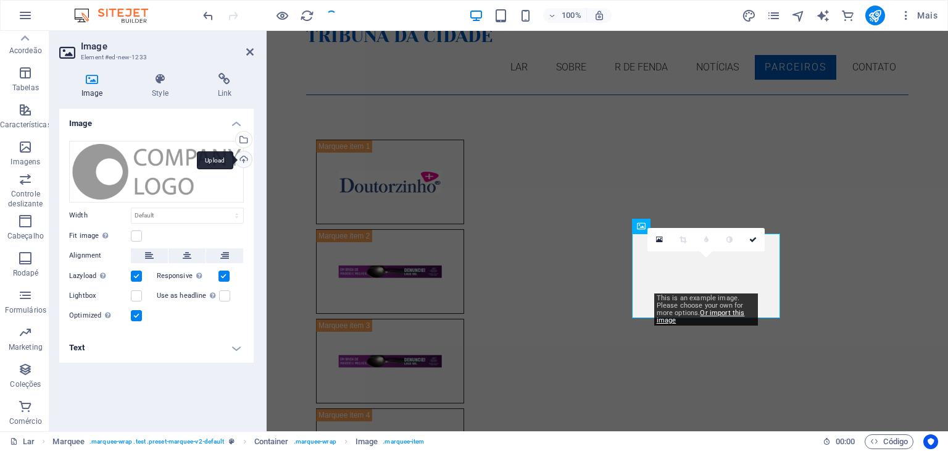
click at [242, 162] on div "Upload" at bounding box center [242, 160] width 19 height 19
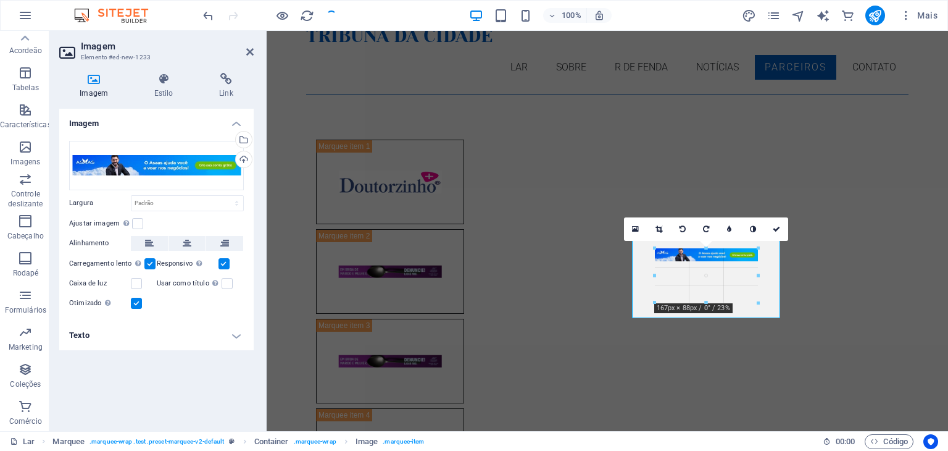
drag, startPoint x: 758, startPoint y: 282, endPoint x: 489, endPoint y: 251, distance: 270.9
click at [756, 282] on div "180 170 160 150 140 130 120 110 100 90 80 70 60 50 40 30 20 10 0 -10 -20 -30 -4…" at bounding box center [706, 275] width 103 height 54
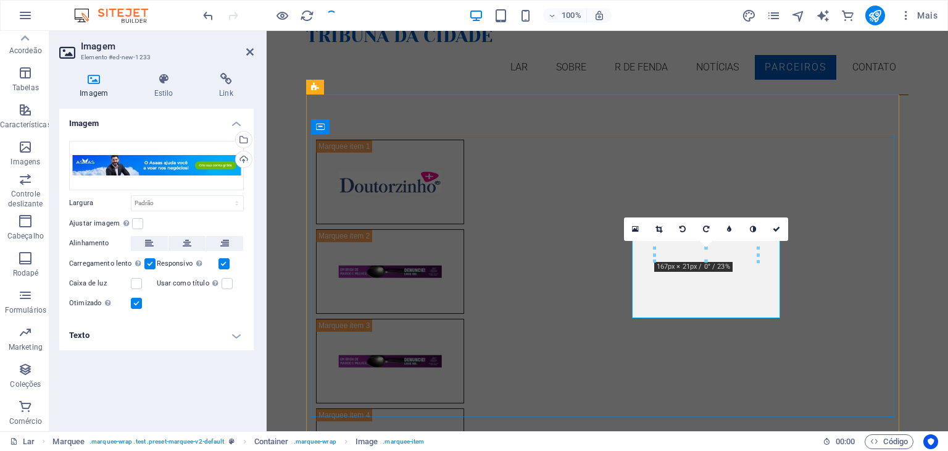
drag, startPoint x: 765, startPoint y: 262, endPoint x: 778, endPoint y: 266, distance: 13.5
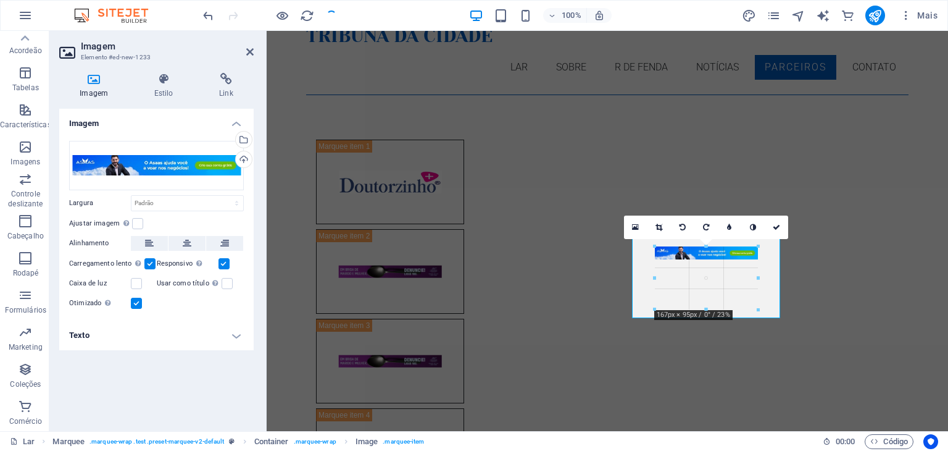
click at [766, 262] on div at bounding box center [706, 275] width 148 height 85
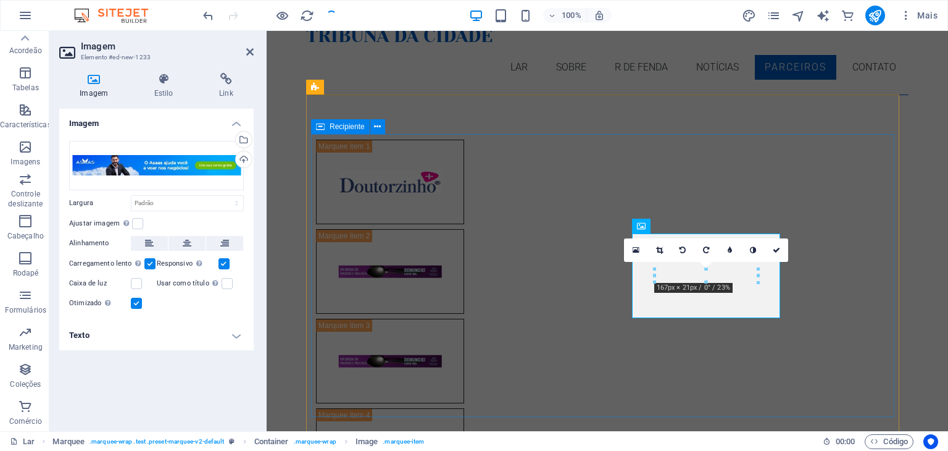
click at [851, 256] on div at bounding box center [607, 451] width 593 height 632
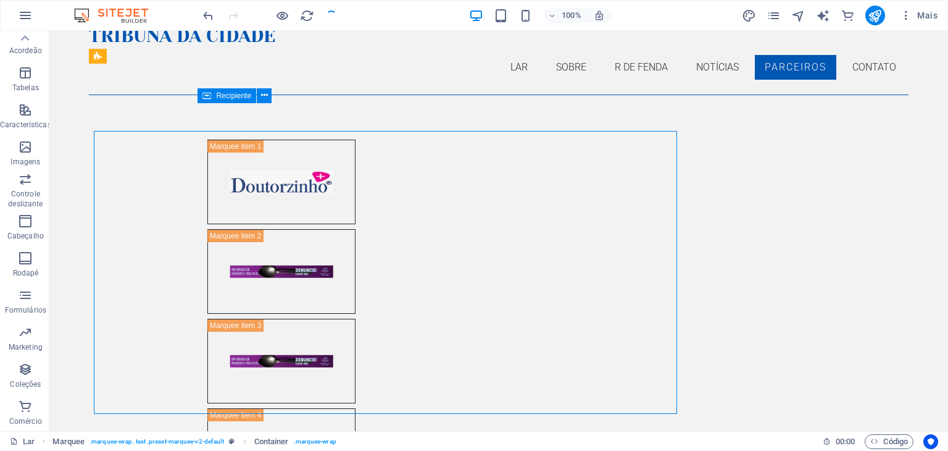
scroll to position [62, 0]
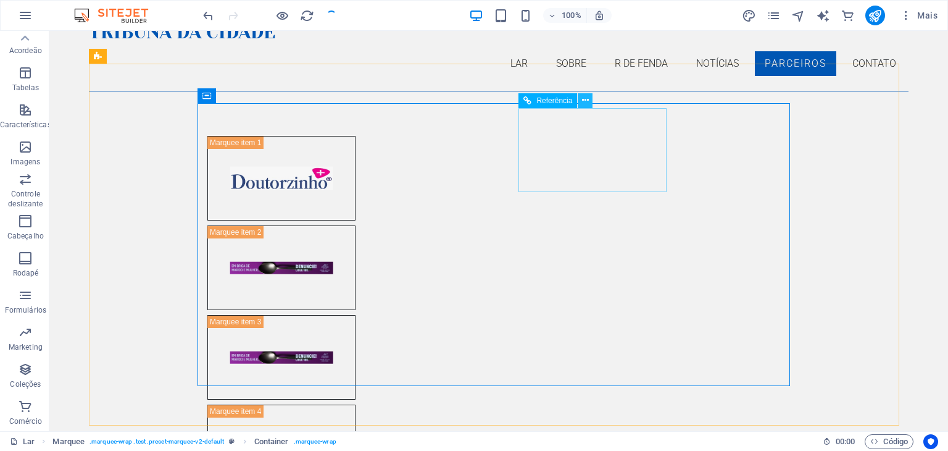
click at [584, 103] on icon at bounding box center [585, 100] width 7 height 13
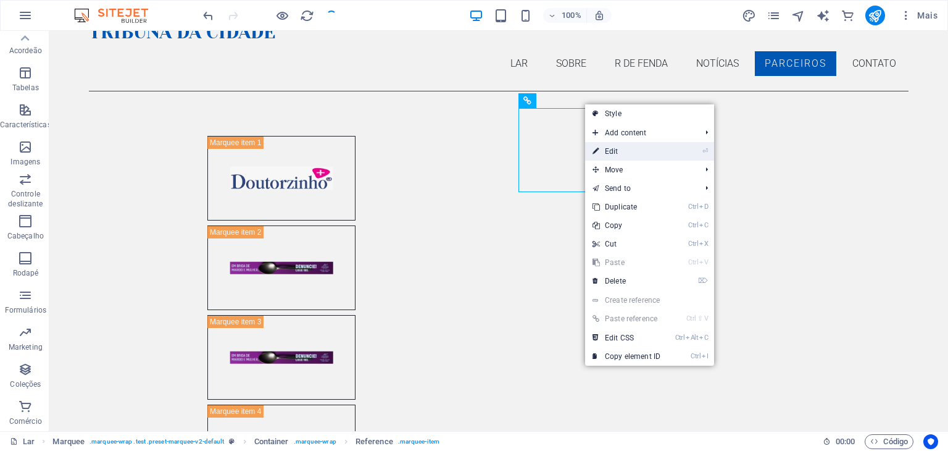
click at [615, 151] on link "⏎ Edit" at bounding box center [626, 151] width 83 height 19
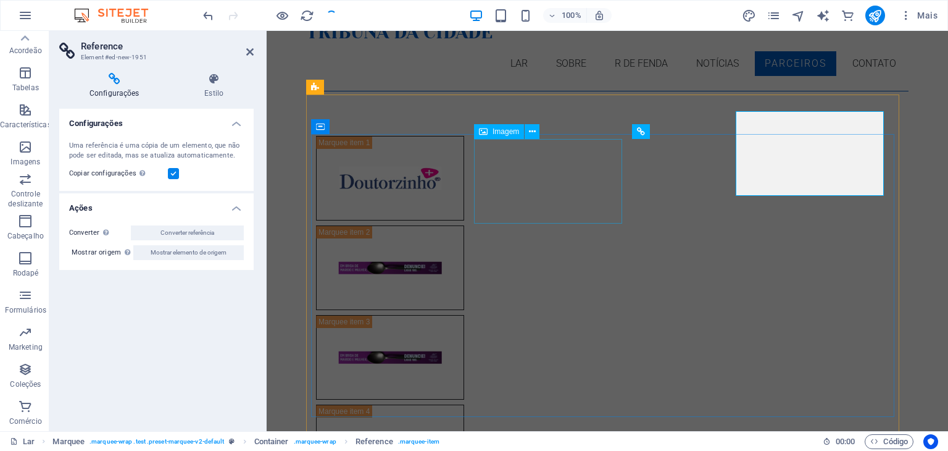
scroll to position [58, 0]
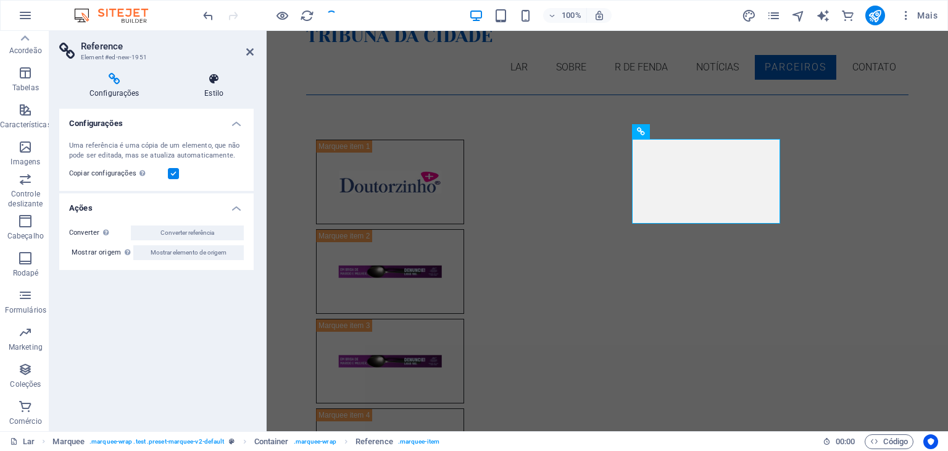
click at [212, 96] on font "Estilo" at bounding box center [213, 93] width 19 height 9
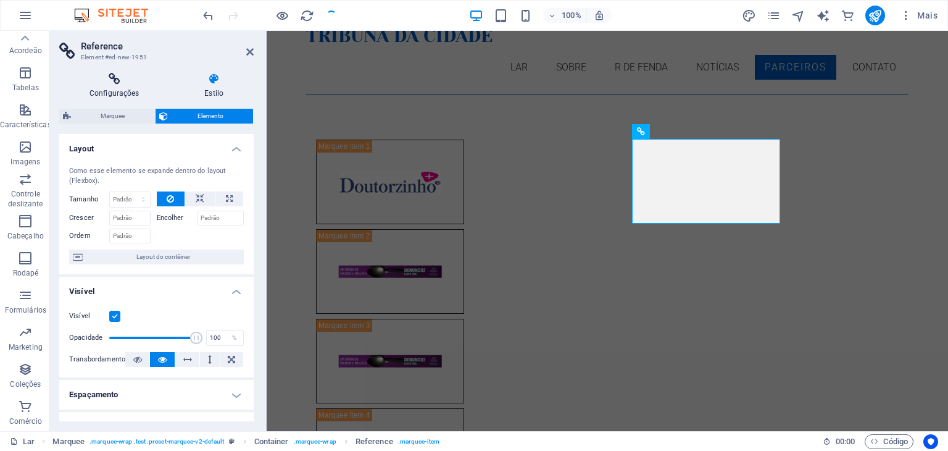
click at [121, 87] on h4 "Configurações" at bounding box center [116, 86] width 115 height 26
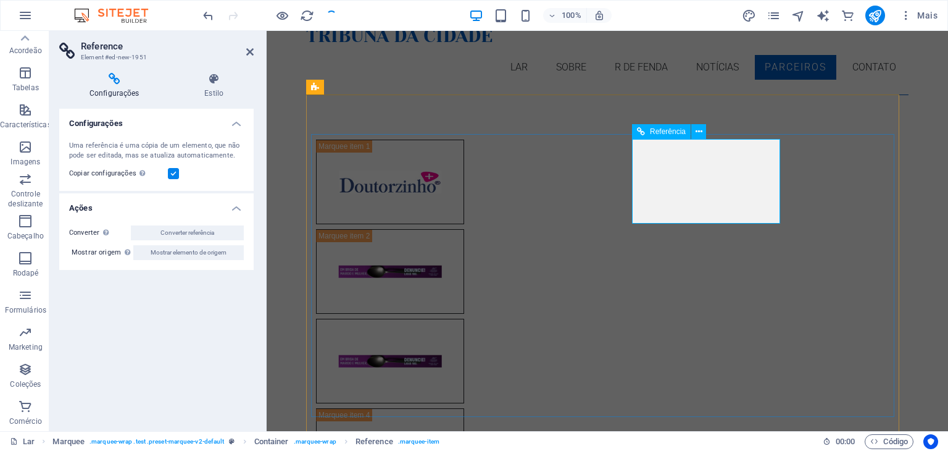
click at [464, 319] on div at bounding box center [390, 361] width 148 height 85
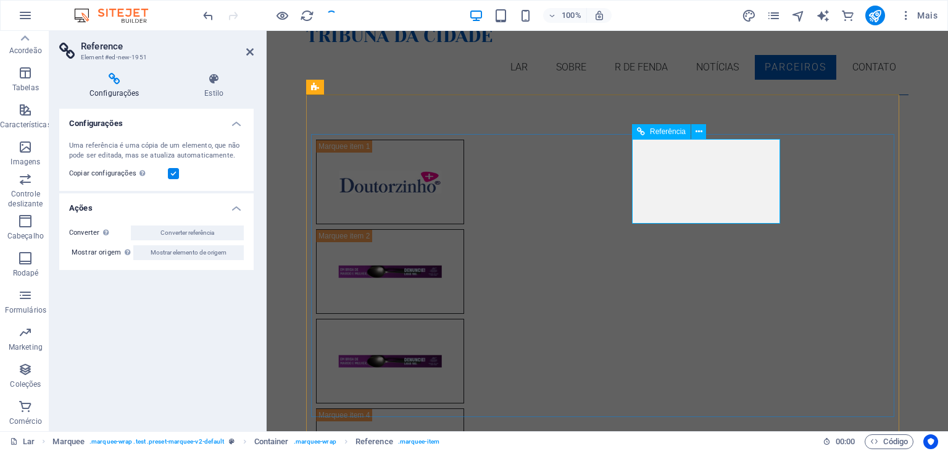
click at [464, 319] on div at bounding box center [390, 361] width 148 height 85
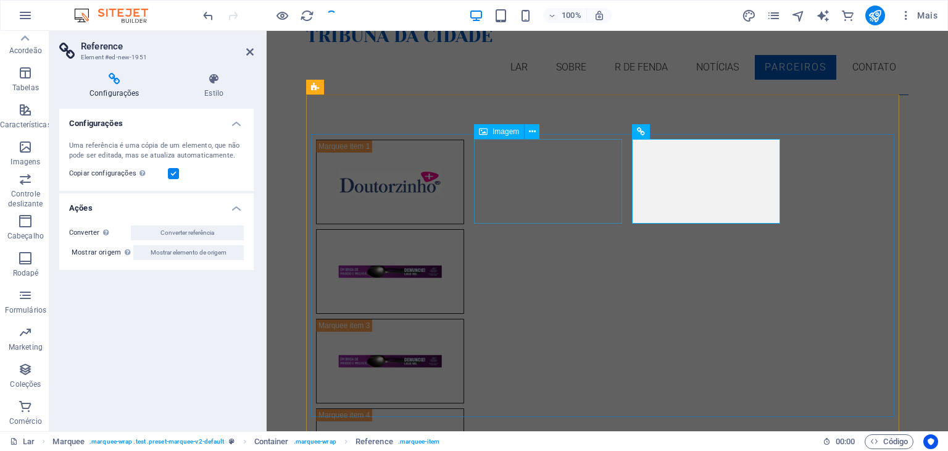
click at [464, 229] on figure at bounding box center [390, 271] width 148 height 85
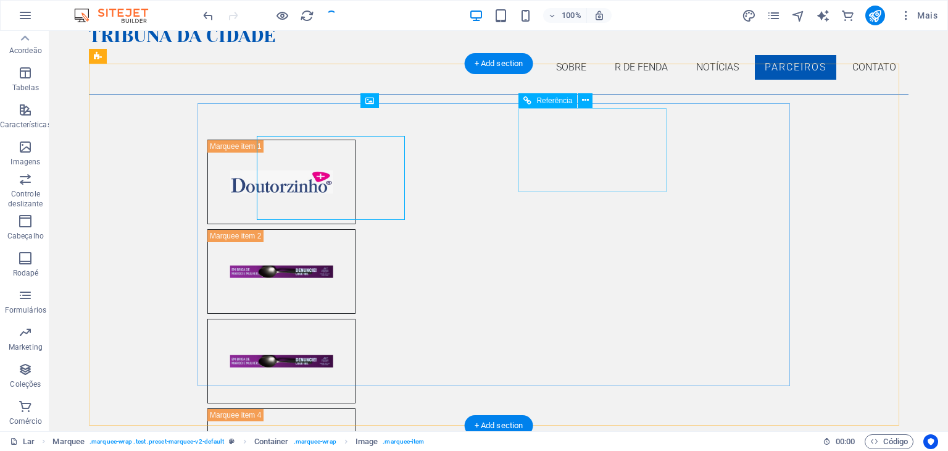
scroll to position [62, 0]
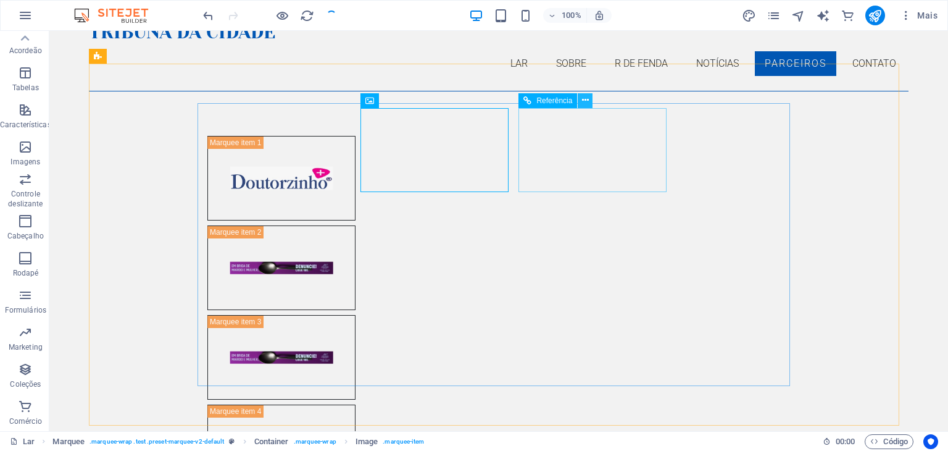
click at [585, 106] on icon at bounding box center [585, 100] width 7 height 13
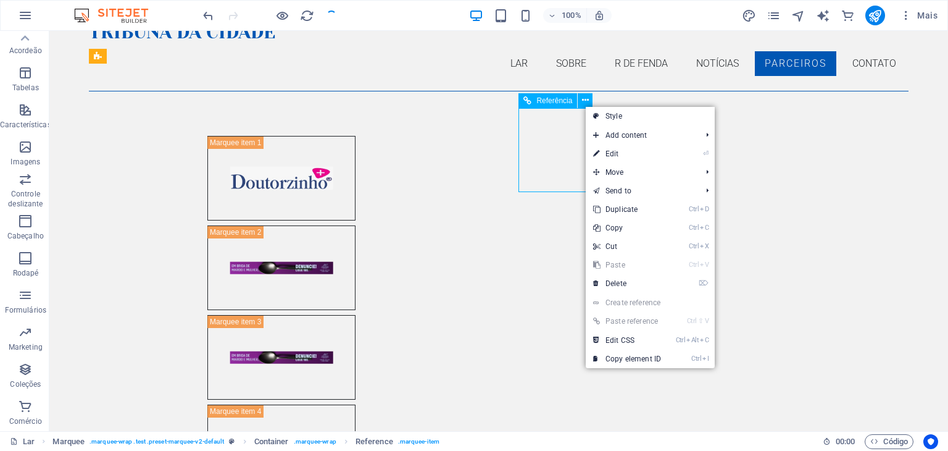
click at [567, 104] on font "Referência" at bounding box center [555, 100] width 36 height 9
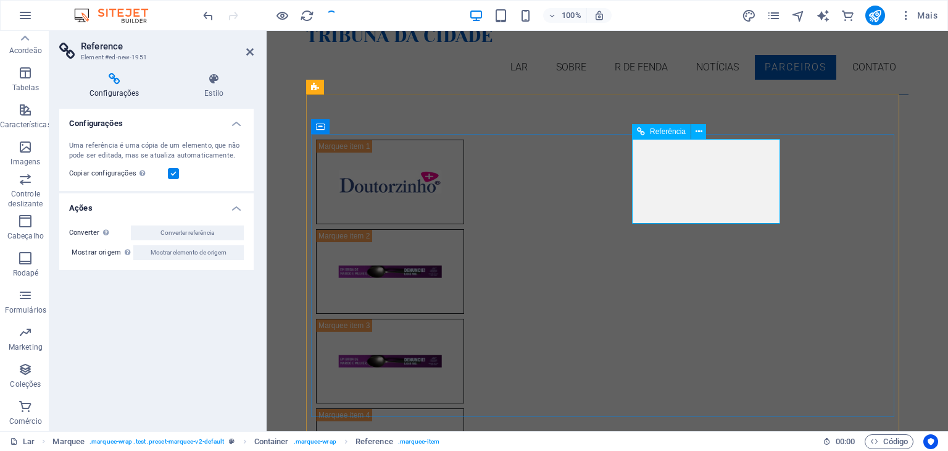
click at [637, 136] on icon at bounding box center [641, 131] width 8 height 15
click at [644, 138] on icon at bounding box center [641, 131] width 8 height 15
click at [464, 319] on div at bounding box center [390, 361] width 148 height 85
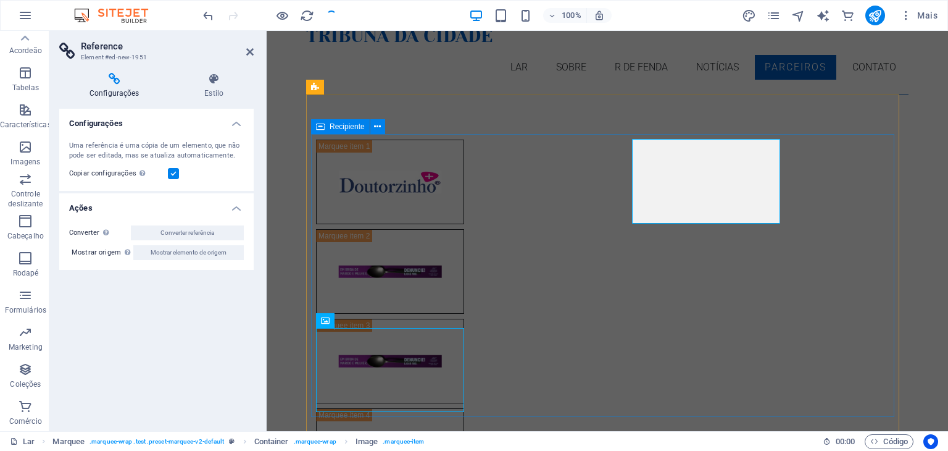
click at [516, 365] on div at bounding box center [607, 451] width 593 height 632
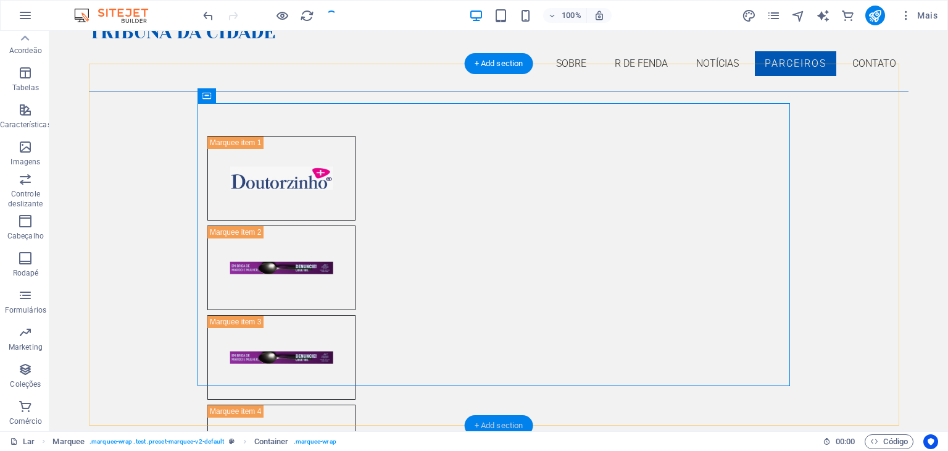
click at [477, 420] on div "+ Add section" at bounding box center [499, 425] width 69 height 21
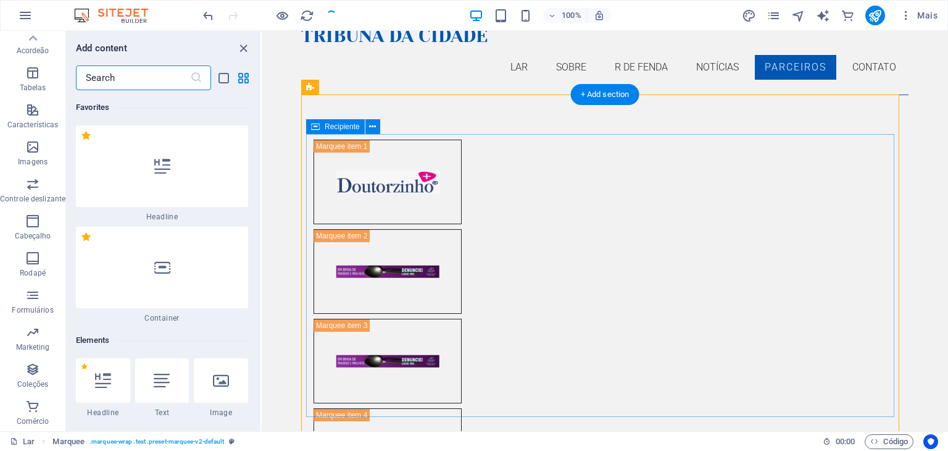
scroll to position [4092, 0]
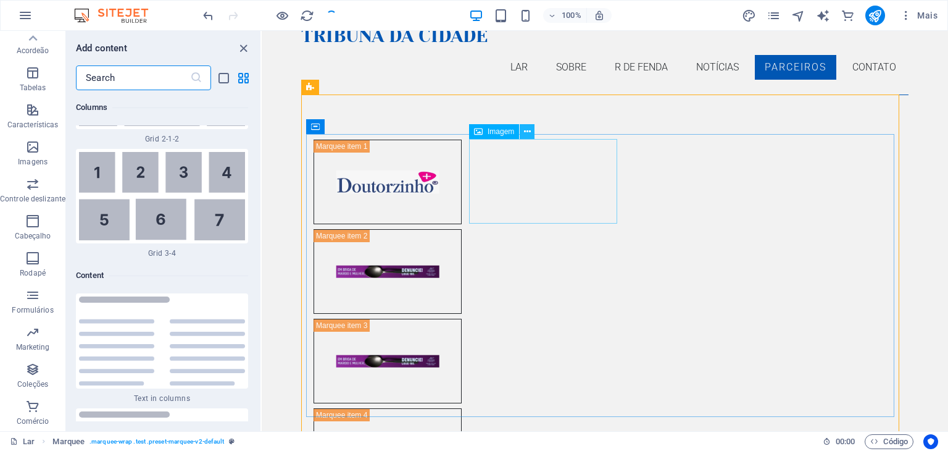
click at [528, 132] on icon at bounding box center [527, 131] width 7 height 13
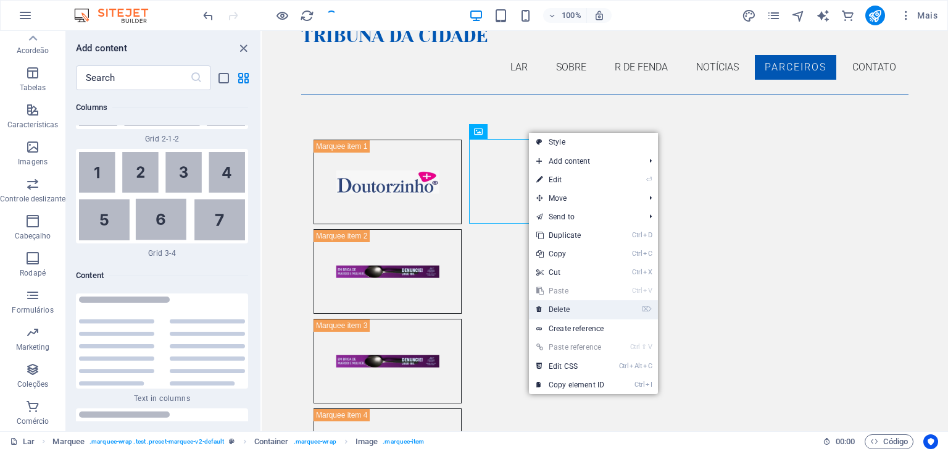
click at [574, 309] on link "⌦ Delete" at bounding box center [570, 309] width 83 height 19
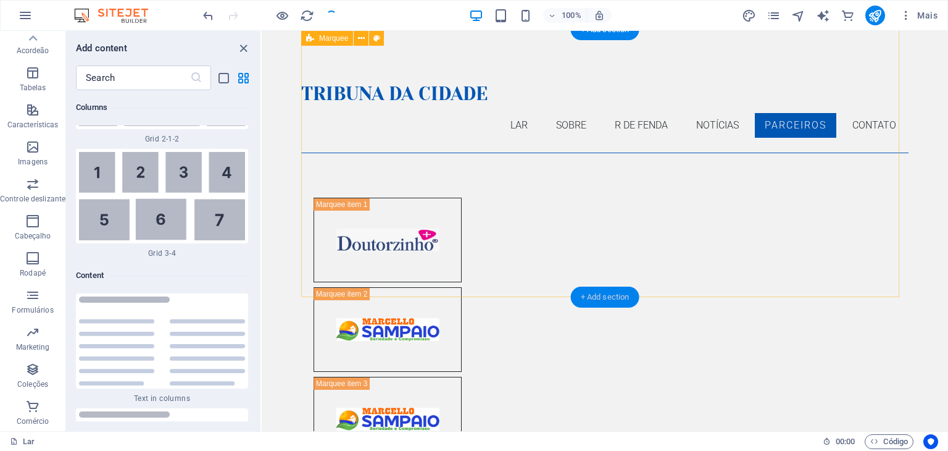
scroll to position [123, 0]
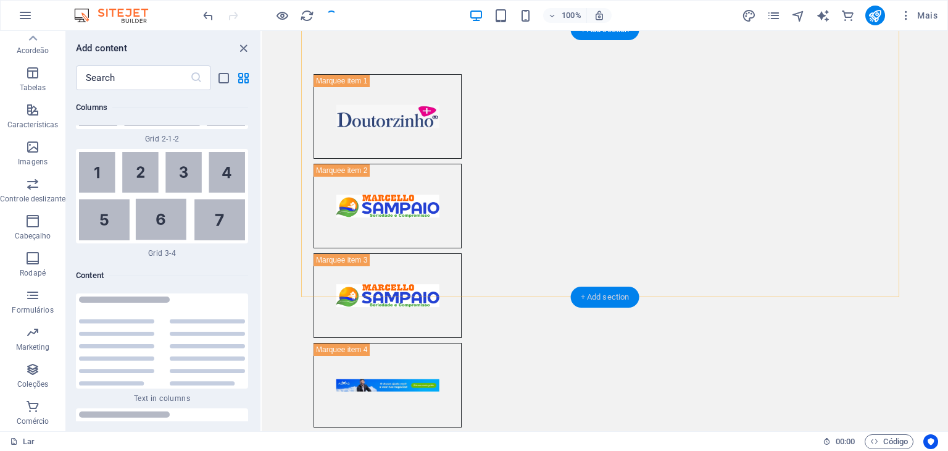
click at [610, 295] on div "+ Add section" at bounding box center [605, 297] width 69 height 21
click at [610, 297] on div "+ Add section" at bounding box center [605, 297] width 69 height 21
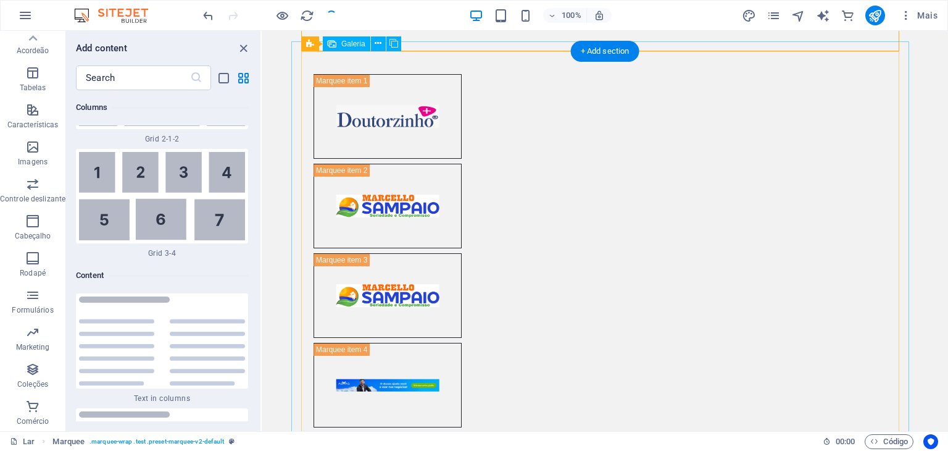
scroll to position [370, 0]
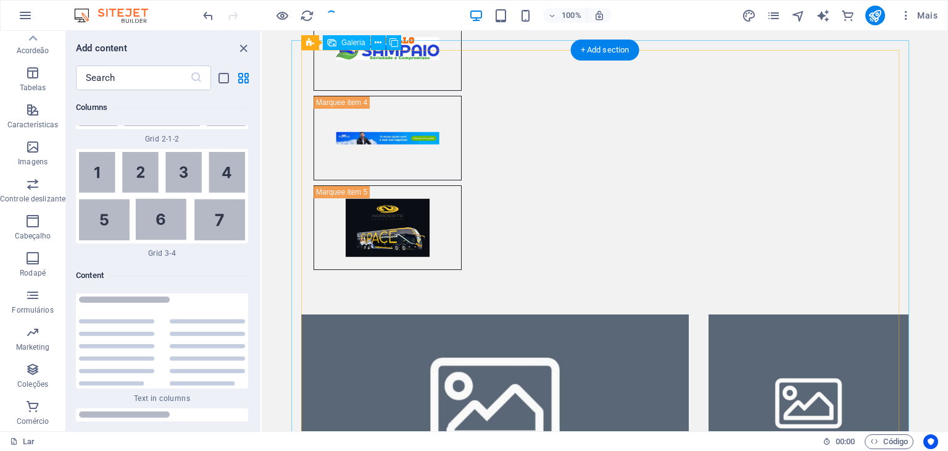
click at [564, 314] on li at bounding box center [495, 400] width 388 height 172
select select "4"
select select "px"
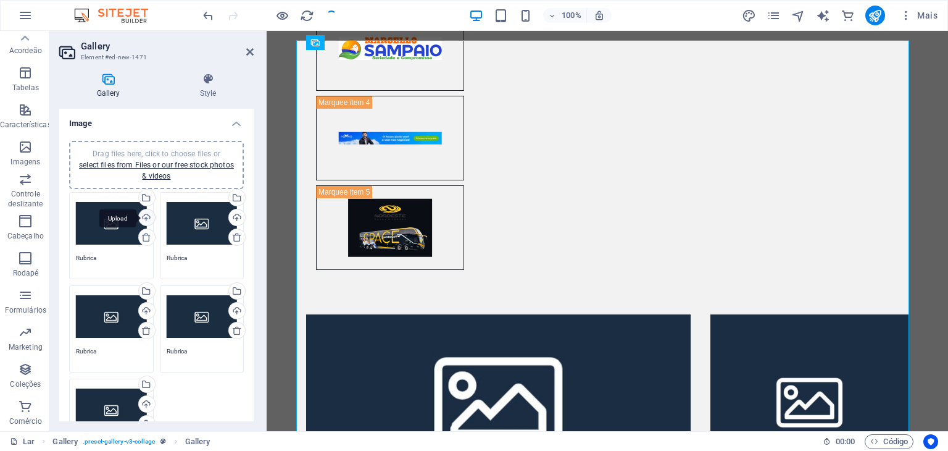
click at [149, 215] on div "Upload" at bounding box center [145, 218] width 19 height 19
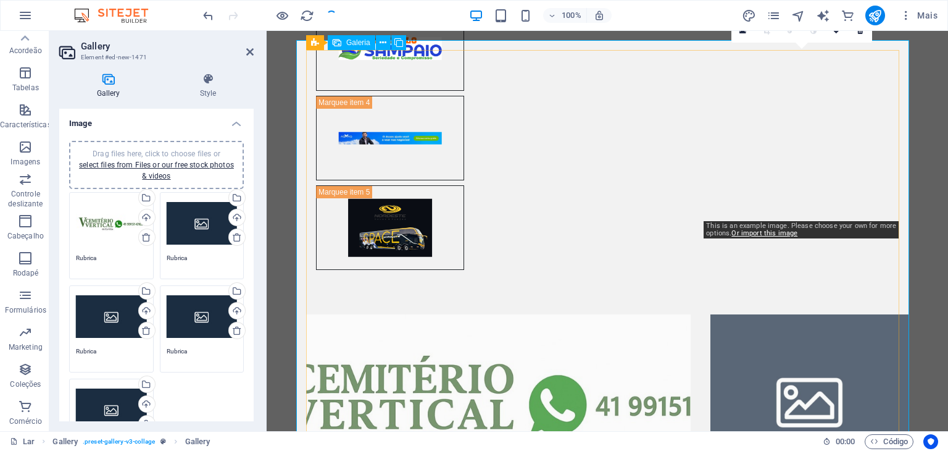
click at [797, 314] on li at bounding box center [810, 399] width 198 height 170
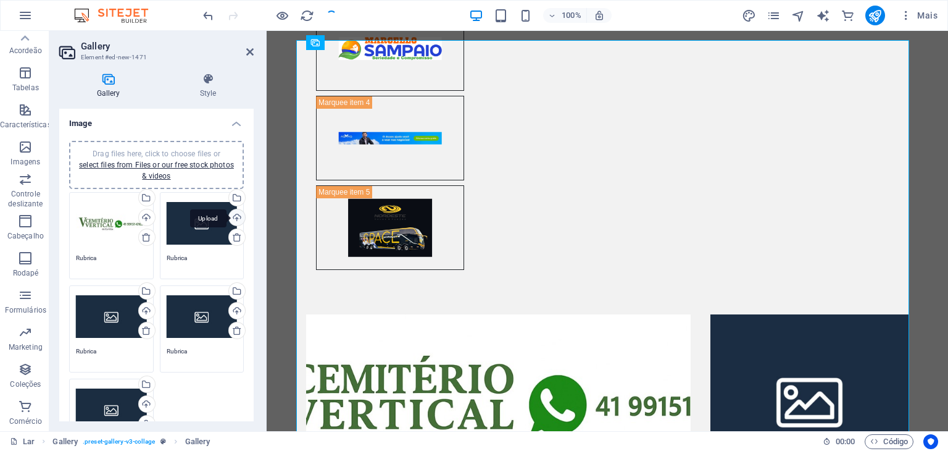
click at [235, 213] on div "Upload" at bounding box center [236, 218] width 19 height 19
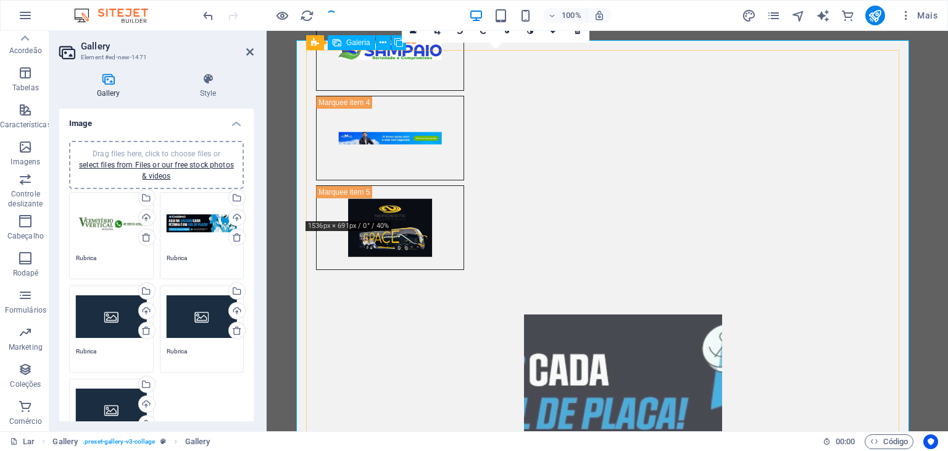
drag, startPoint x: 450, startPoint y: 139, endPoint x: 438, endPoint y: 141, distance: 11.4
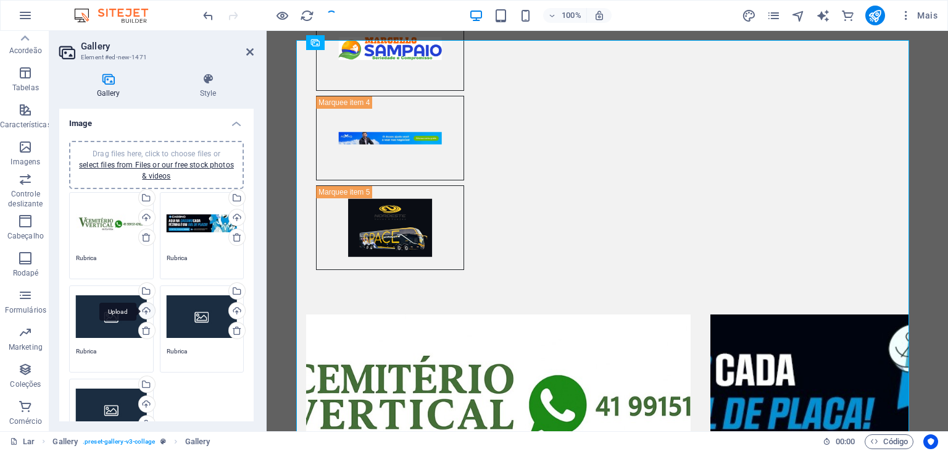
click at [147, 307] on div "Upload" at bounding box center [145, 312] width 19 height 19
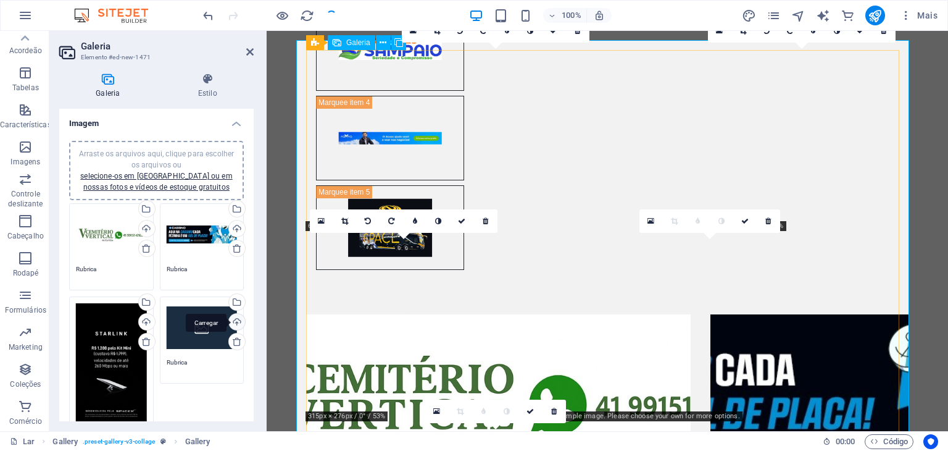
click at [238, 320] on div "Carregar" at bounding box center [236, 323] width 19 height 19
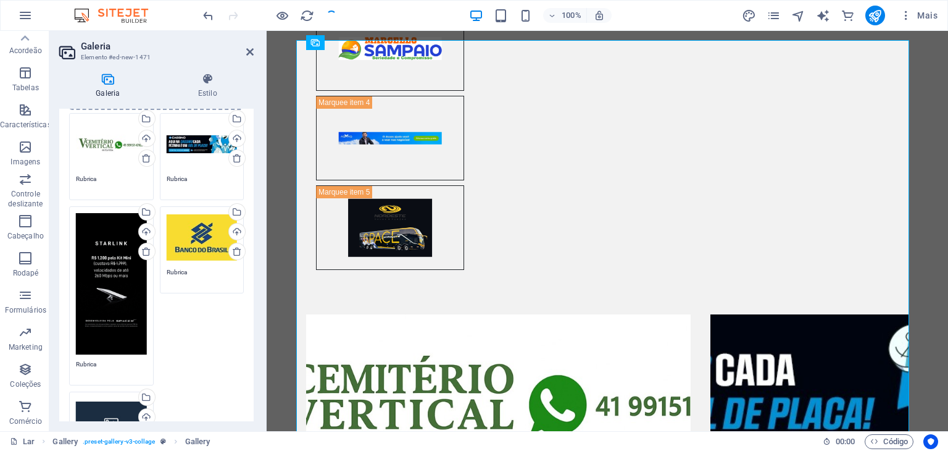
scroll to position [185, 0]
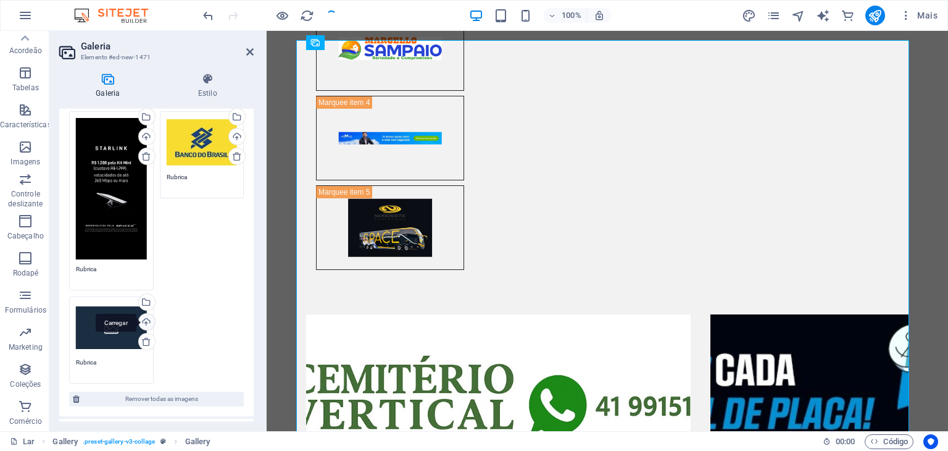
click at [144, 317] on div "Carregar" at bounding box center [145, 323] width 19 height 19
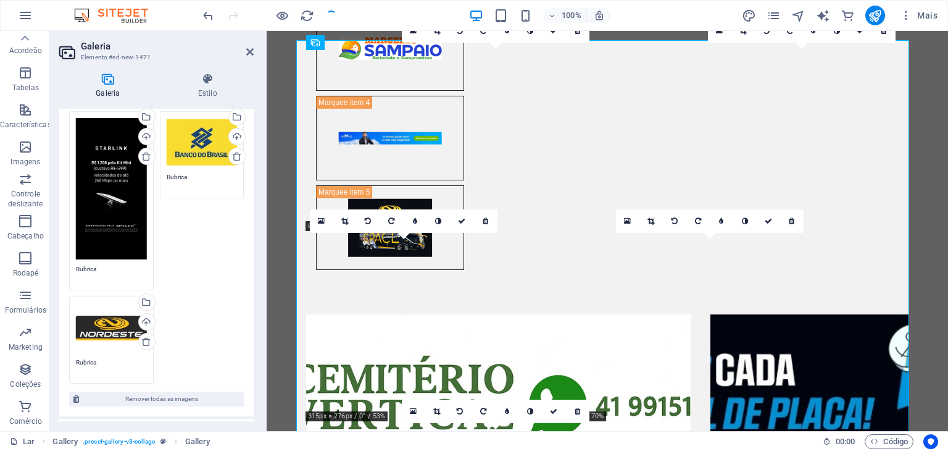
scroll to position [0, 0]
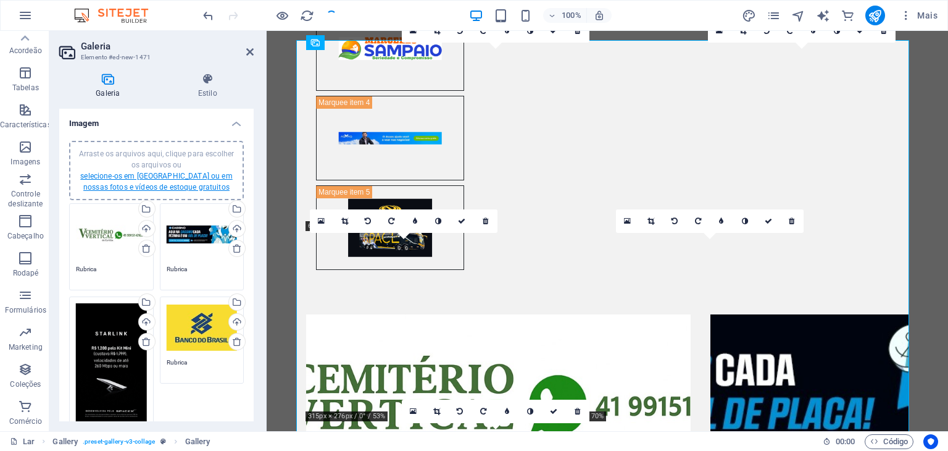
click at [185, 176] on font "selecione-os em [GEOGRAPHIC_DATA] ou em nossas fotos e vídeos de estoque gratui…" at bounding box center [156, 182] width 152 height 20
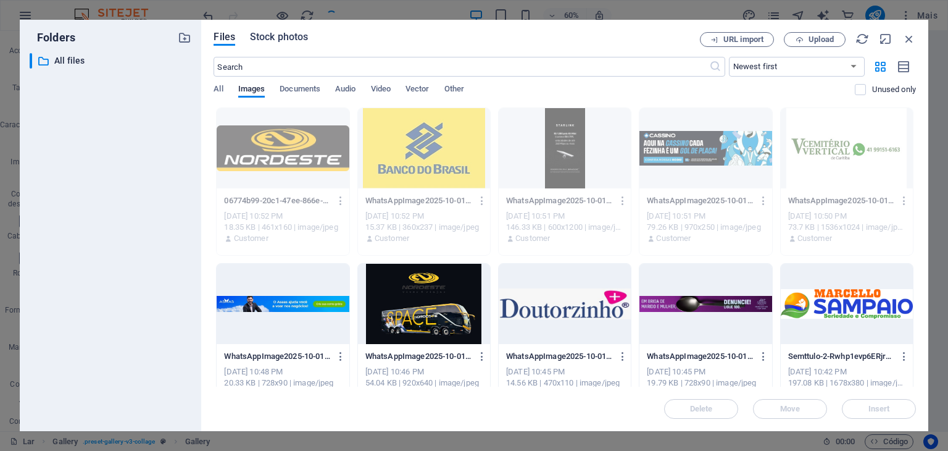
click at [299, 40] on span "Stock photos" at bounding box center [279, 37] width 58 height 15
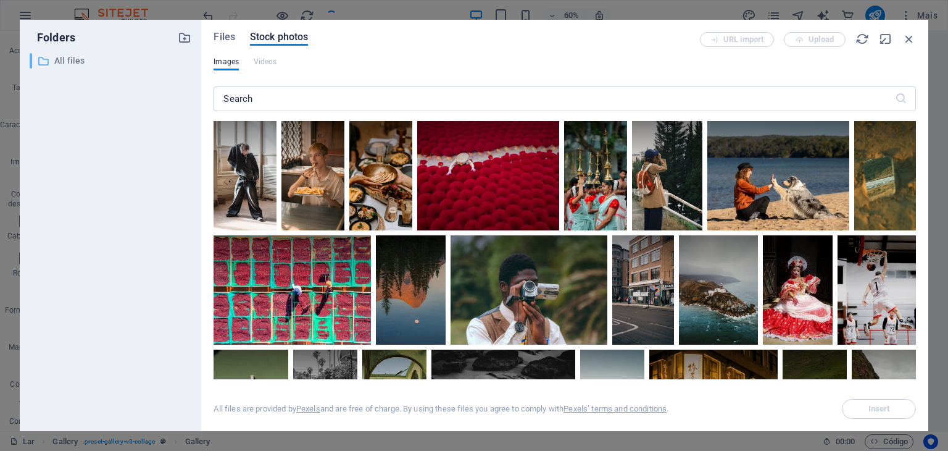
click at [77, 62] on p "All files" at bounding box center [111, 61] width 115 height 14
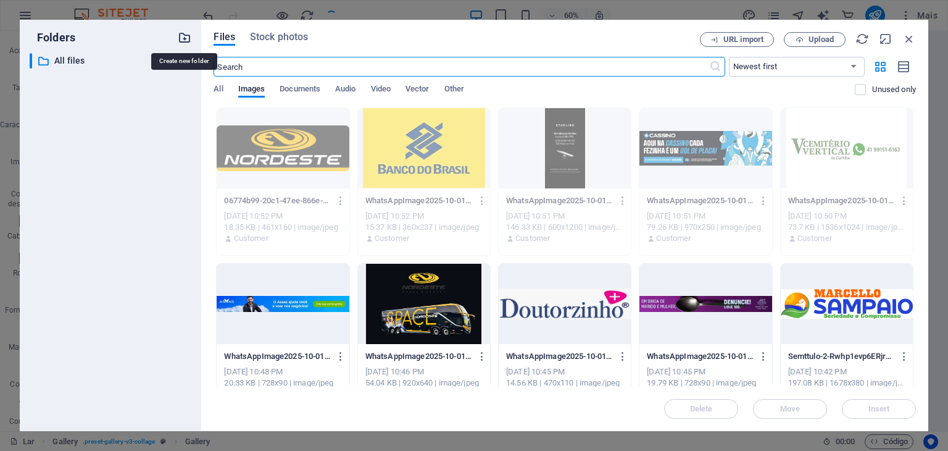
click at [183, 38] on icon "button" at bounding box center [185, 38] width 14 height 14
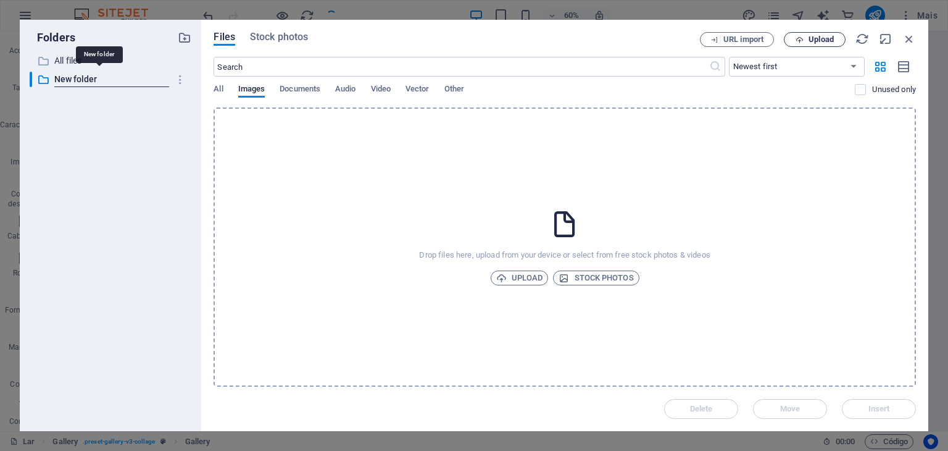
click at [813, 36] on span "Upload" at bounding box center [821, 39] width 25 height 7
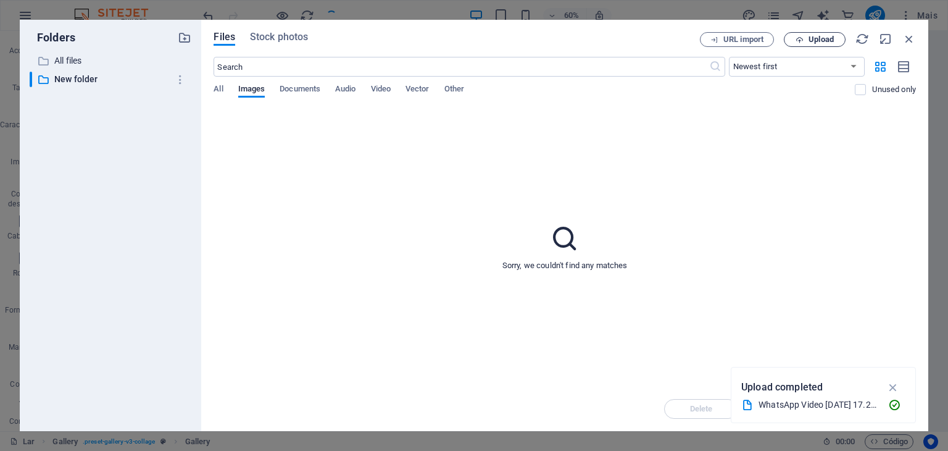
click at [826, 34] on button "Upload" at bounding box center [815, 39] width 62 height 15
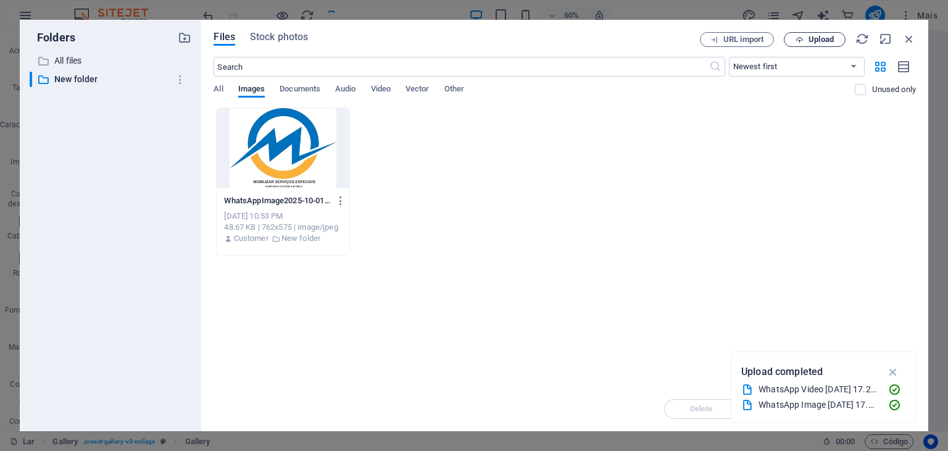
click at [828, 36] on span "Upload" at bounding box center [821, 39] width 25 height 7
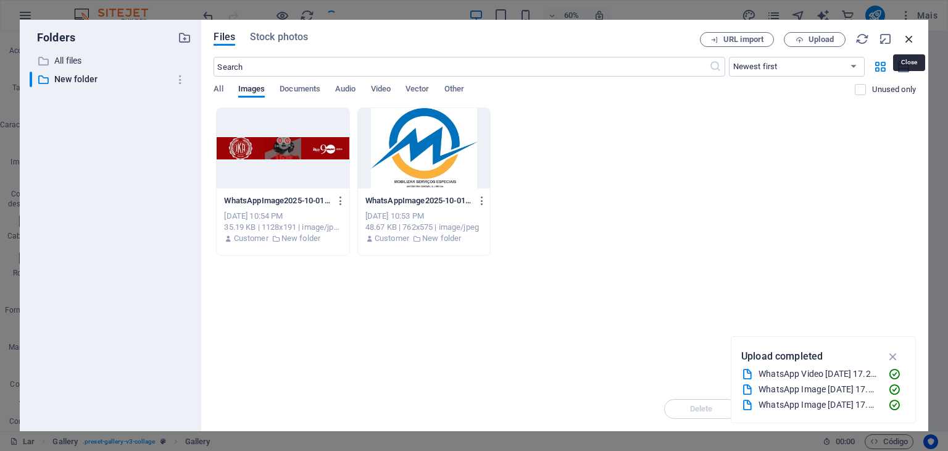
click at [908, 38] on icon "button" at bounding box center [910, 39] width 14 height 14
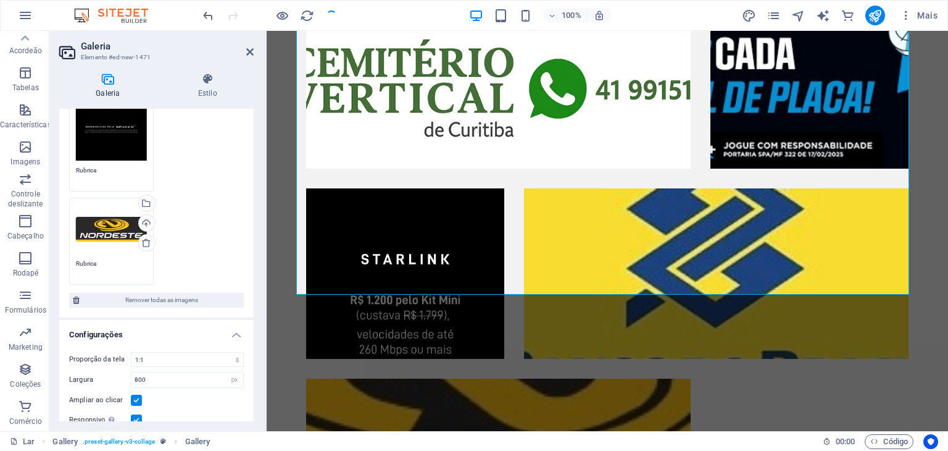
scroll to position [358, 0]
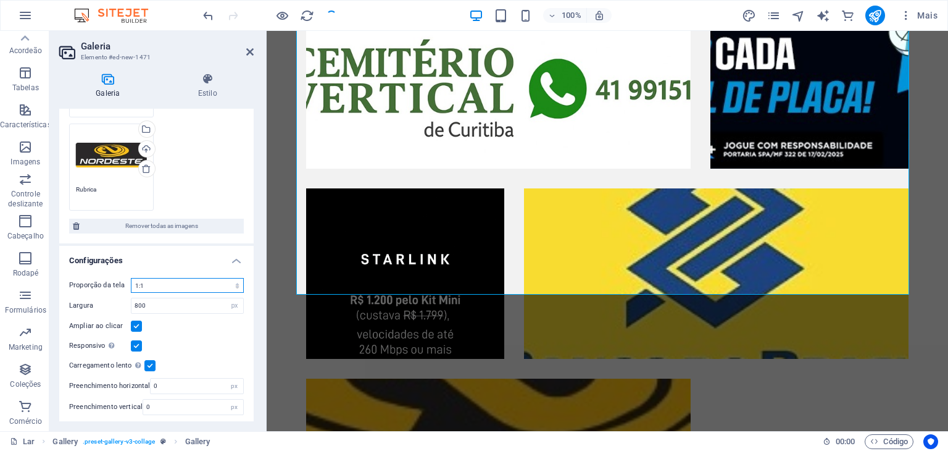
click at [233, 283] on select "Sem proporção de aspecto fixa 16:9 16:10 4:3 1:1 1:2 2:1" at bounding box center [187, 285] width 113 height 15
click at [131, 278] on select "Sem proporção de aspecto fixa 16:9 16:10 4:3 1:1 1:2 2:1" at bounding box center [187, 285] width 113 height 15
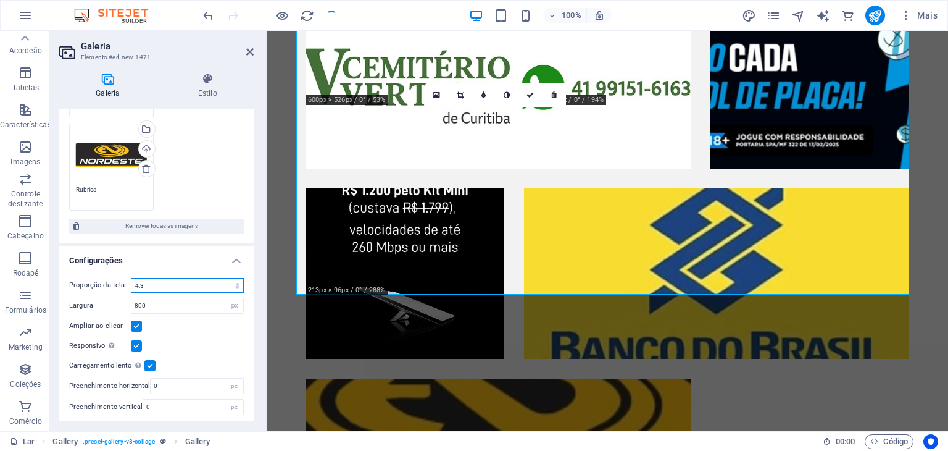
click at [205, 280] on select "Sem proporção de aspecto fixa 16:9 16:10 4:3 1:1 1:2 2:1" at bounding box center [187, 285] width 113 height 15
select select "6"
click at [131, 278] on select "Sem proporção de aspecto fixa 16:9 16:10 4:3 1:1 1:2 2:1" at bounding box center [187, 285] width 113 height 15
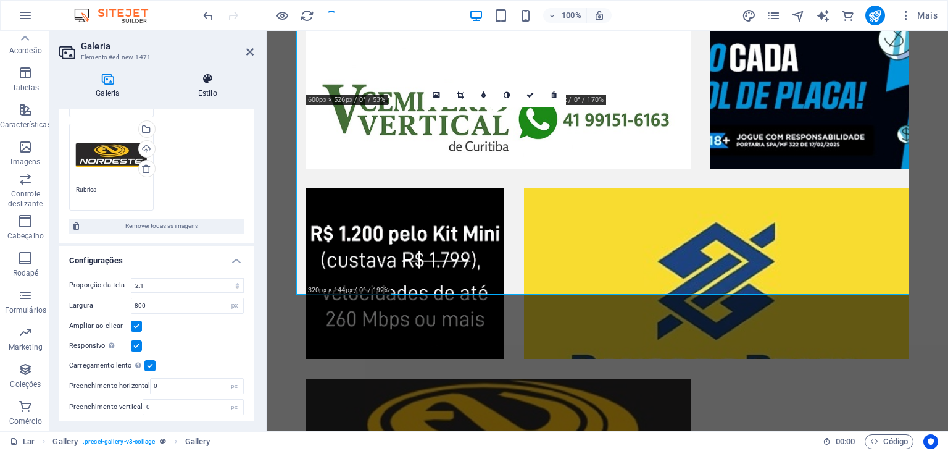
click at [208, 83] on icon at bounding box center [208, 79] width 92 height 12
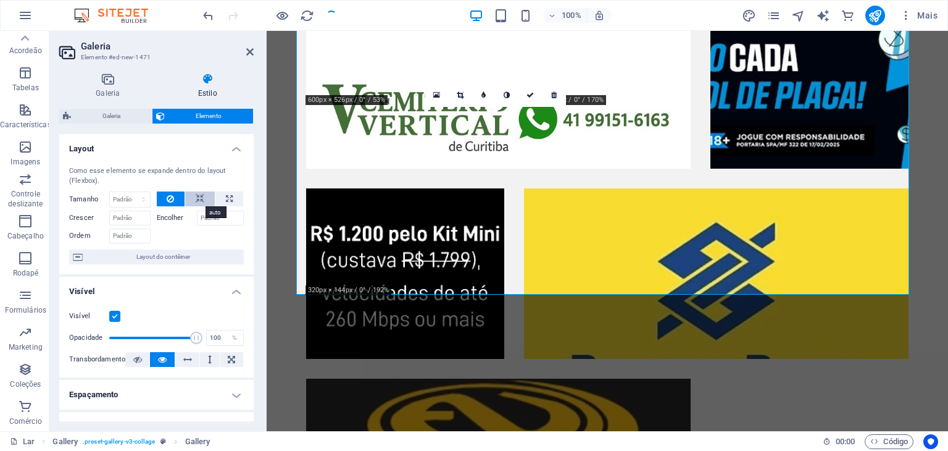
click at [193, 198] on button at bounding box center [200, 198] width 30 height 15
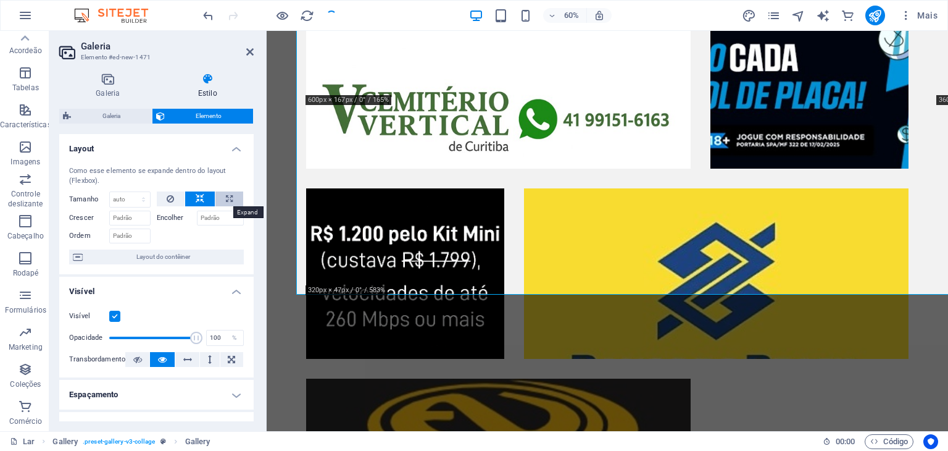
click at [219, 198] on button at bounding box center [229, 198] width 28 height 15
type input "100"
select select "%"
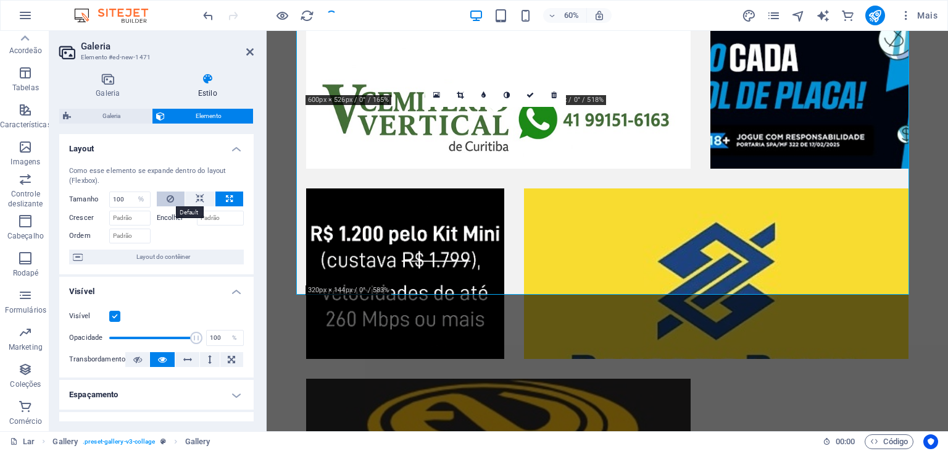
click at [161, 198] on button at bounding box center [171, 198] width 28 height 15
select select "DISABLED_OPTION_VALUE"
click at [200, 198] on icon at bounding box center [200, 198] width 9 height 15
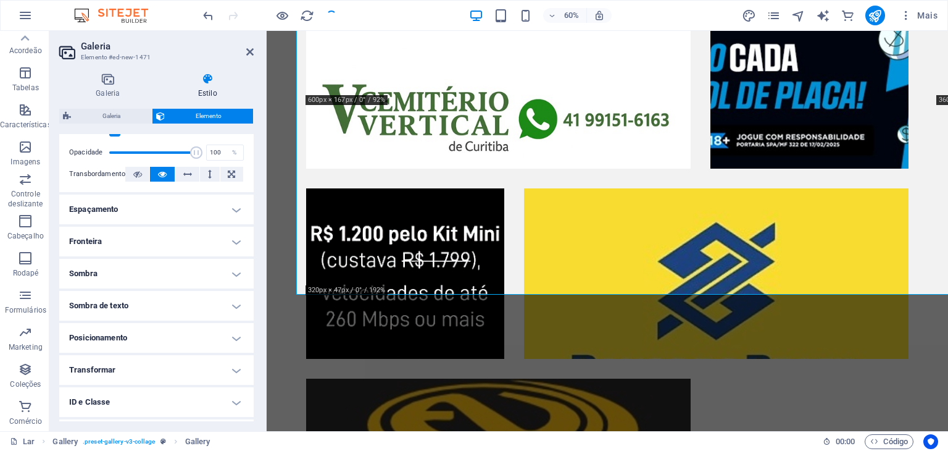
scroll to position [245, 0]
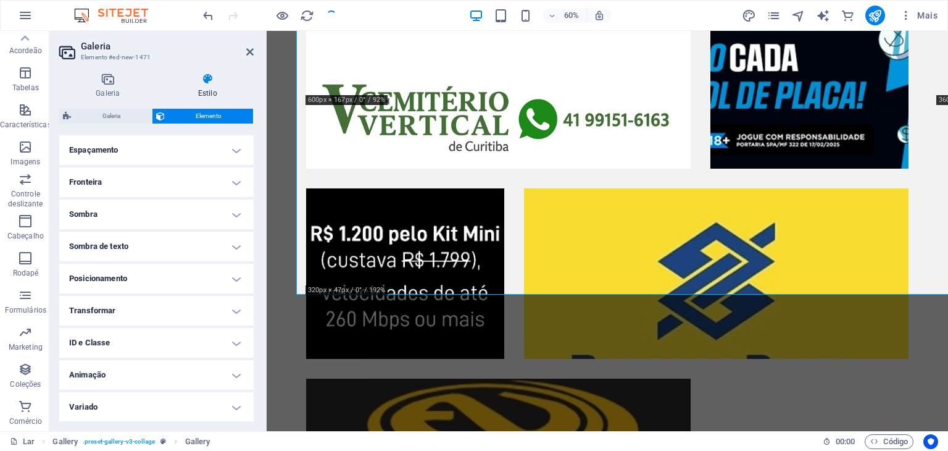
click at [240, 212] on h4 "Sombra" at bounding box center [156, 214] width 195 height 30
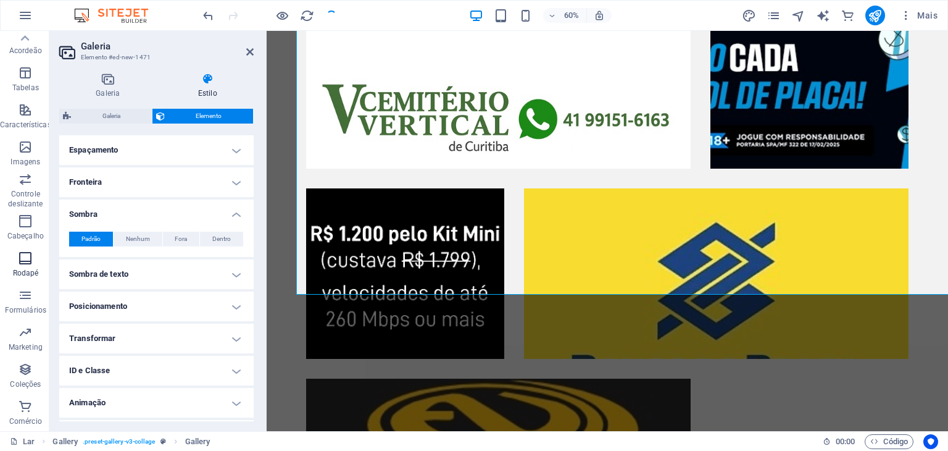
scroll to position [272, 0]
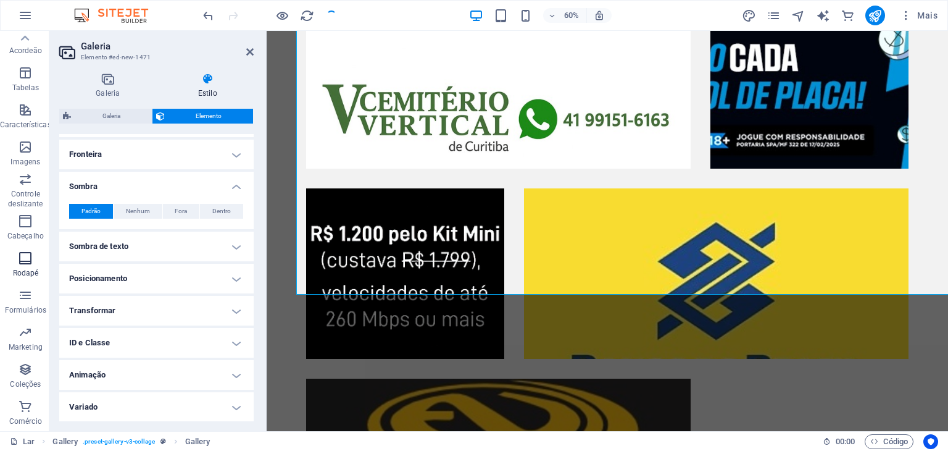
click at [30, 262] on icon "button" at bounding box center [25, 258] width 15 height 15
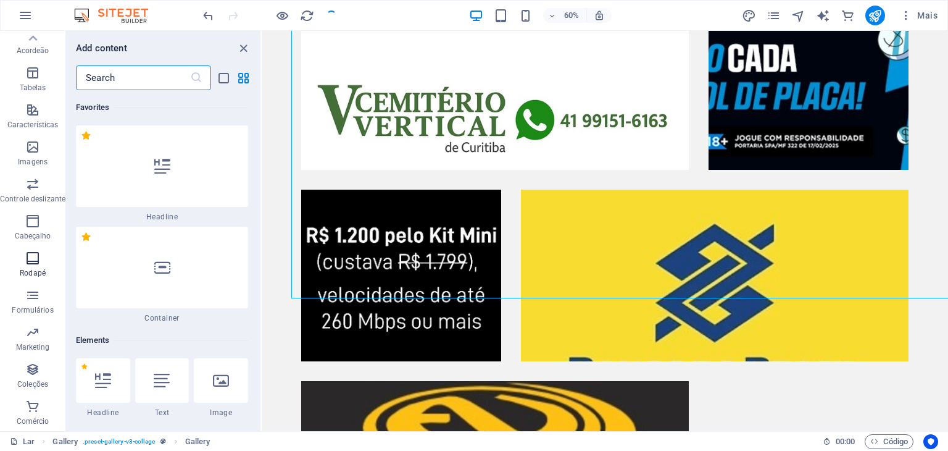
scroll to position [16352, 0]
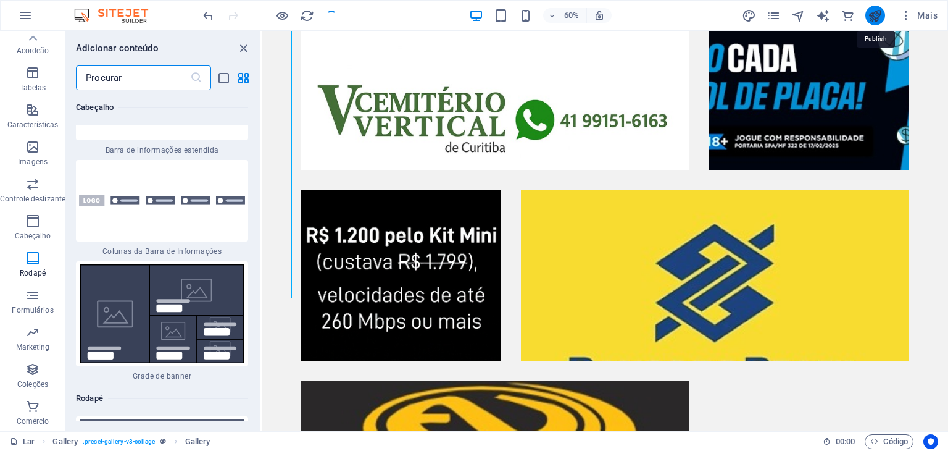
click at [879, 18] on icon "publicar" at bounding box center [875, 16] width 14 height 14
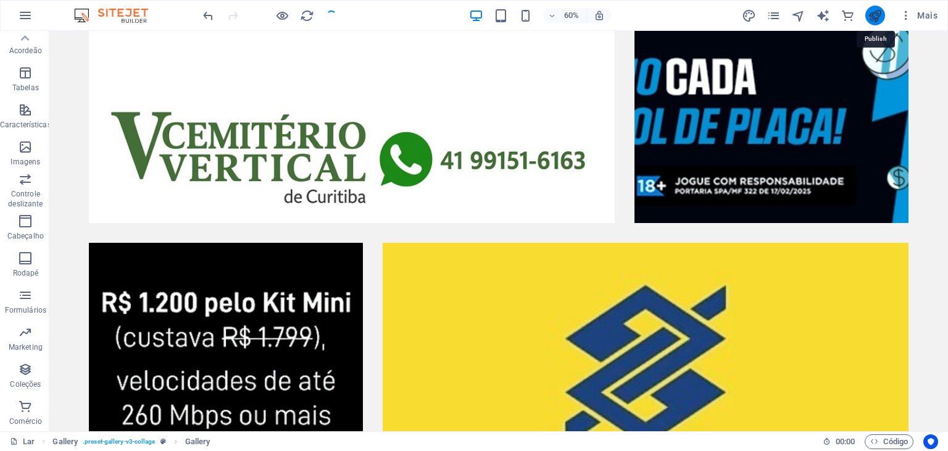
scroll to position [659, 0]
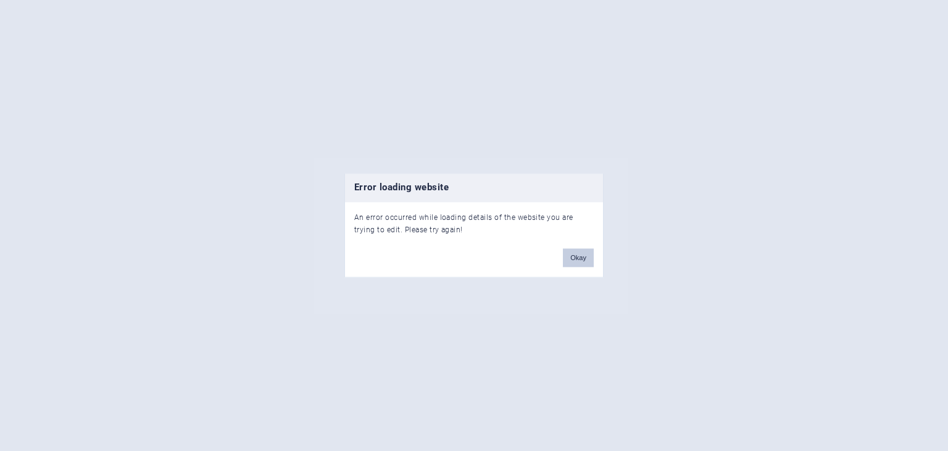
click at [580, 255] on button "Okay" at bounding box center [578, 258] width 31 height 19
